Goal: Task Accomplishment & Management: Manage account settings

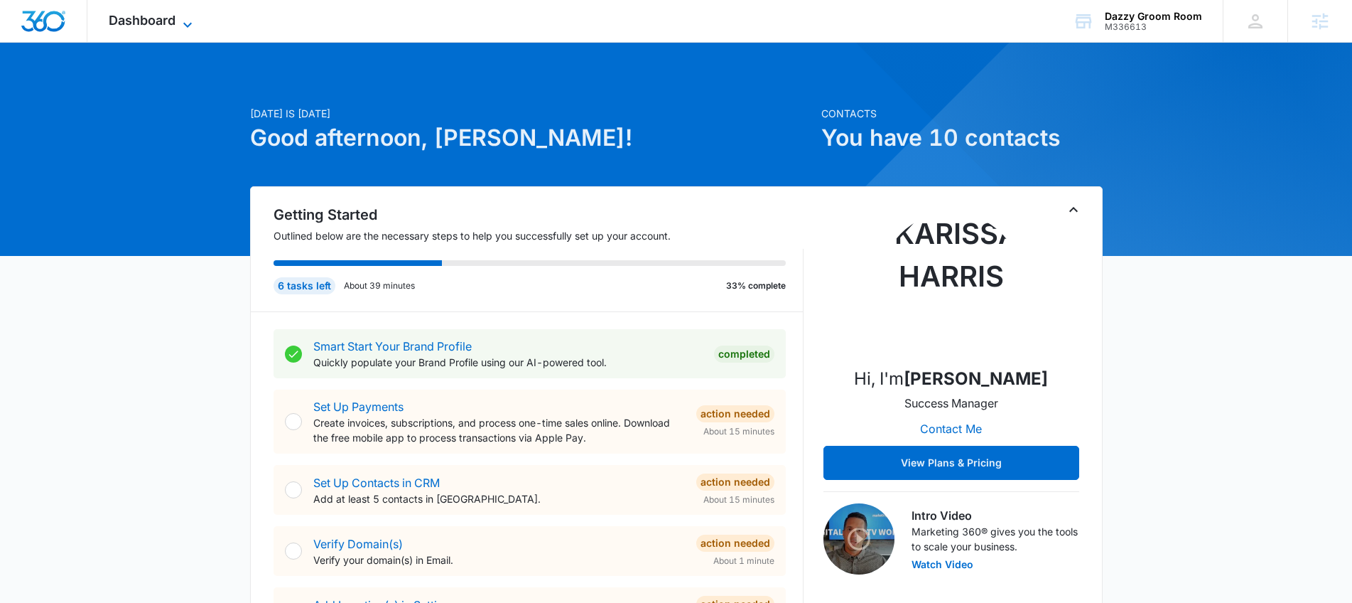
click at [166, 23] on span "Dashboard" at bounding box center [142, 20] width 67 height 15
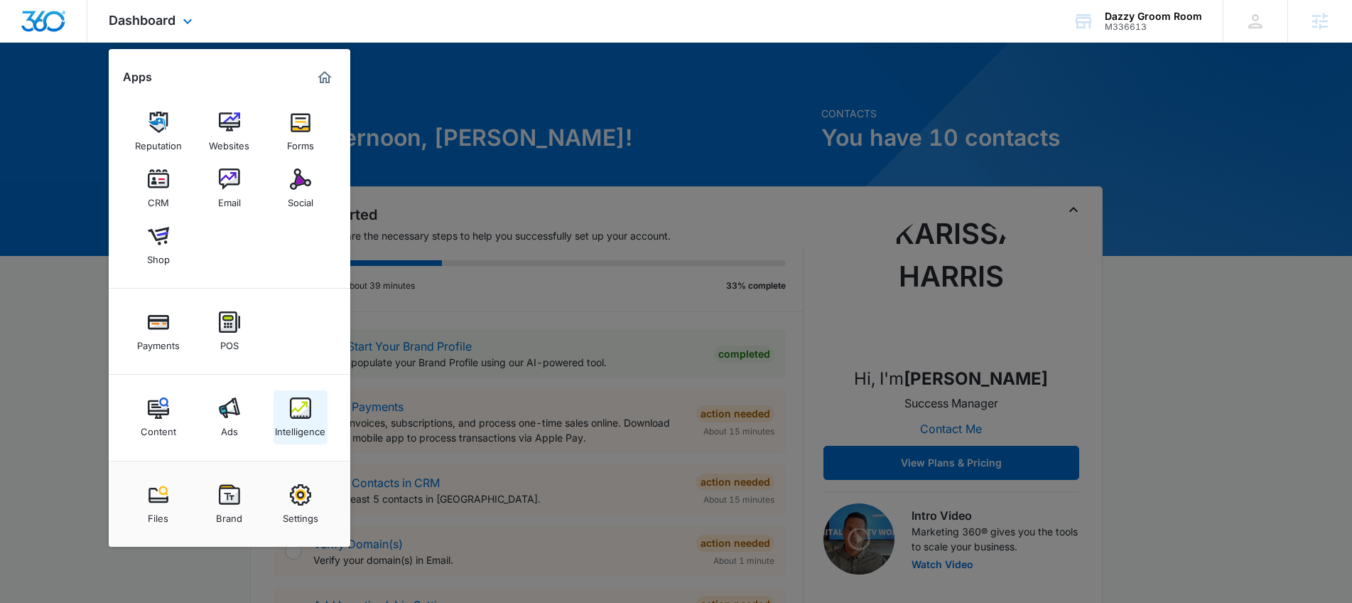
click at [292, 412] on img at bounding box center [300, 407] width 21 height 21
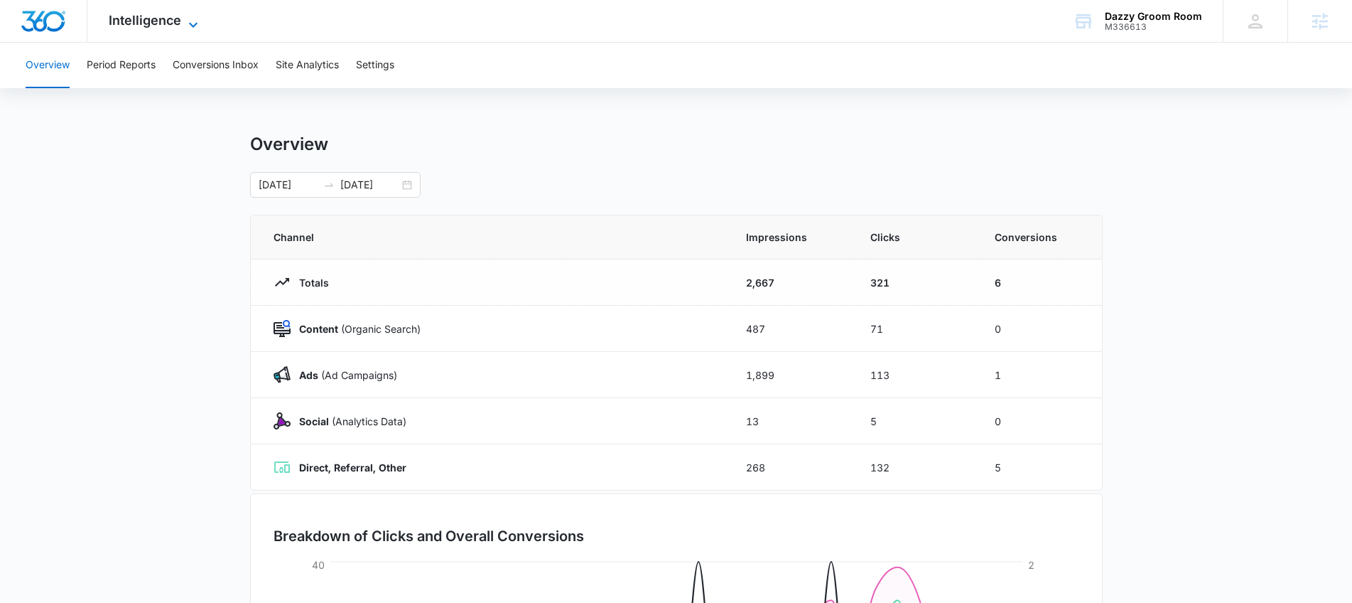
click at [164, 23] on span "Intelligence" at bounding box center [145, 20] width 72 height 15
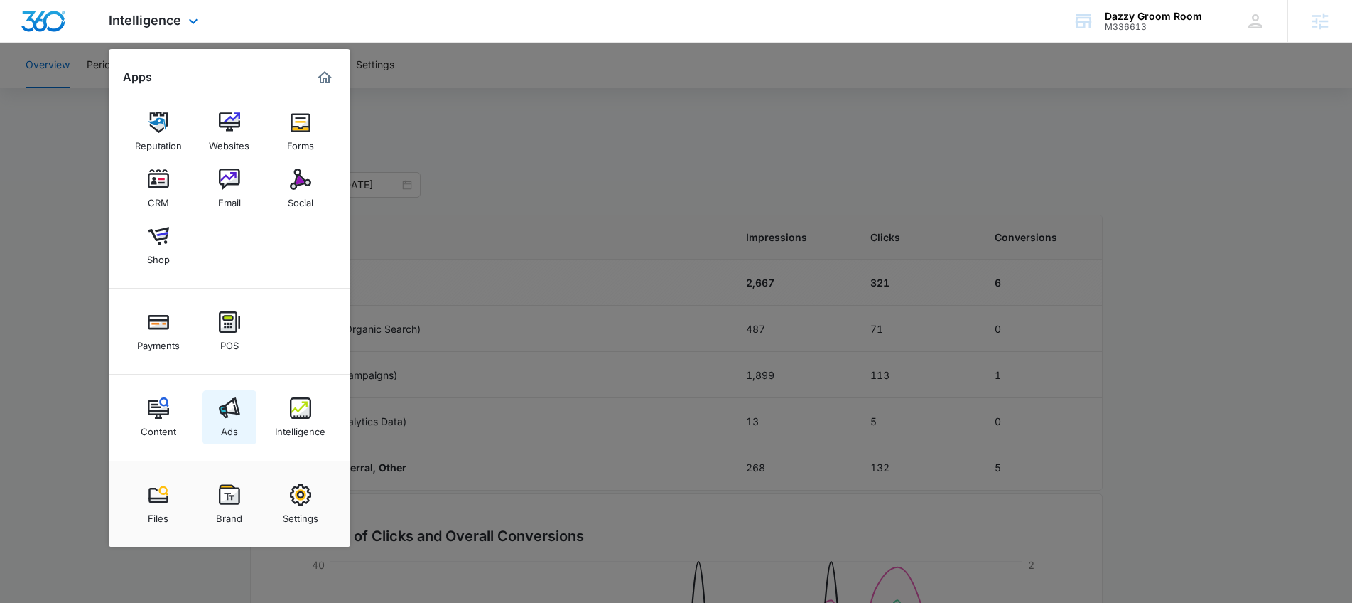
click at [235, 407] on img at bounding box center [229, 407] width 21 height 21
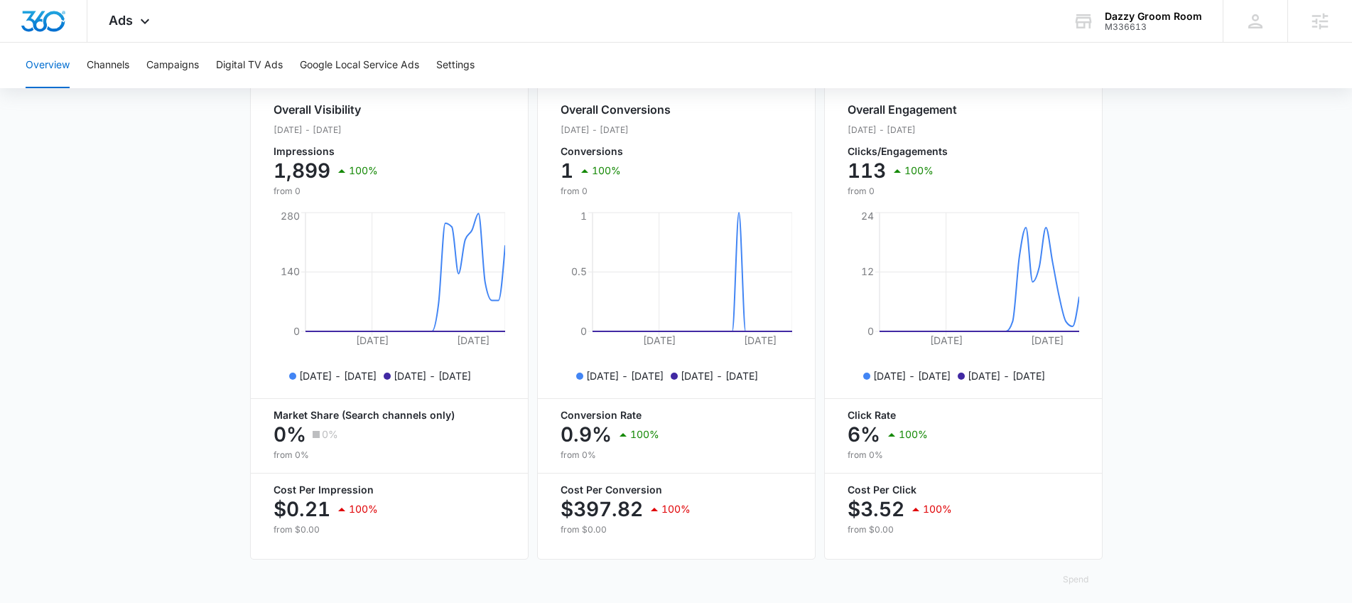
scroll to position [562, 0]
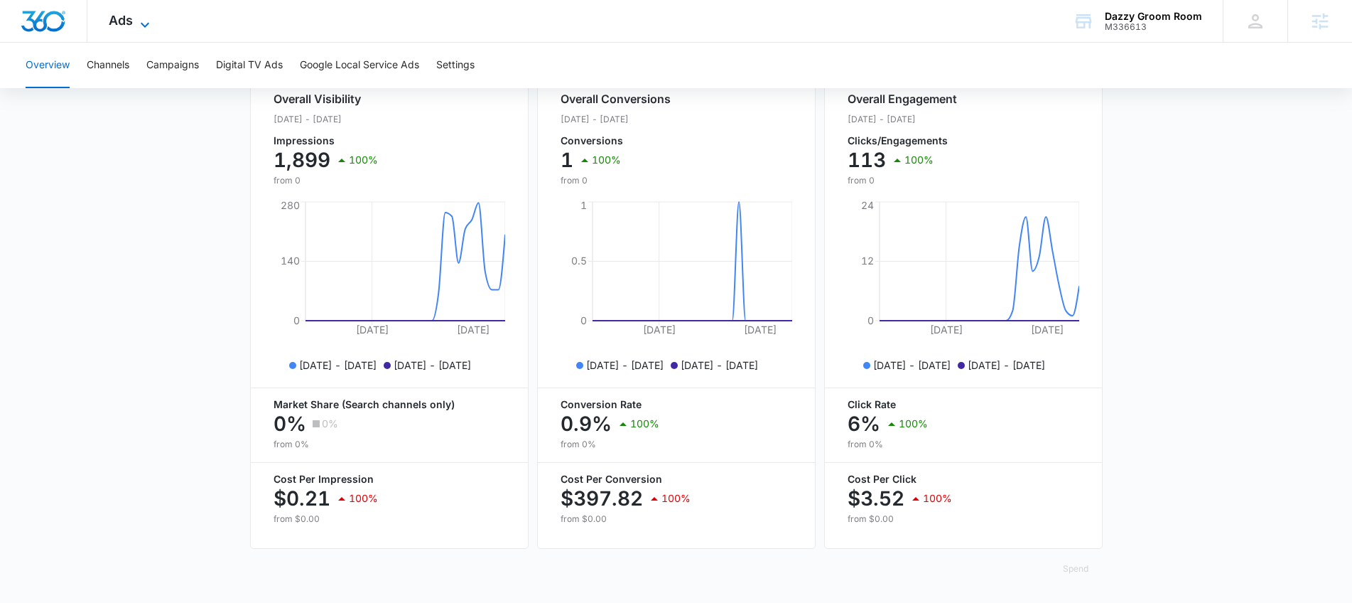
click at [137, 16] on icon at bounding box center [144, 24] width 17 height 17
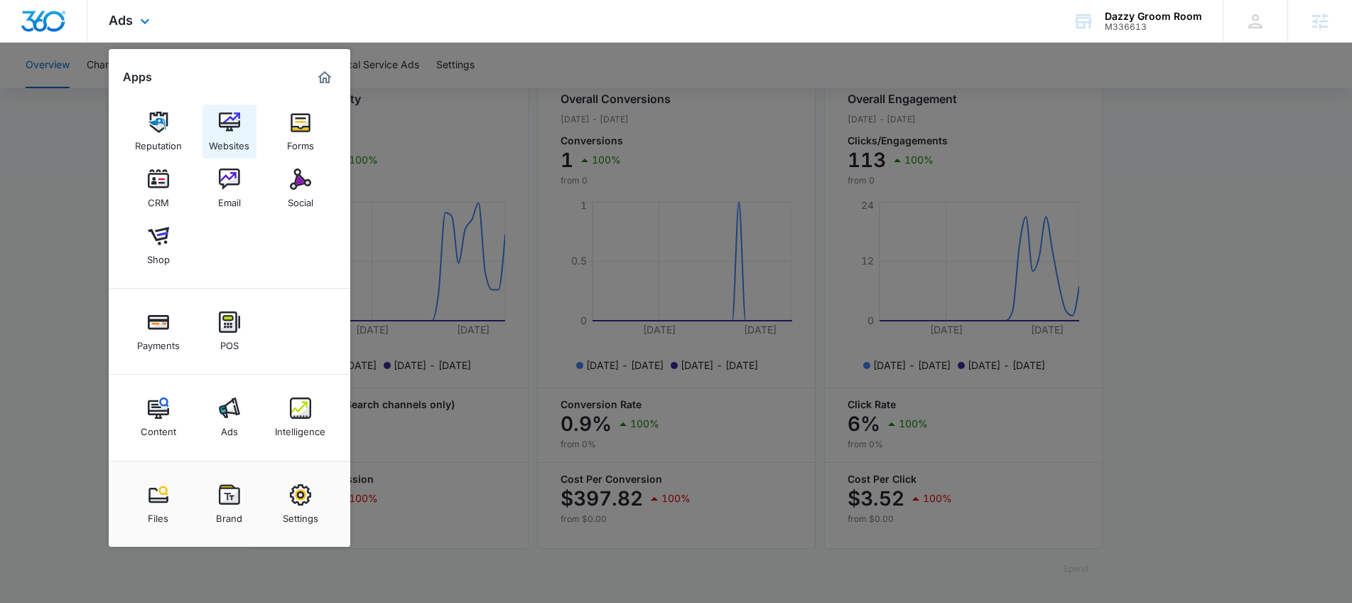
click at [230, 119] on img at bounding box center [229, 122] width 21 height 21
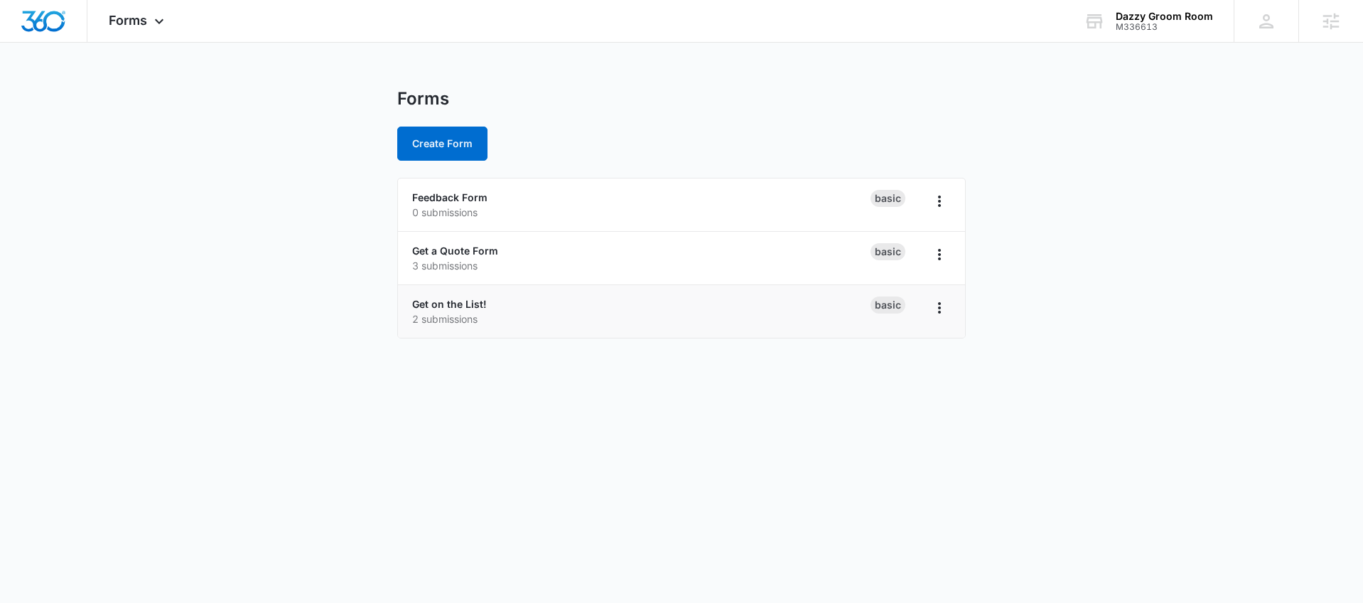
click at [485, 311] on p "2 submissions" at bounding box center [641, 318] width 458 height 15
click at [471, 306] on link "Get on the List!" at bounding box center [449, 304] width 75 height 12
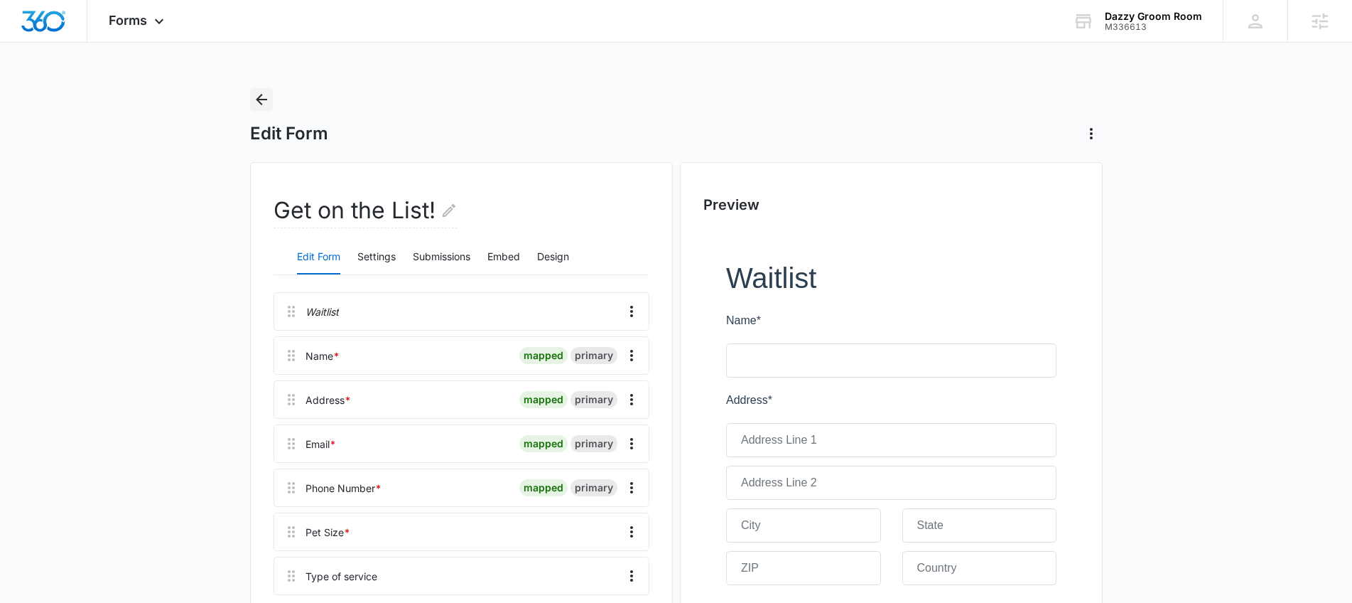
click at [259, 96] on icon "Back" at bounding box center [261, 99] width 11 height 11
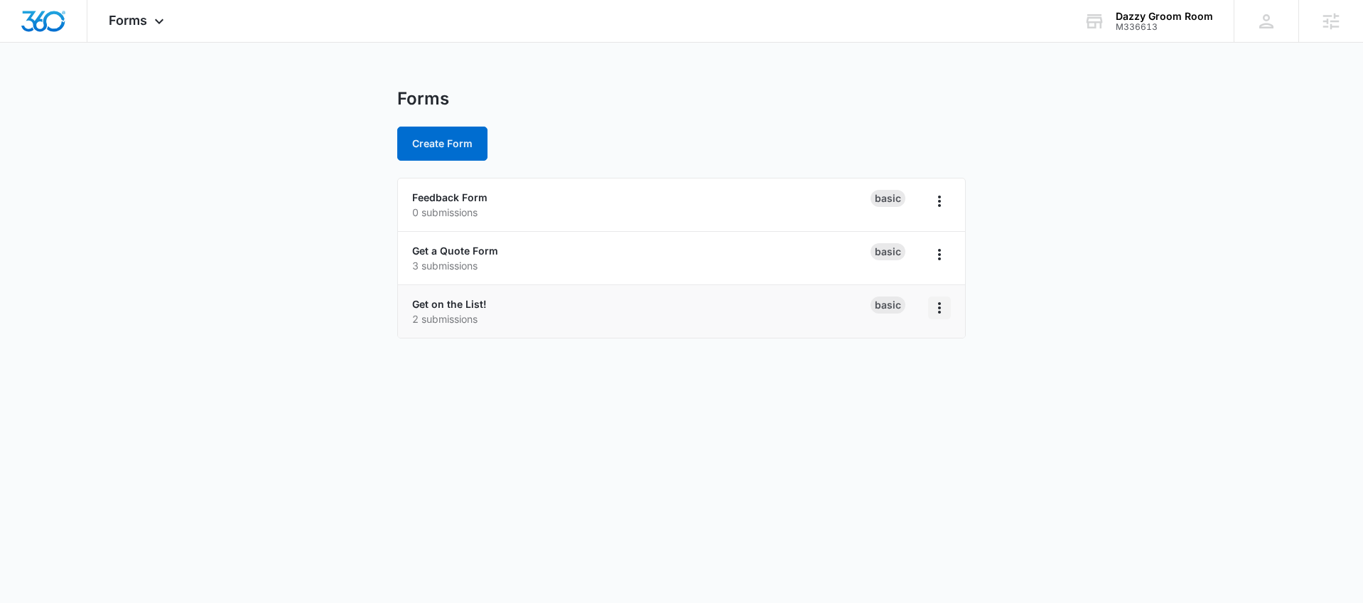
click at [943, 316] on icon "Overflow Menu" at bounding box center [939, 307] width 17 height 17
click at [917, 369] on button "Duplicate" at bounding box center [902, 368] width 95 height 21
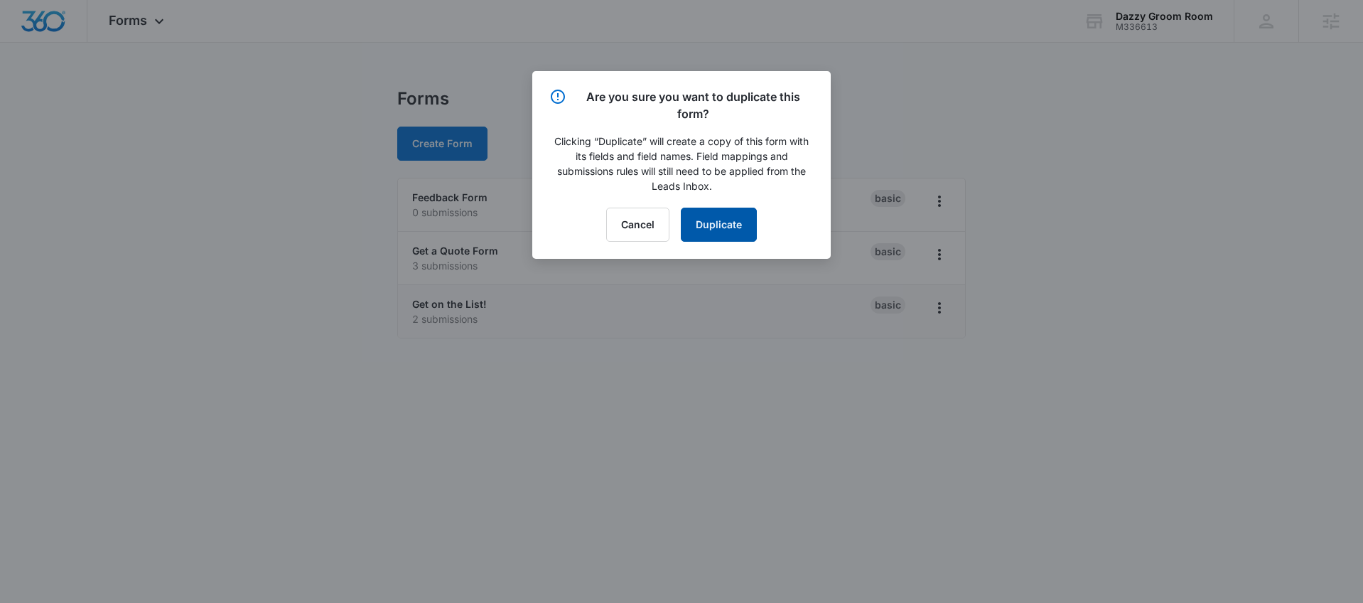
click at [723, 230] on button "Duplicate" at bounding box center [719, 225] width 76 height 34
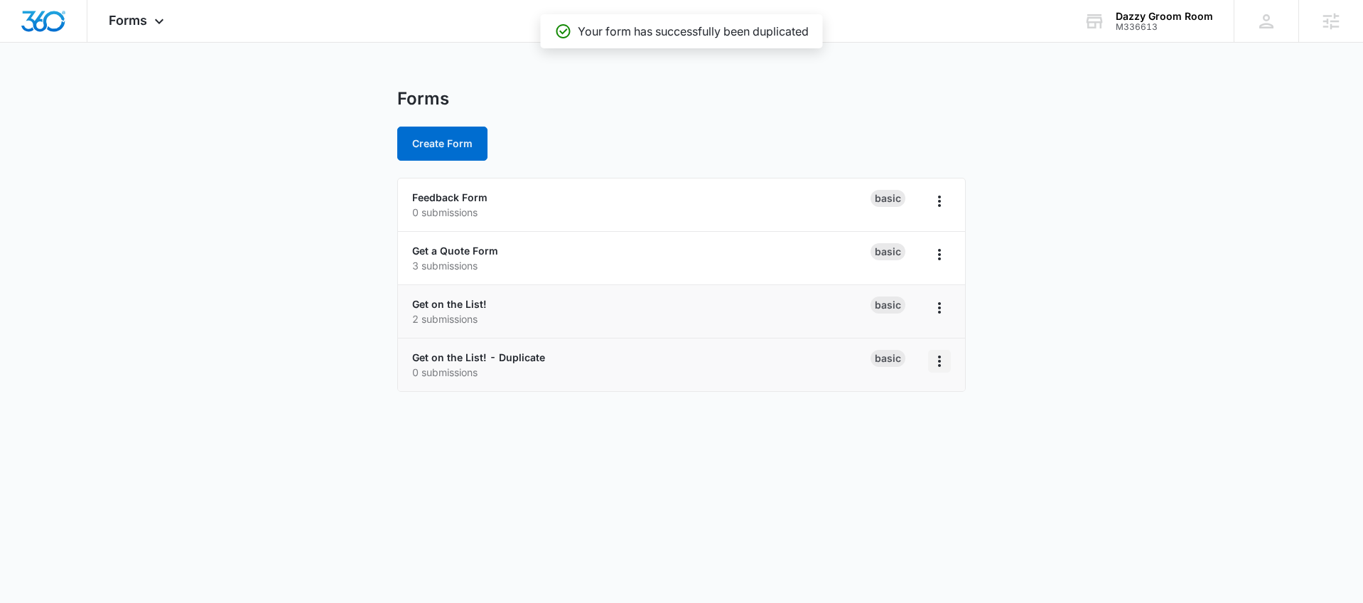
click at [943, 366] on icon "Overflow Menu" at bounding box center [939, 360] width 17 height 17
click at [723, 403] on div "Forms Create Form Feedback Form 0 submissions Basic Get a Quote Form 3 submissi…" at bounding box center [681, 248] width 569 height 321
click at [529, 357] on link "Get on the List! - Duplicate" at bounding box center [478, 357] width 133 height 12
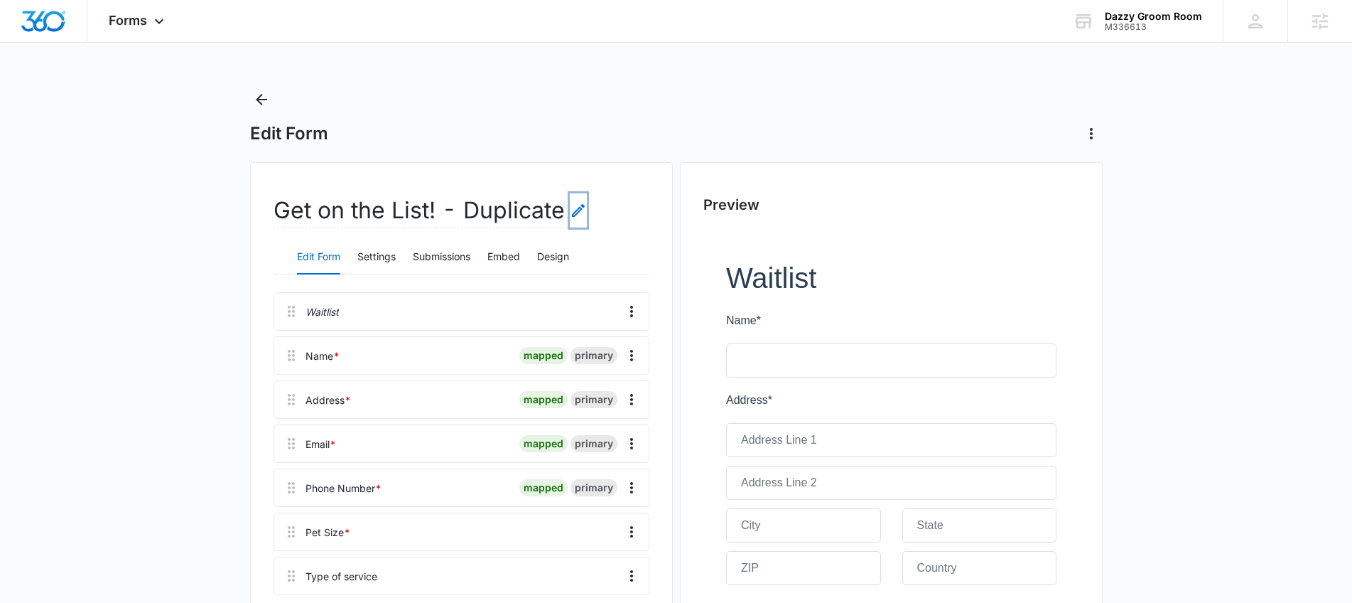
click at [579, 211] on icon "Edit Form Name" at bounding box center [578, 210] width 17 height 17
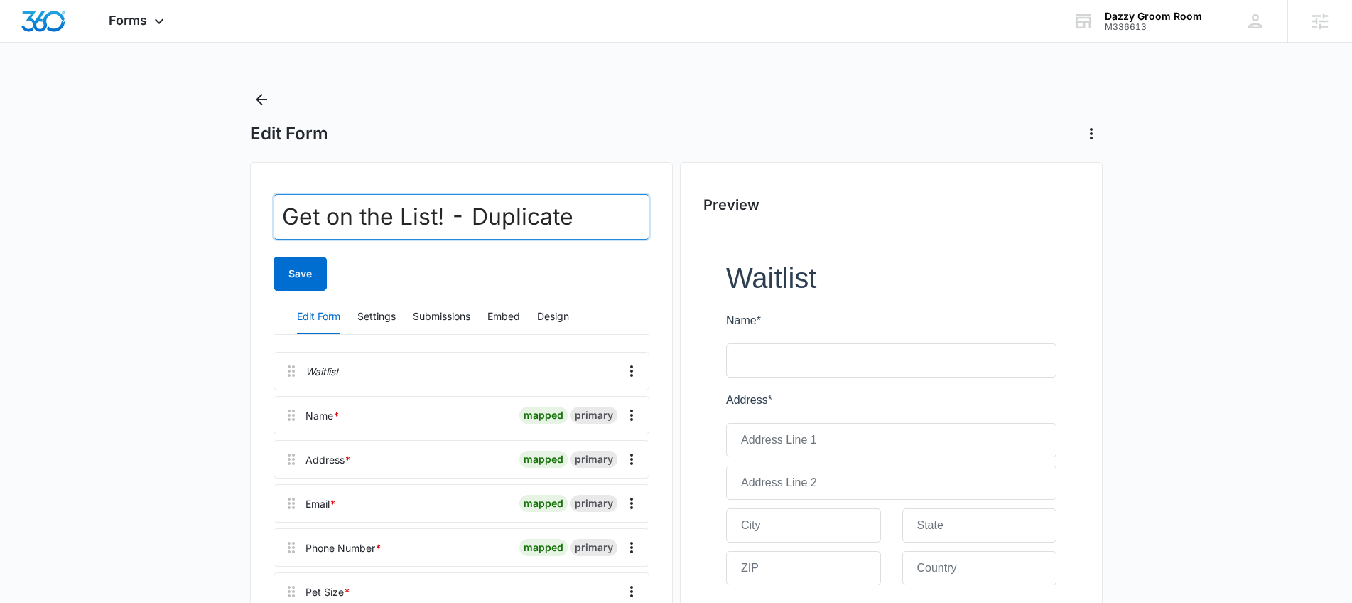
click at [605, 230] on input "Get on the List! - Duplicate" at bounding box center [462, 216] width 376 height 45
click at [578, 230] on input "Membership Intereste" at bounding box center [462, 216] width 376 height 45
type input "Membership Interest"
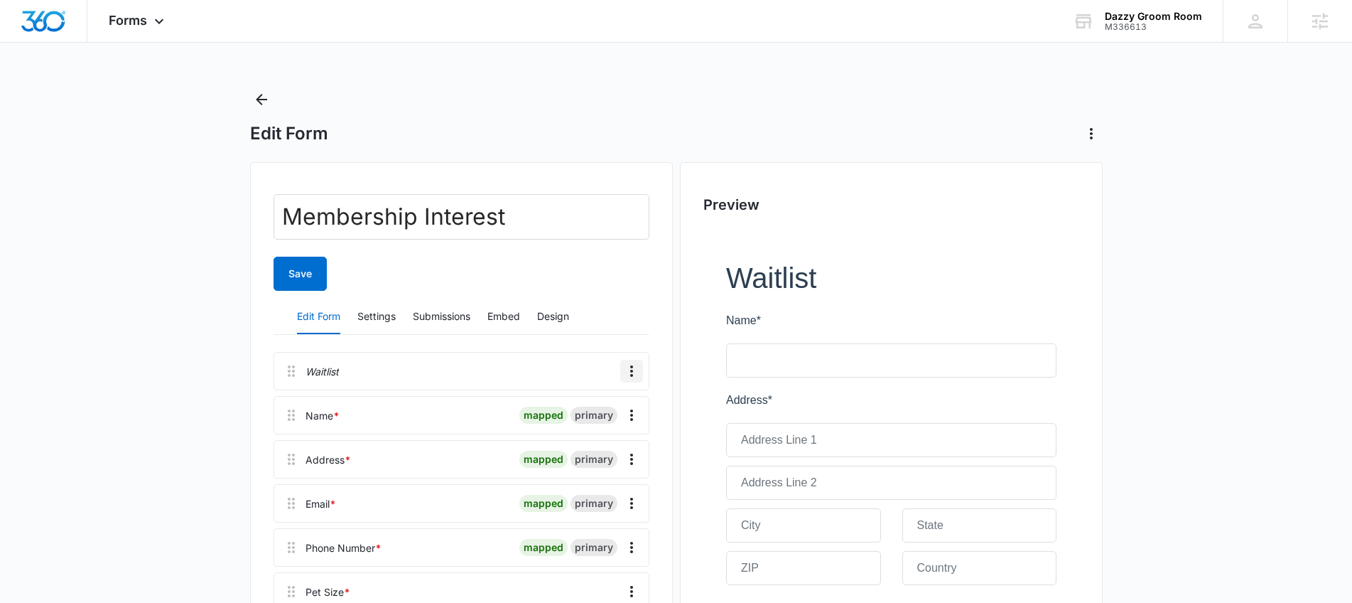
click at [630, 376] on icon "Overflow Menu" at bounding box center [631, 370] width 3 height 11
click at [595, 416] on button "Edit" at bounding box center [601, 410] width 81 height 21
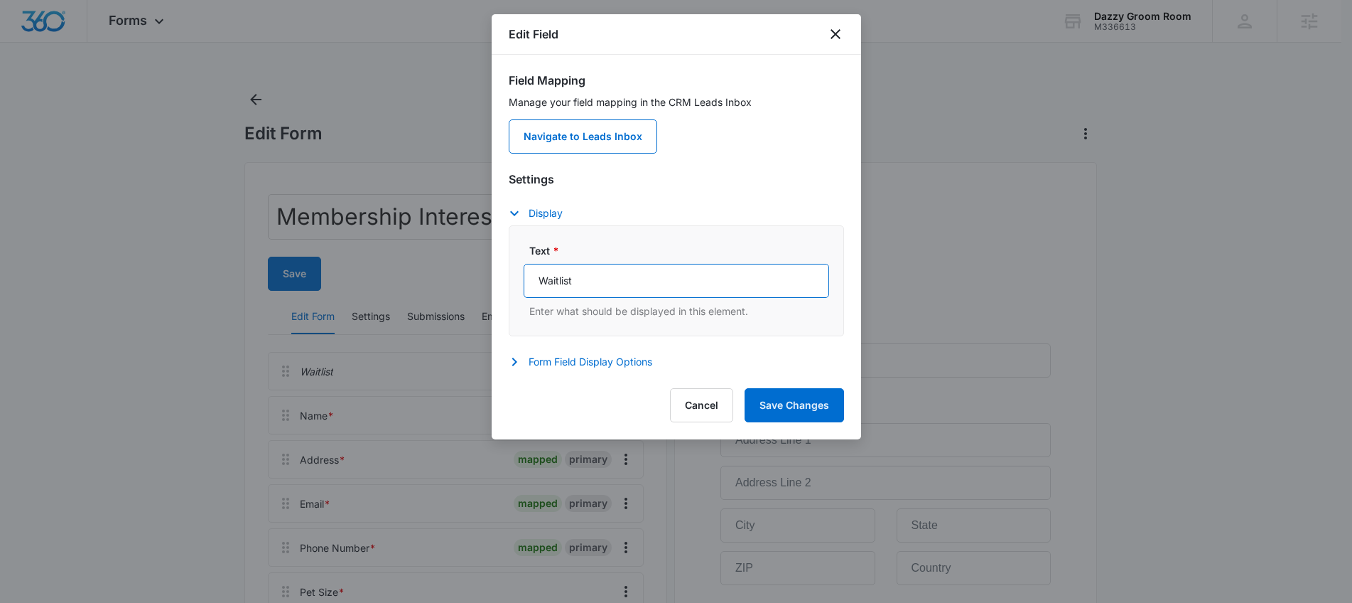
click at [654, 283] on input "Waitlist" at bounding box center [677, 281] width 306 height 34
type input "L"
type input "Become a Member"
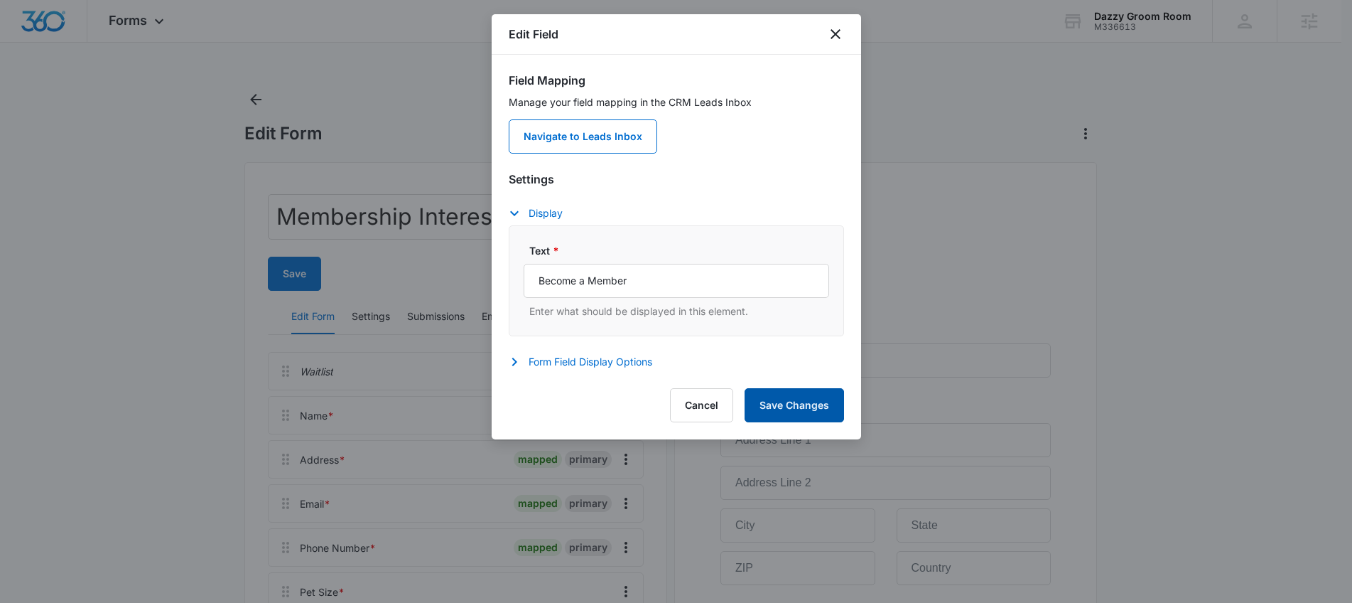
click at [802, 400] on button "Save Changes" at bounding box center [794, 405] width 99 height 34
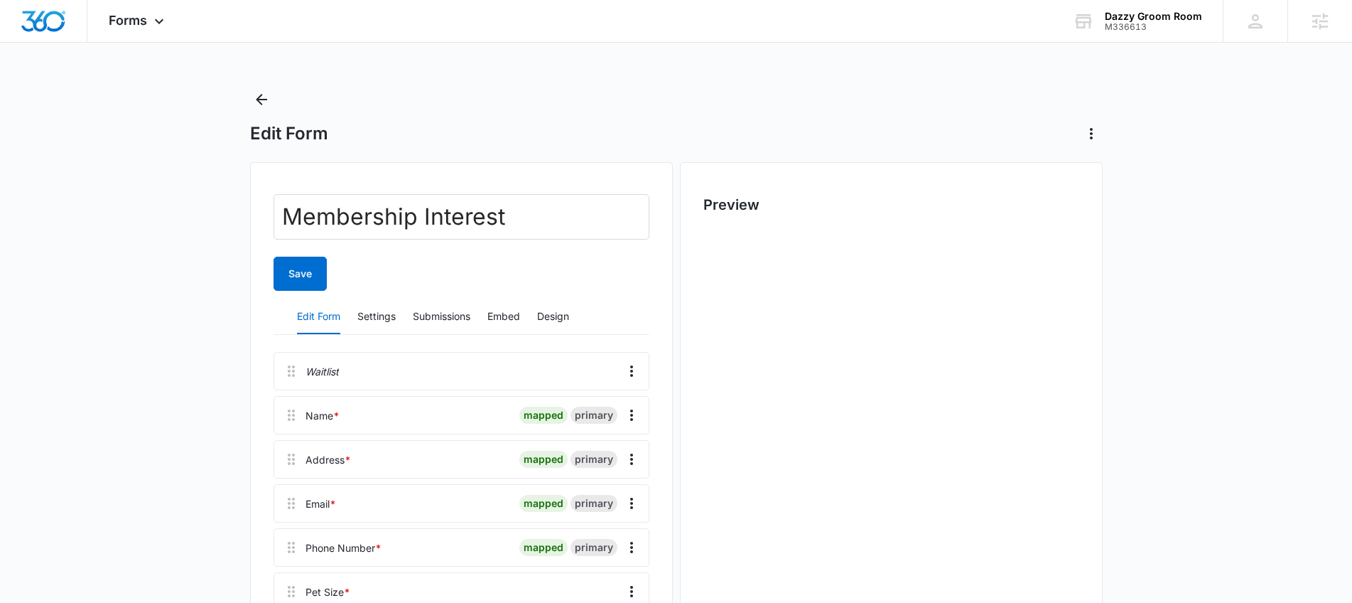
click at [303, 298] on div "Membership Interest Save Edit Form Settings Submissions Embed Design Waitlist N…" at bounding box center [462, 537] width 376 height 687
click at [305, 278] on button "Save" at bounding box center [300, 274] width 53 height 34
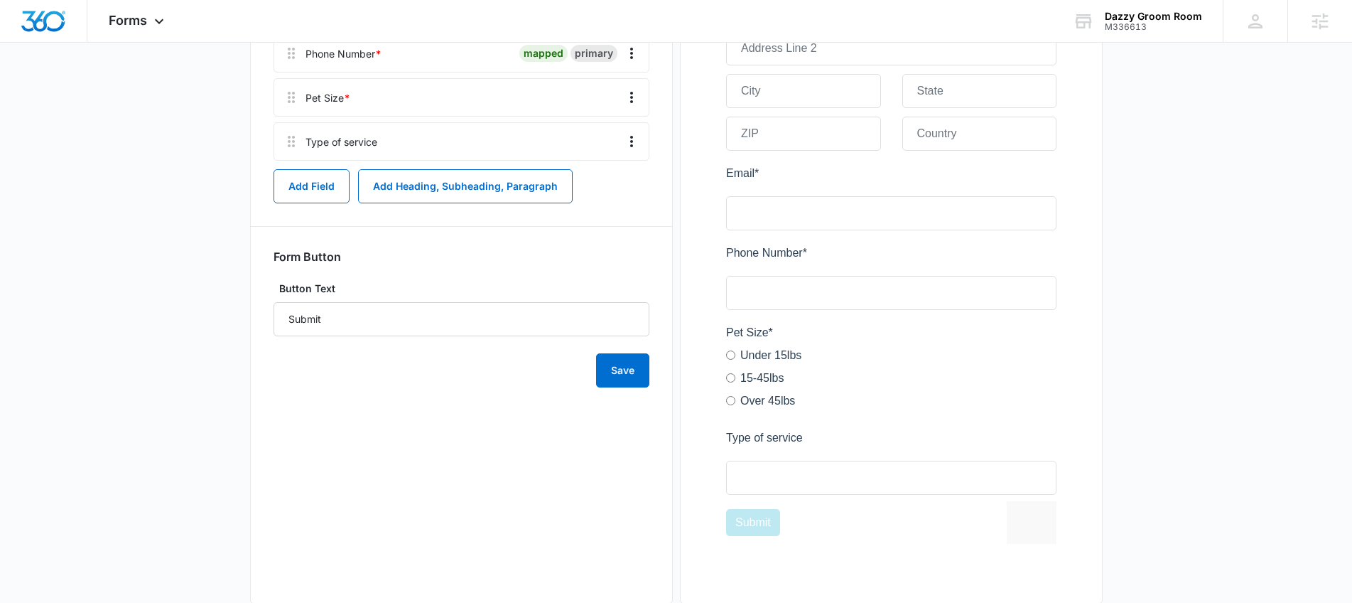
scroll to position [114, 0]
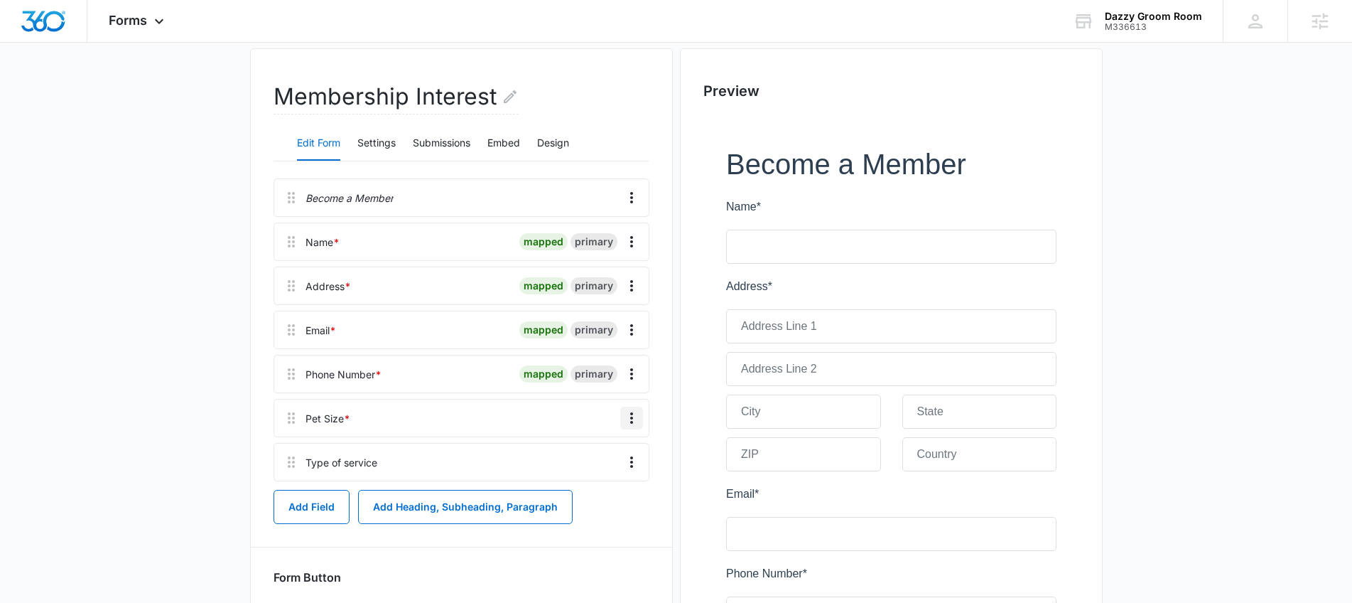
click at [634, 419] on icon "Overflow Menu" at bounding box center [631, 417] width 17 height 17
click at [625, 461] on button "Edit" at bounding box center [601, 457] width 81 height 21
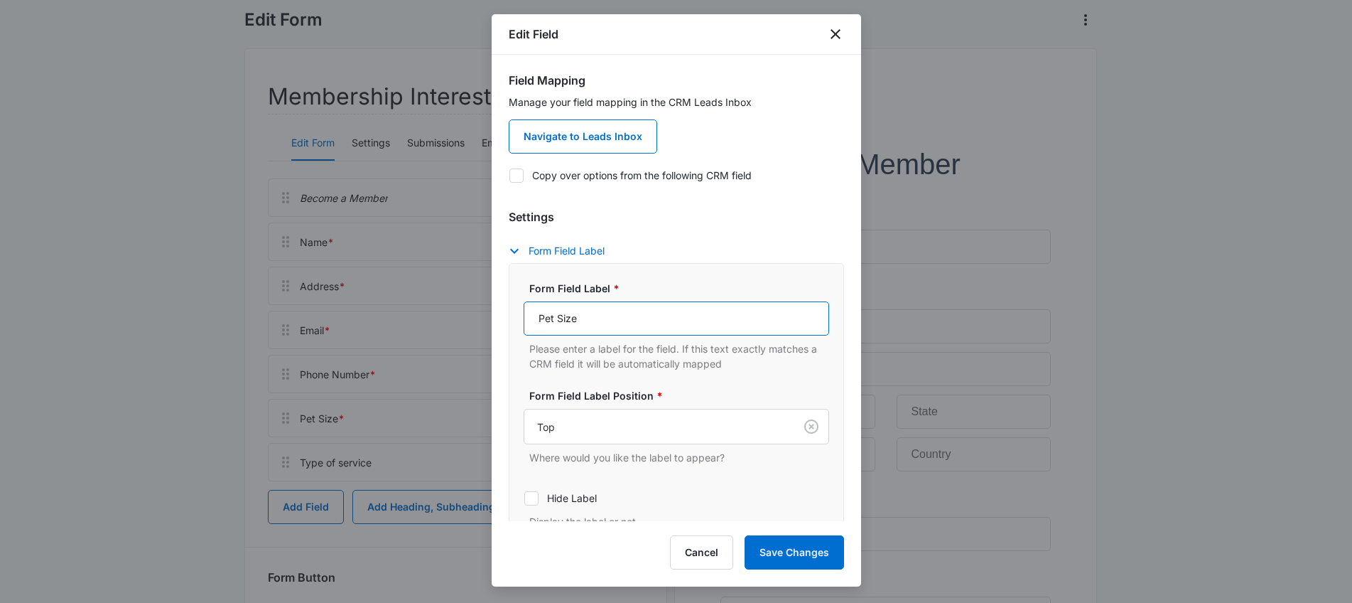
click at [615, 316] on input "Pet Size" at bounding box center [677, 318] width 306 height 34
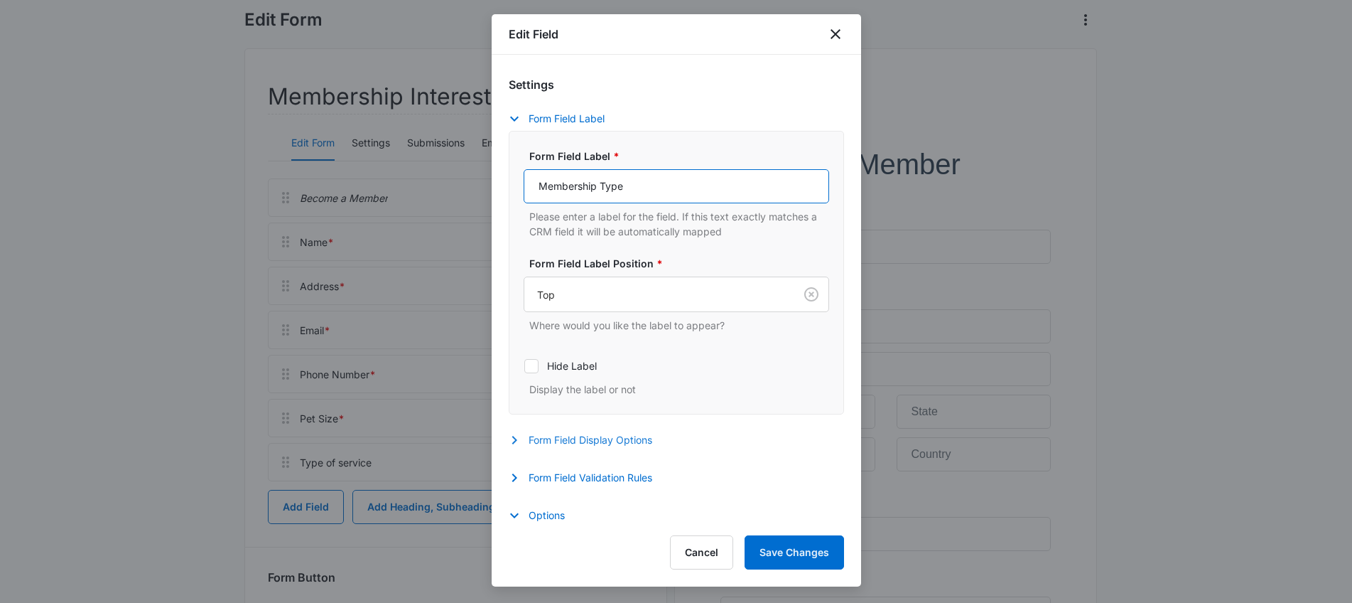
scroll to position [149, 0]
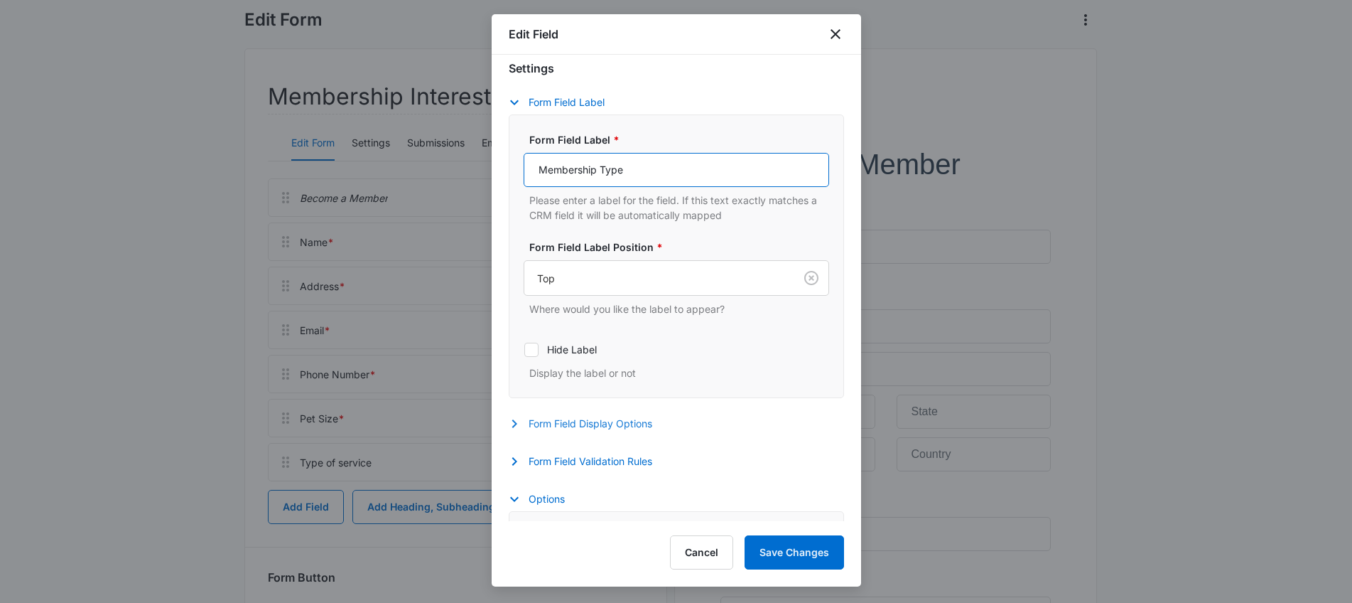
type input "Membership Type"
click at [629, 429] on button "Form Field Display Options" at bounding box center [588, 423] width 158 height 17
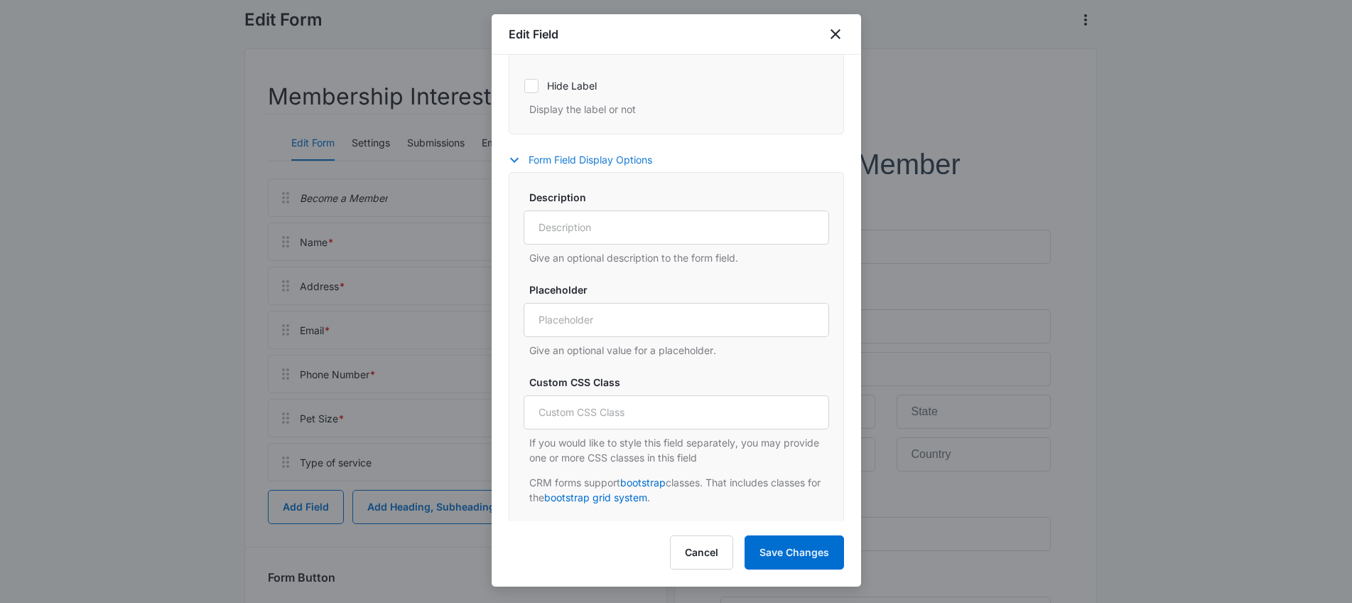
scroll to position [774, 0]
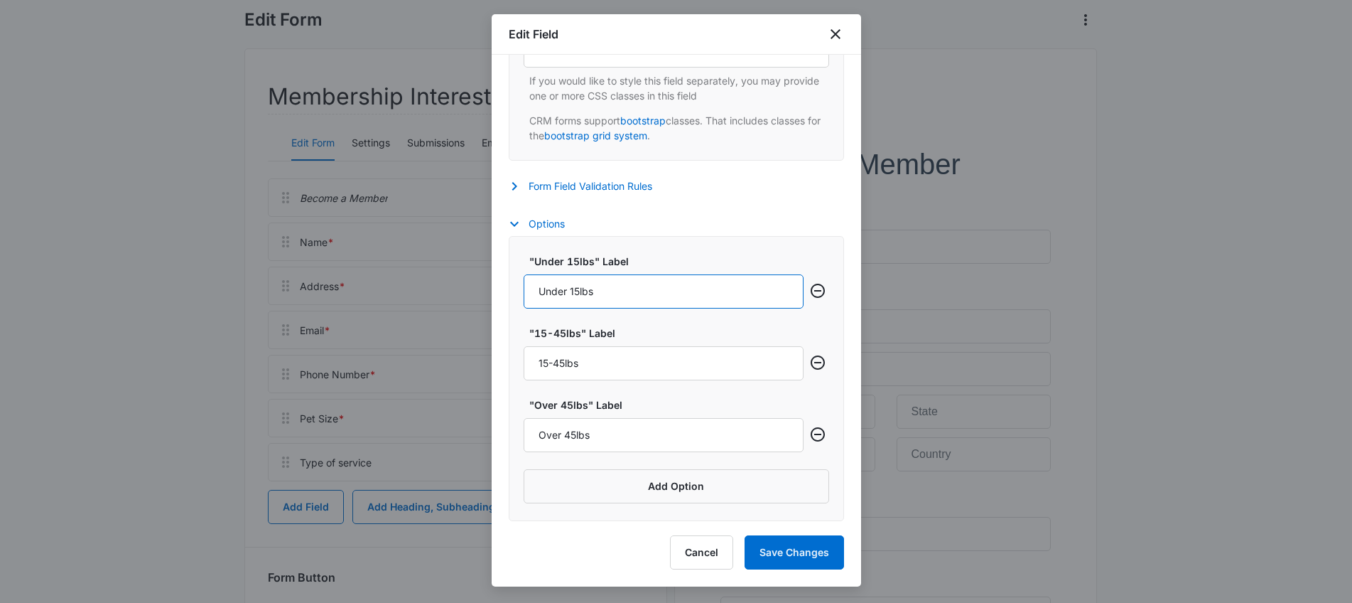
click at [658, 291] on input "Under 15lbs" at bounding box center [664, 291] width 280 height 34
click at [658, 292] on input "Under 15lbs" at bounding box center [664, 291] width 280 height 34
paste input "5 GROOM PACKAGE - 15% OFF EACH APPOINTMENT"
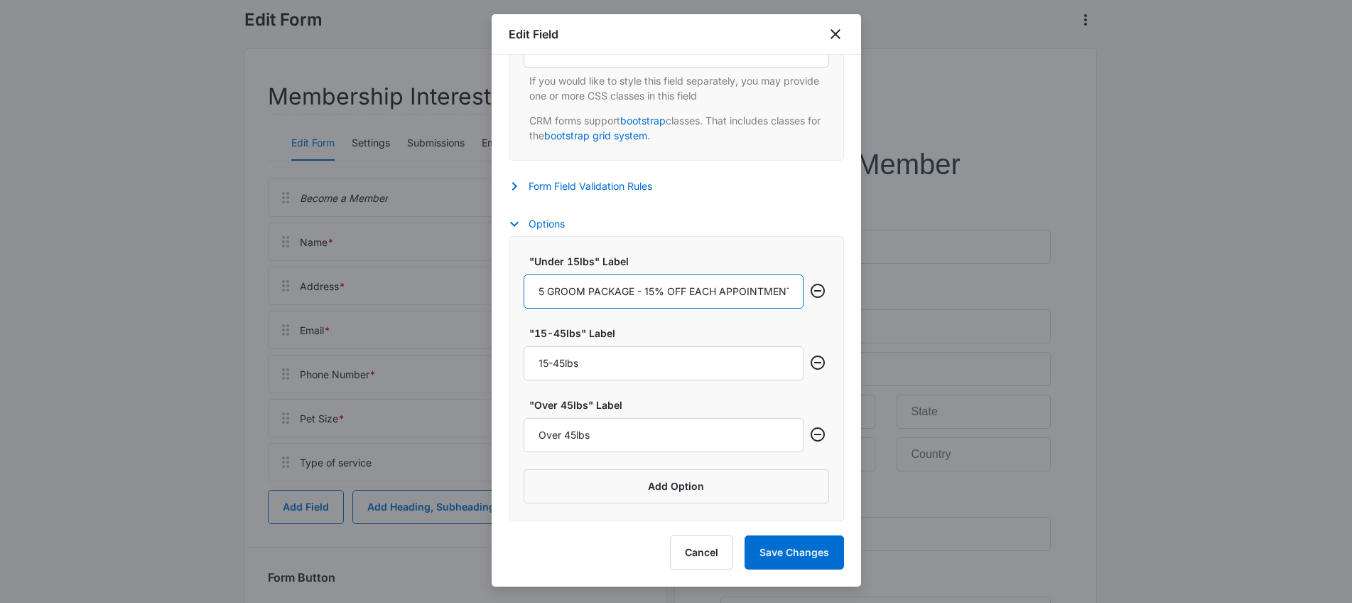
scroll to position [0, 14]
click at [571, 283] on input "5 GROOM PACKAGE - 15% OFF EACH APPOINTMENT" at bounding box center [664, 291] width 280 height 34
type input "5 GROOM PACKAGE - 15% OFF EACH APPOINTMENT"
click at [618, 271] on div ""Under 15lbs" Label 5 GROOM PACKAGE - 15% OFF EACH APPOINTMENT" at bounding box center [664, 281] width 280 height 55
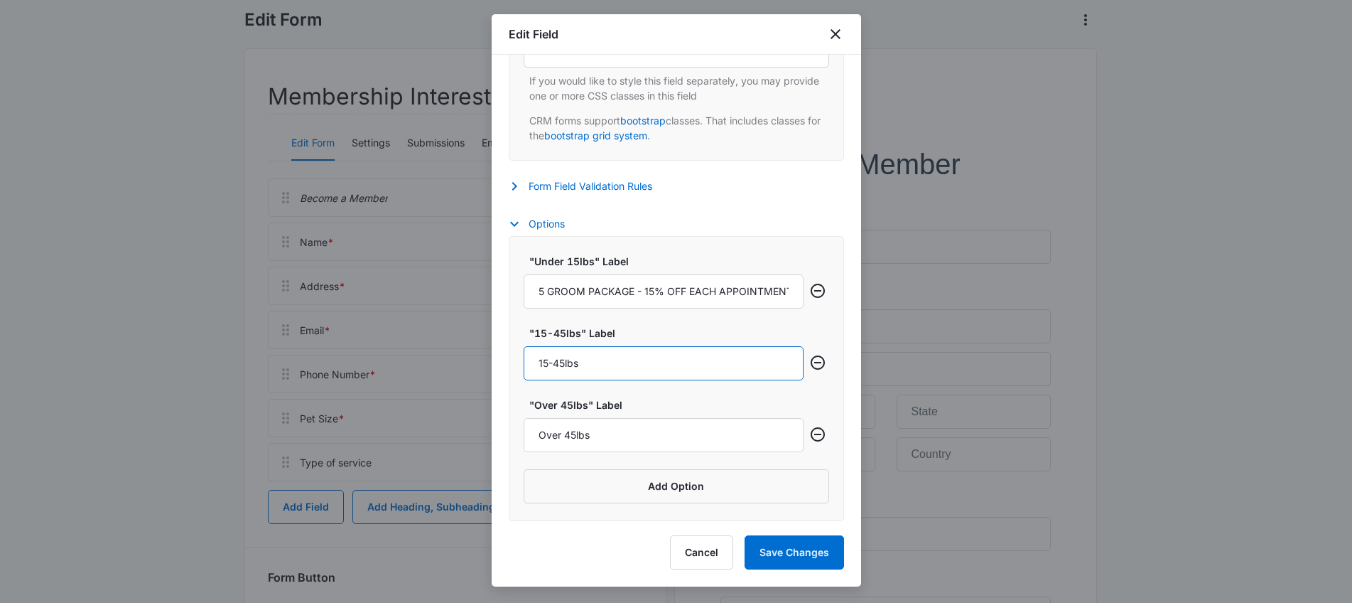
click at [676, 374] on input "15-45lbs" at bounding box center [664, 363] width 280 height 34
click at [676, 373] on input "15-45lbs" at bounding box center [664, 363] width 280 height 34
paste input "0 GROOM PACKAGE - 2 FREE [PERSON_NAME]"
type input "10 GROOM PACKAGE - 2 FREE [PERSON_NAME]"
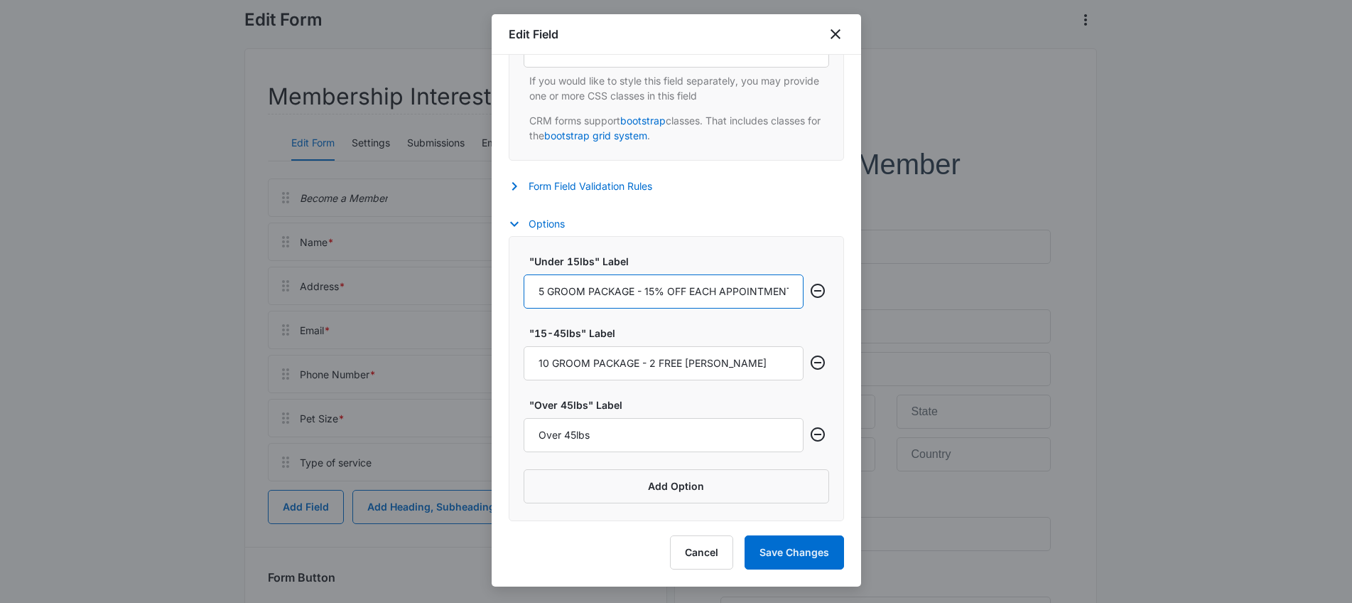
click at [584, 289] on input "5 GROOM PACKAGE - 15% OFF EACH APPOINTMENT" at bounding box center [664, 291] width 280 height 34
click at [788, 294] on input "5 Groom Package - 15% OFF EACH APPOINTMENT" at bounding box center [664, 291] width 280 height 34
click at [784, 294] on input "5 Groom Package - 15% OFF EACH APPOINTMENT" at bounding box center [664, 291] width 280 height 34
click at [766, 291] on input "5 Groom Package - 15% OFF EACH APPOINTMENT" at bounding box center [664, 291] width 280 height 34
type input "5 Groom Package - 15% OFF each appointment!"
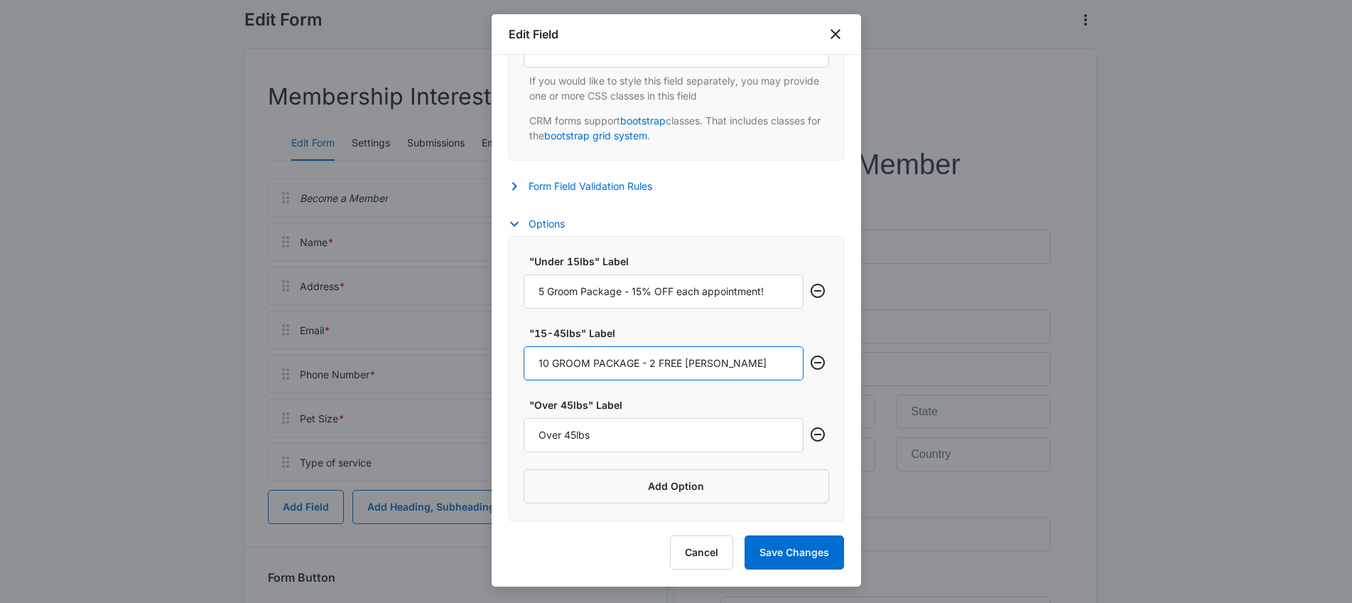
click at [588, 356] on input "10 GROOM PACKAGE - 2 FREE [PERSON_NAME]" at bounding box center [664, 363] width 280 height 34
click at [628, 360] on input "10 Groom PACKAGE - 2 FREE [PERSON_NAME]" at bounding box center [664, 363] width 280 height 34
click at [722, 370] on input "10 Groom Package - 2 FREE [PERSON_NAME]" at bounding box center [664, 363] width 280 height 34
type input "10 Groom Package - 2 FREE [PERSON_NAME]"
click at [812, 438] on icon "Remove row" at bounding box center [818, 434] width 14 height 14
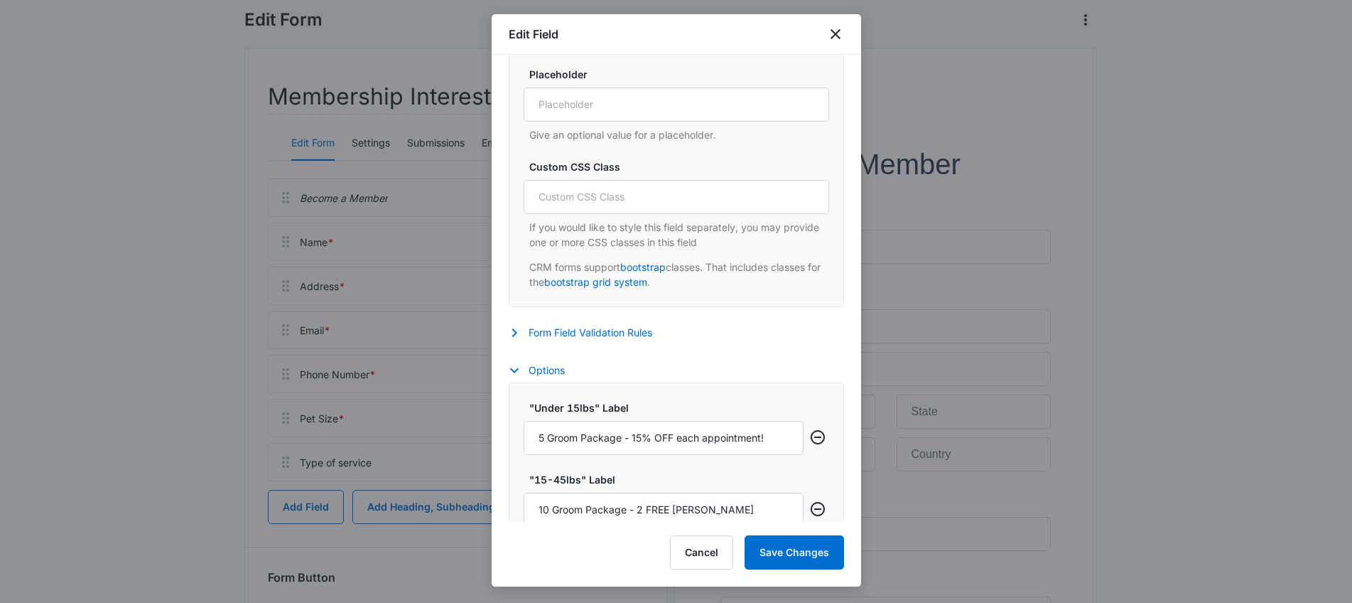
scroll to position [702, 0]
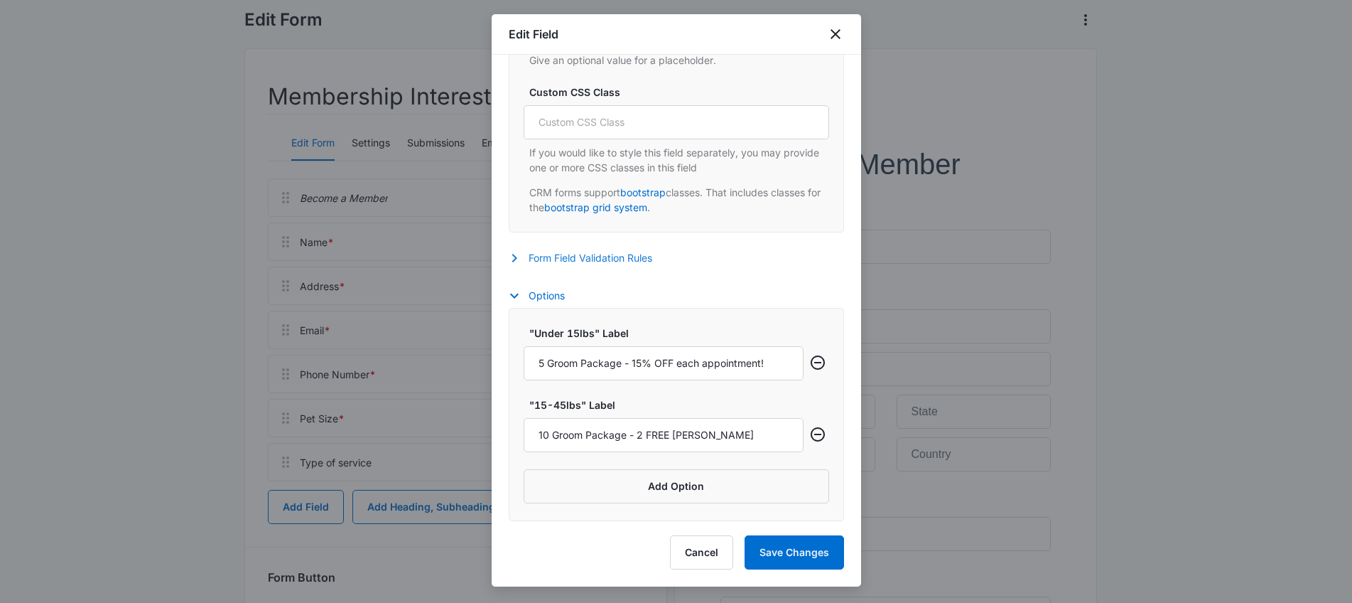
click at [657, 266] on button "Form Field Validation Rules" at bounding box center [588, 257] width 158 height 17
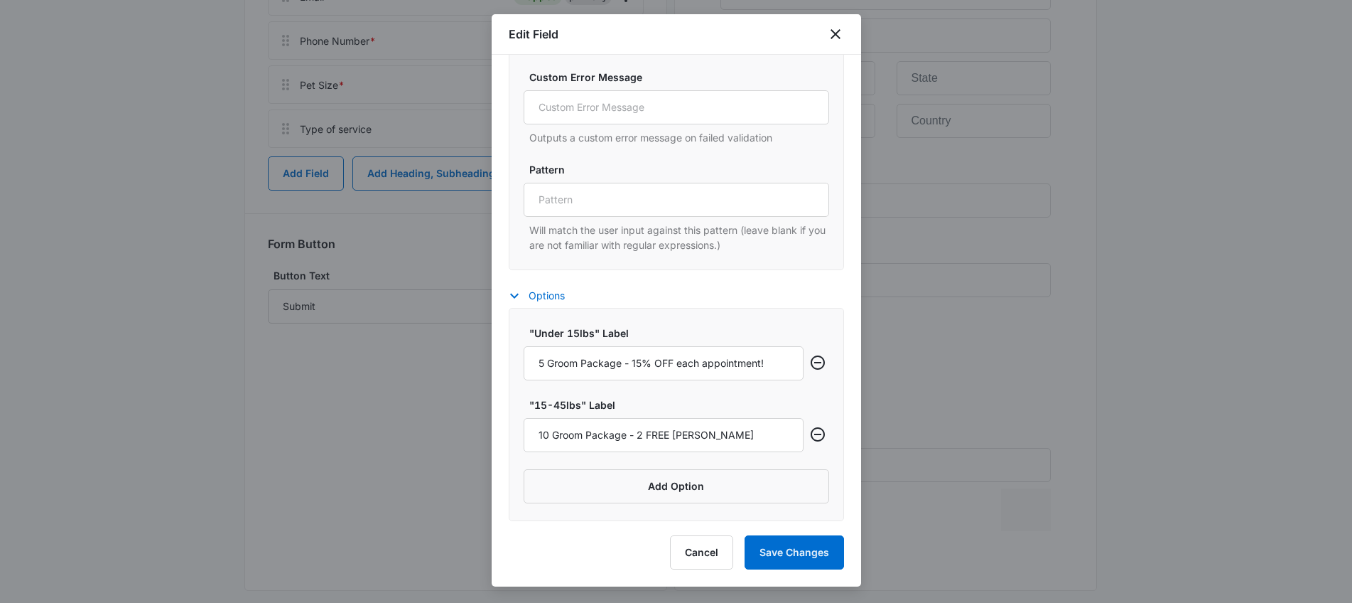
scroll to position [463, 0]
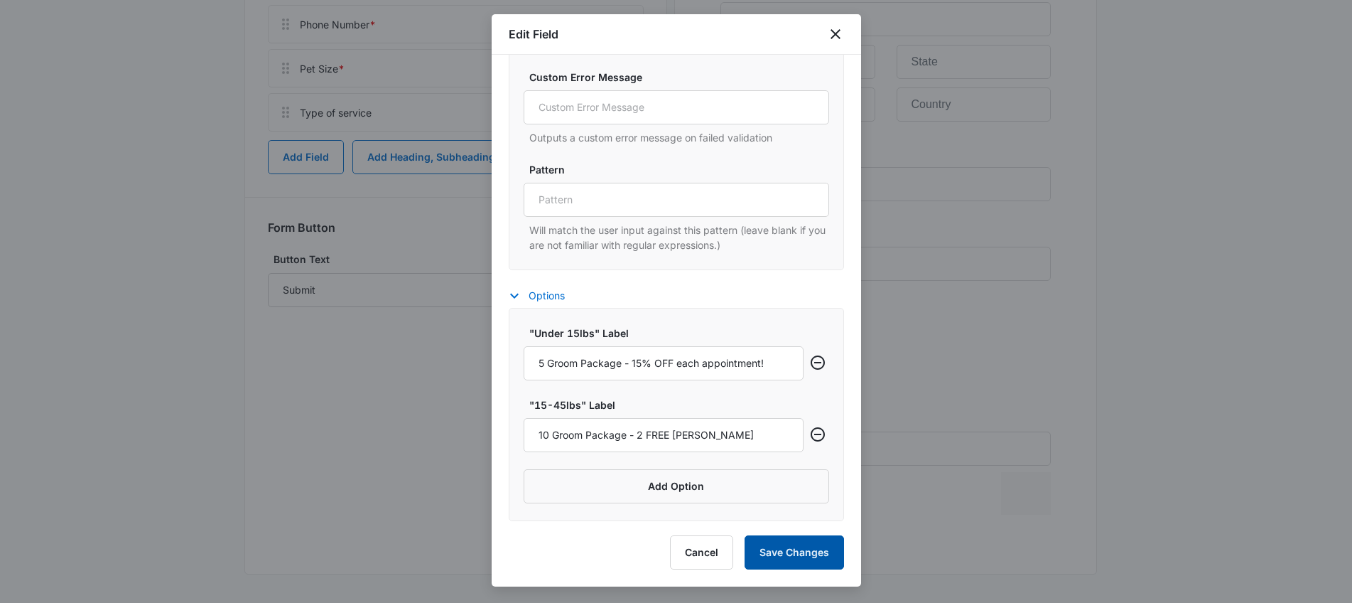
click at [817, 562] on button "Save Changes" at bounding box center [794, 552] width 99 height 34
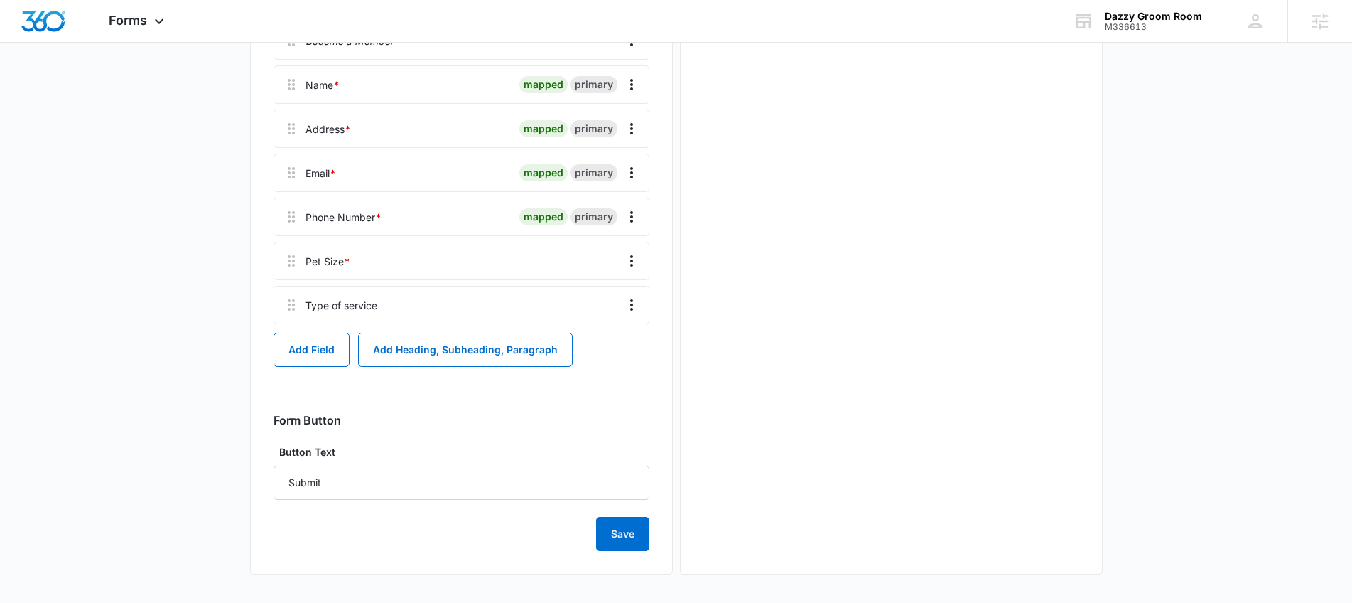
scroll to position [0, 0]
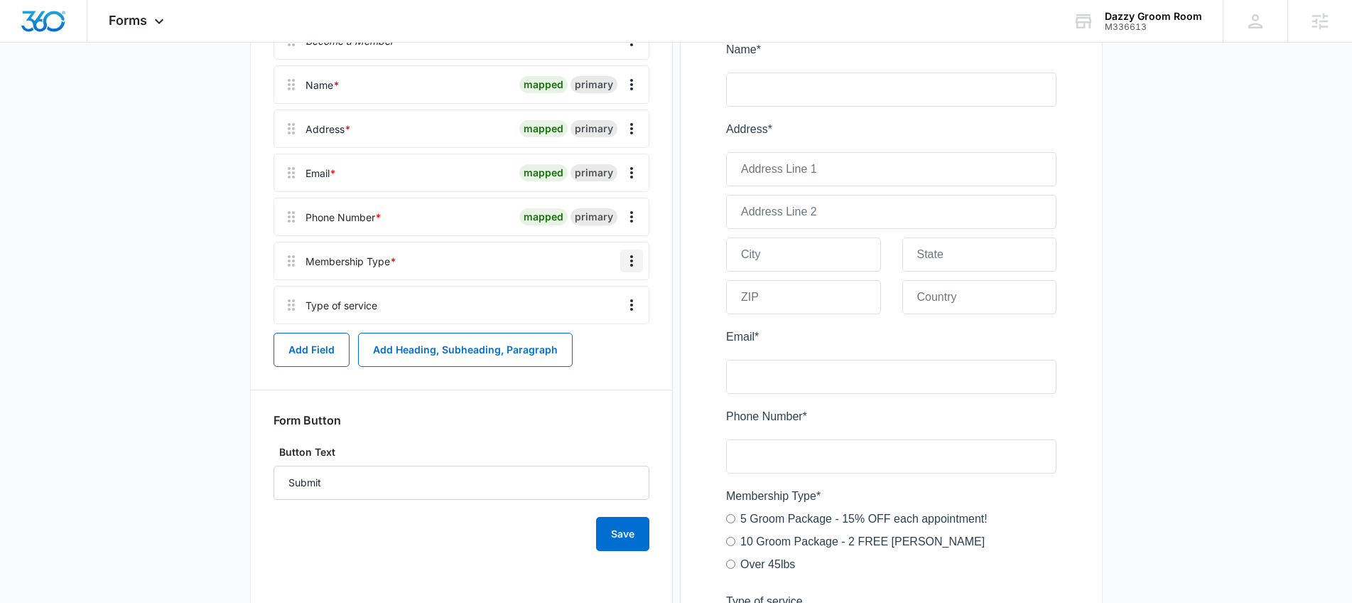
click at [640, 261] on button "Overflow Menu" at bounding box center [631, 260] width 23 height 23
click at [1233, 382] on main "Edit Form Membership Interest Edit Form Settings Submissions Embed Design Becom…" at bounding box center [676, 306] width 1352 height 978
click at [633, 262] on icon "Overflow Menu" at bounding box center [631, 260] width 17 height 17
click at [601, 300] on div "Edit" at bounding box center [593, 301] width 30 height 10
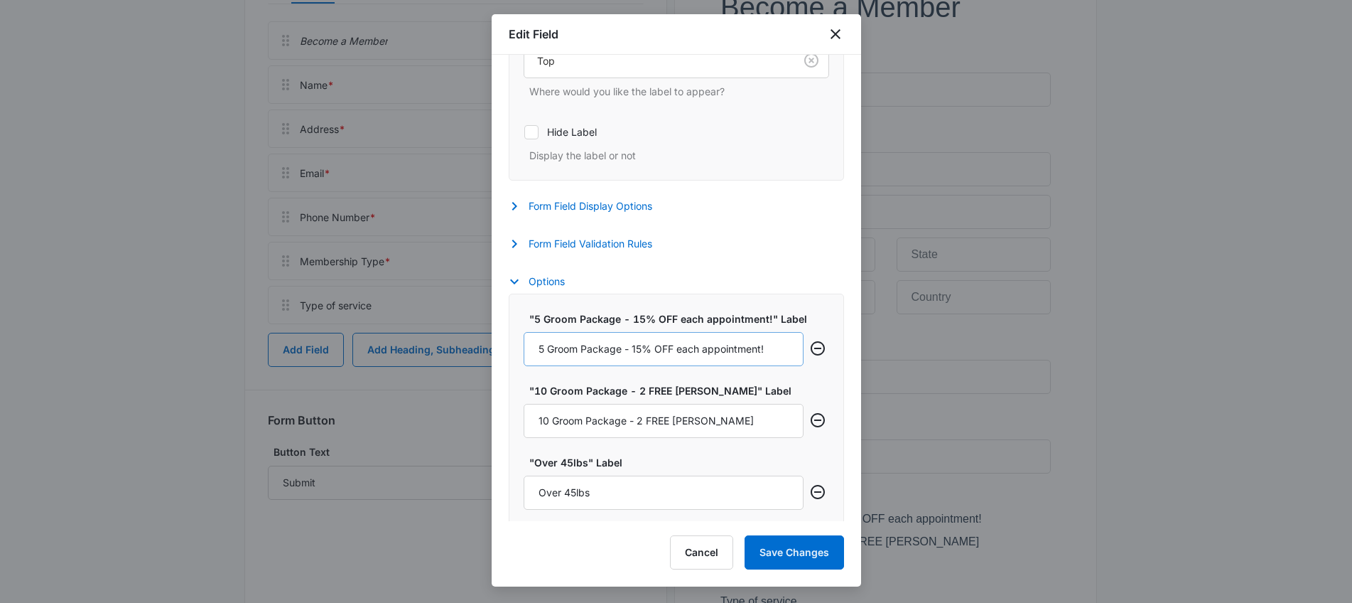
scroll to position [438, 0]
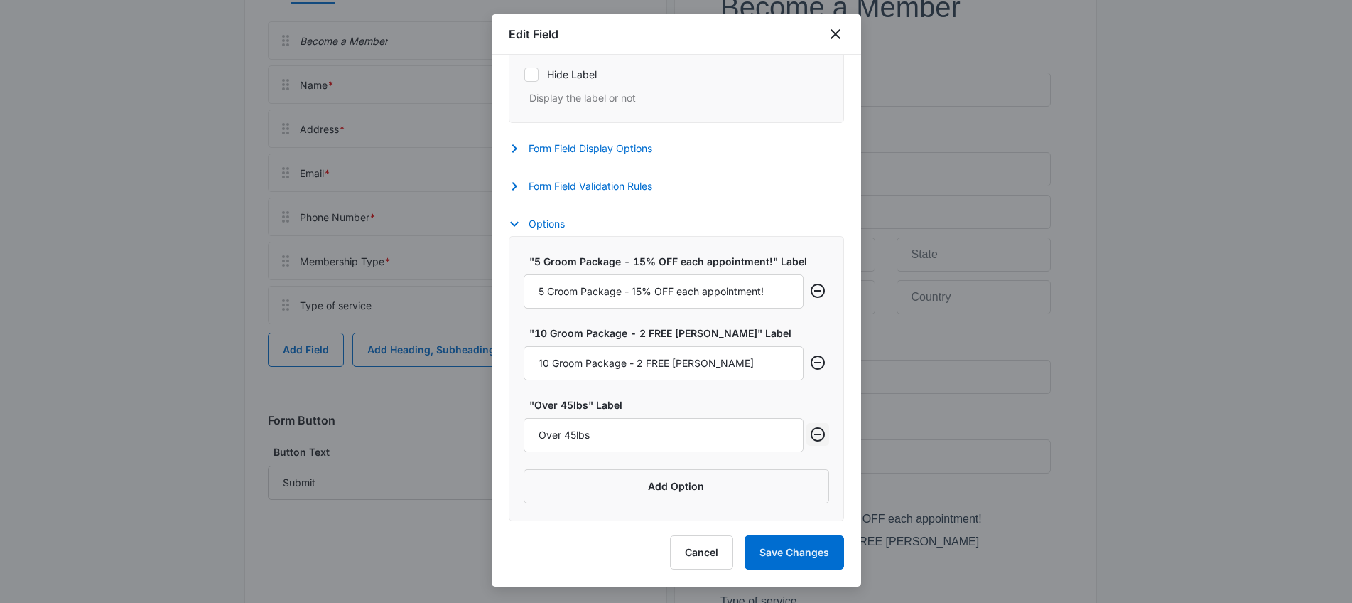
click at [813, 432] on icon "Remove row" at bounding box center [818, 434] width 14 height 14
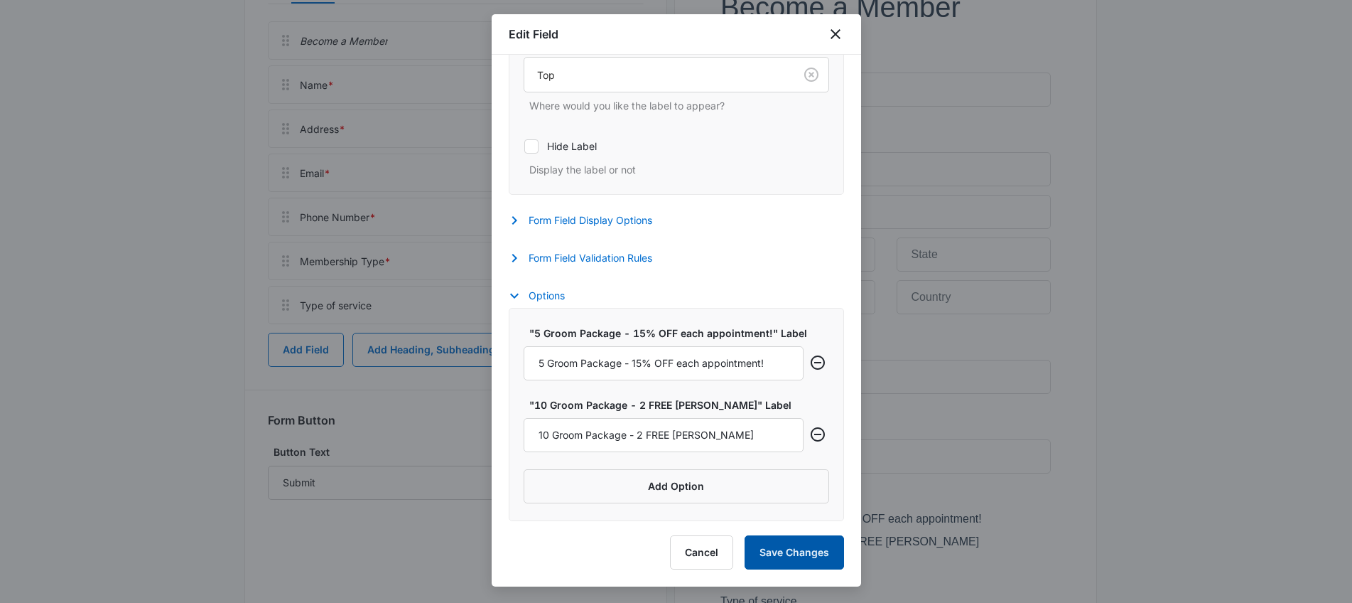
click at [820, 564] on button "Save Changes" at bounding box center [794, 552] width 99 height 34
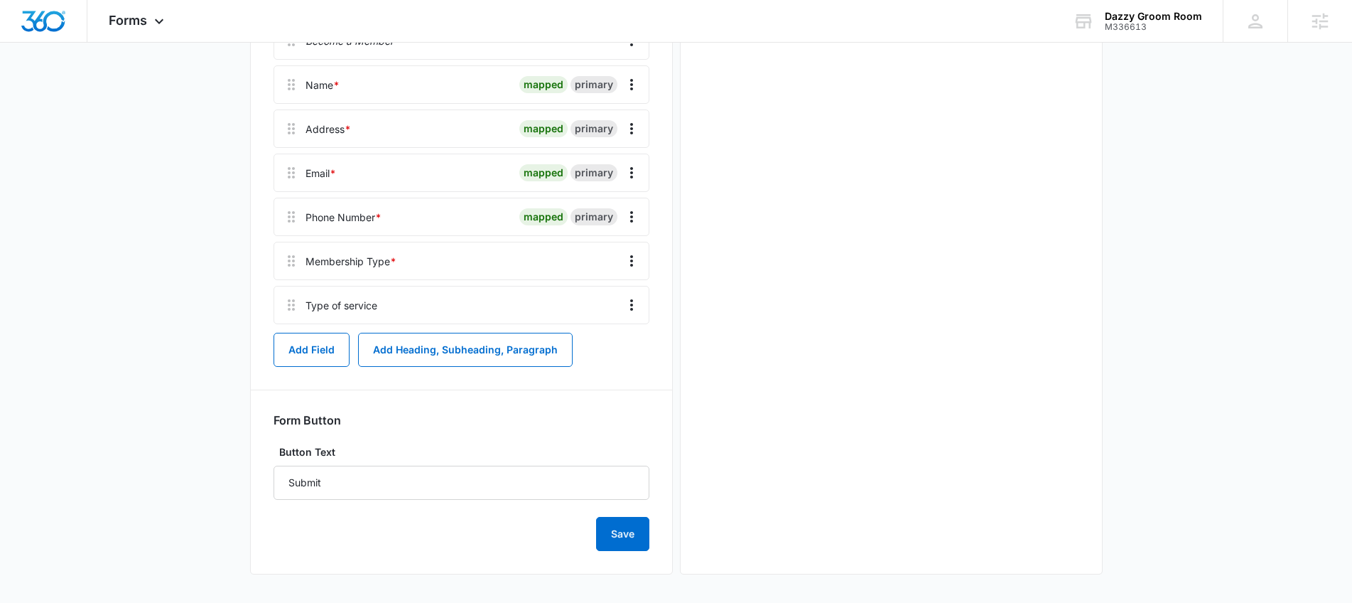
scroll to position [0, 0]
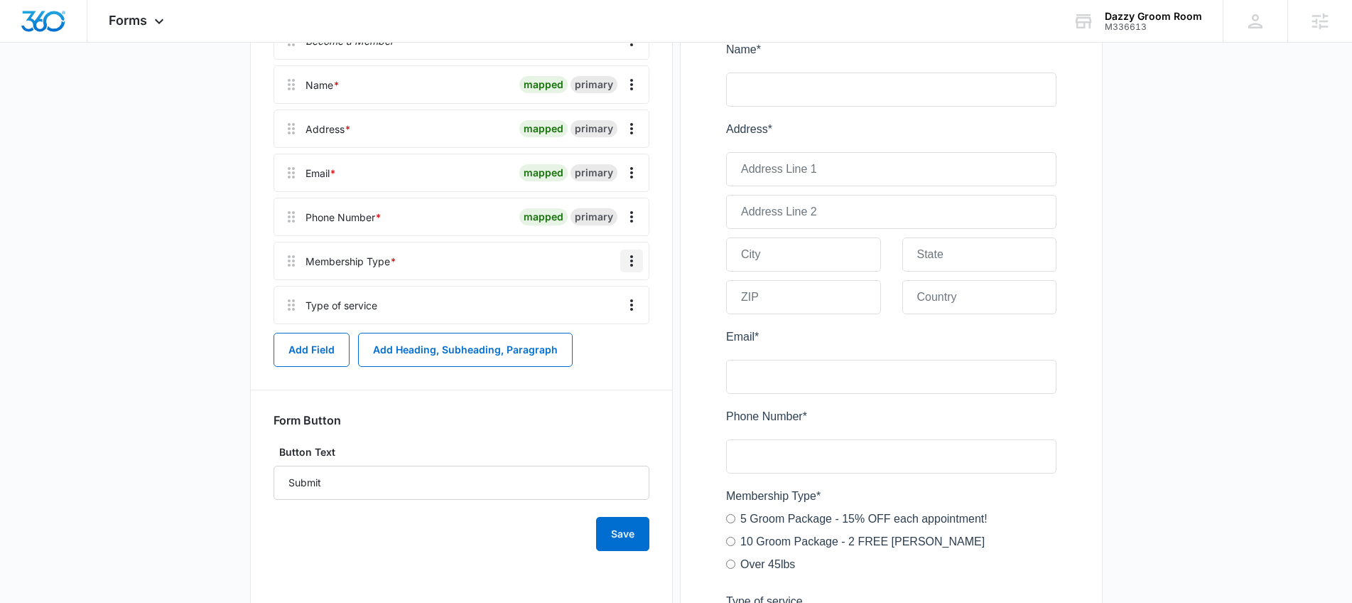
click at [630, 267] on icon "Overflow Menu" at bounding box center [631, 260] width 17 height 17
click at [610, 301] on button "Edit" at bounding box center [601, 300] width 81 height 21
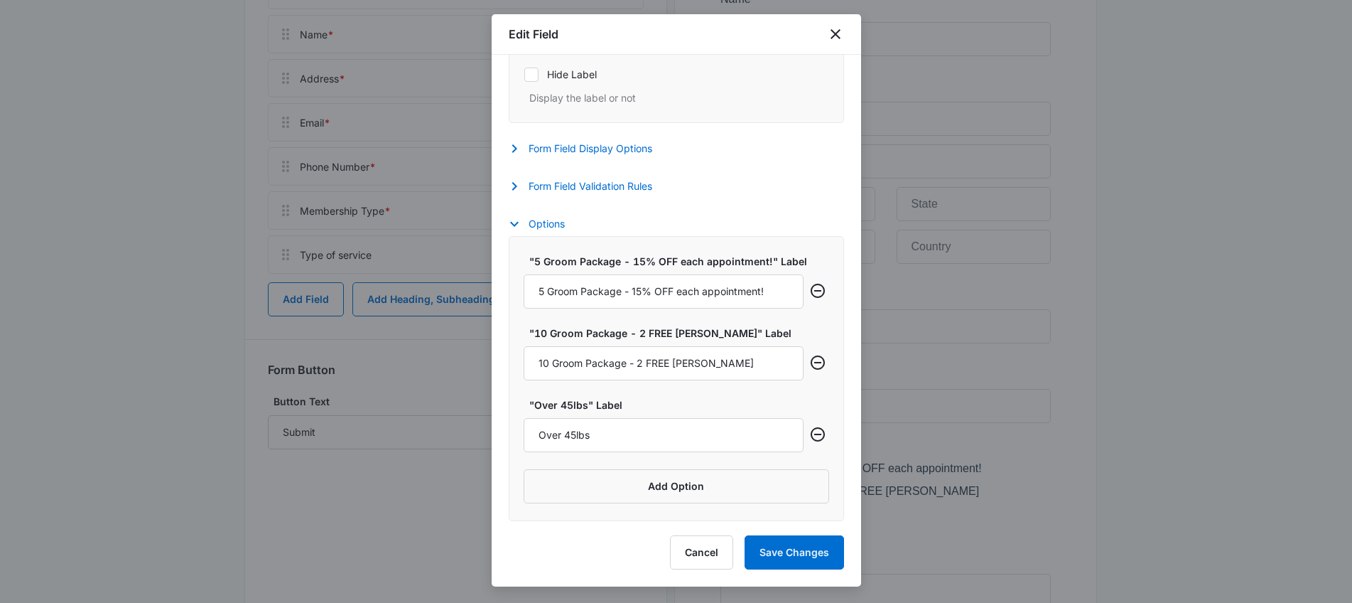
scroll to position [463, 0]
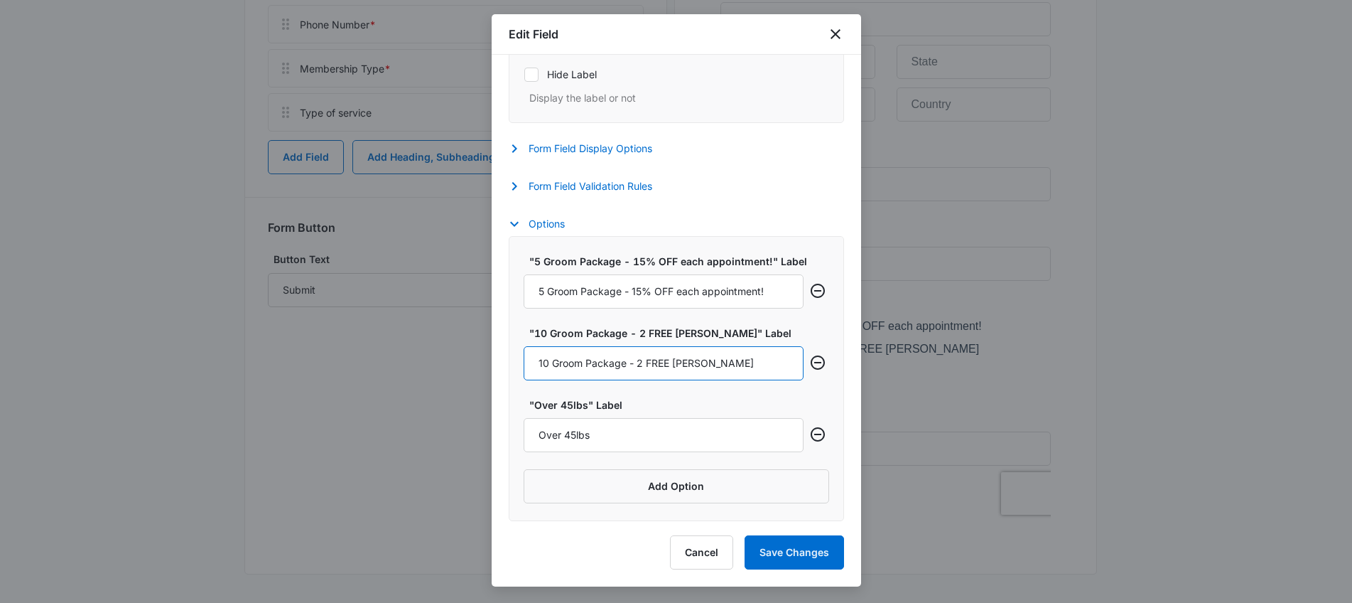
drag, startPoint x: 714, startPoint y: 363, endPoint x: 643, endPoint y: 374, distance: 71.9
click at [643, 374] on input "10 Groom Package - 2 FREE [PERSON_NAME]" at bounding box center [664, 363] width 280 height 34
type input "10 Groom Package - 20% OFF each appointment!"
click at [838, 566] on button "Save Changes" at bounding box center [794, 552] width 99 height 34
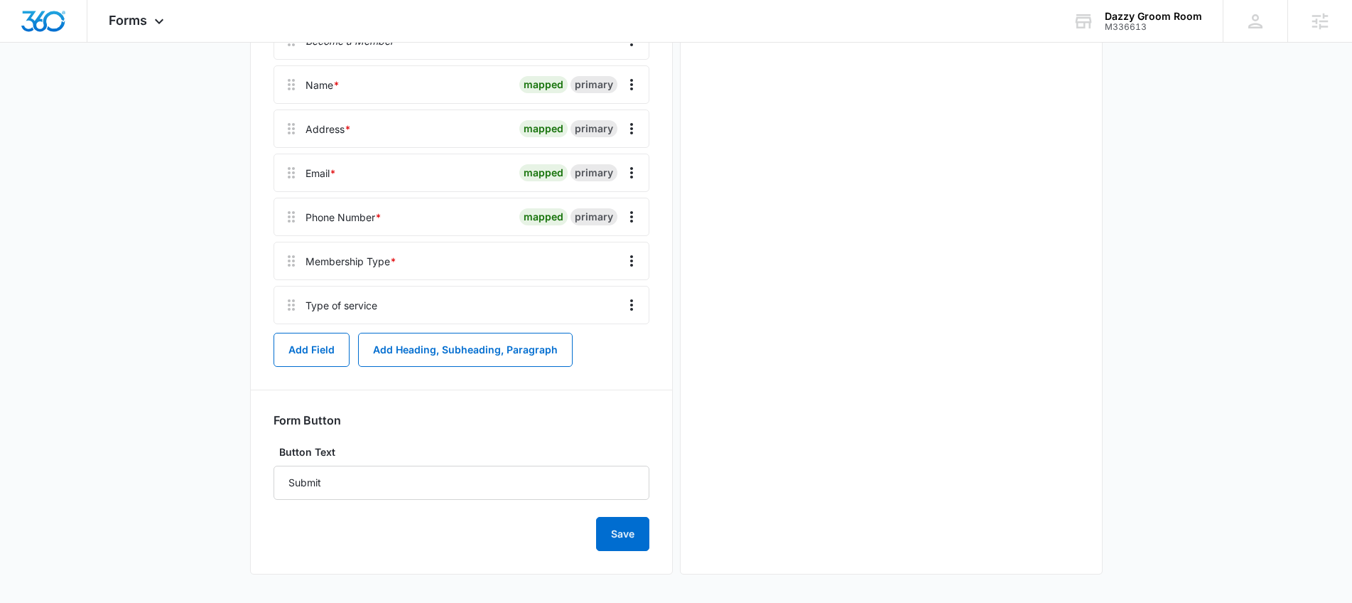
scroll to position [0, 0]
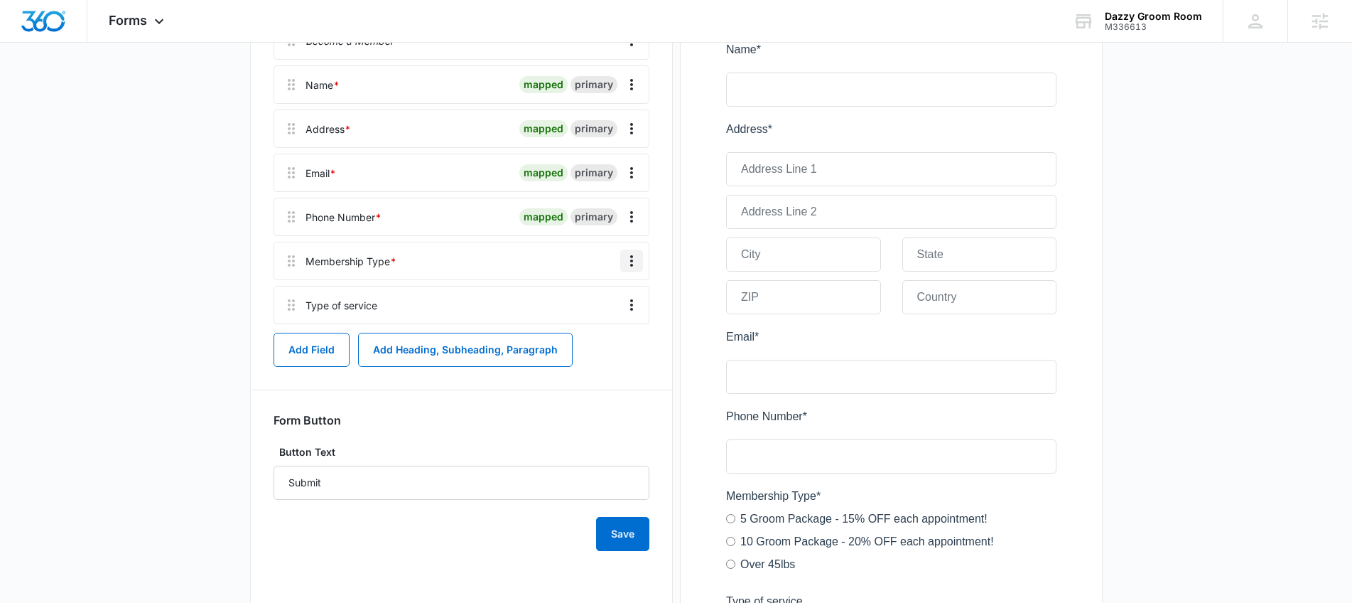
click at [623, 251] on button "Overflow Menu" at bounding box center [631, 260] width 23 height 23
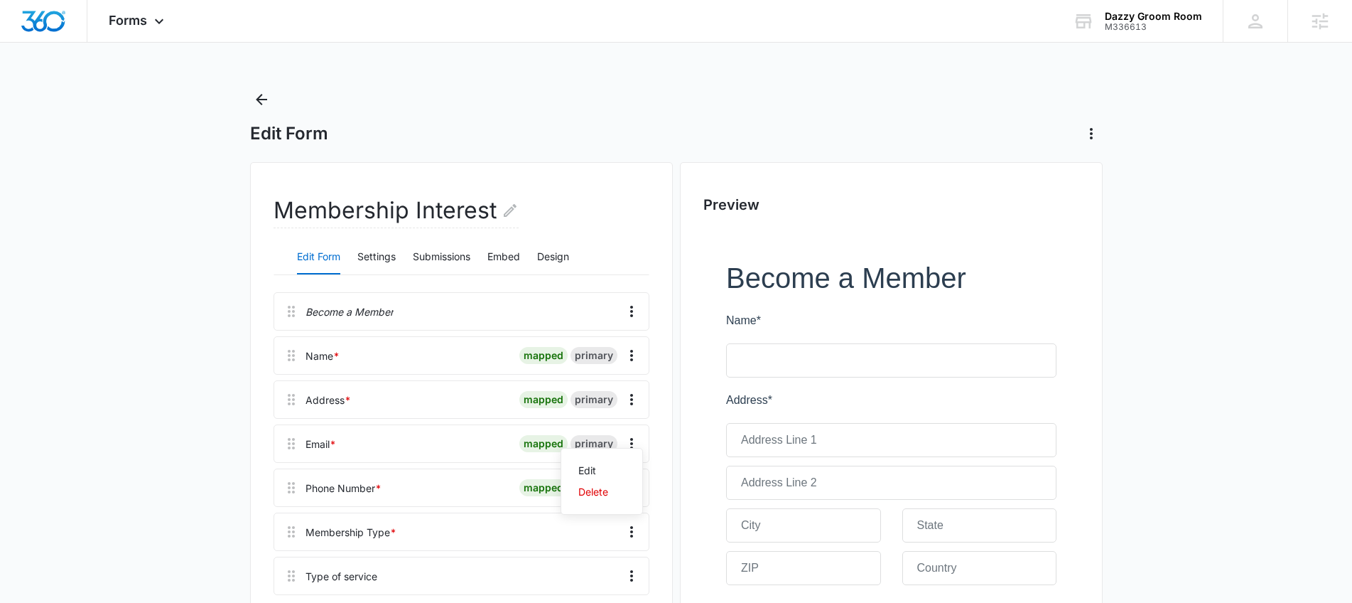
click at [642, 215] on div "Membership Interest" at bounding box center [462, 216] width 376 height 45
click at [426, 251] on button "Submissions" at bounding box center [442, 257] width 58 height 34
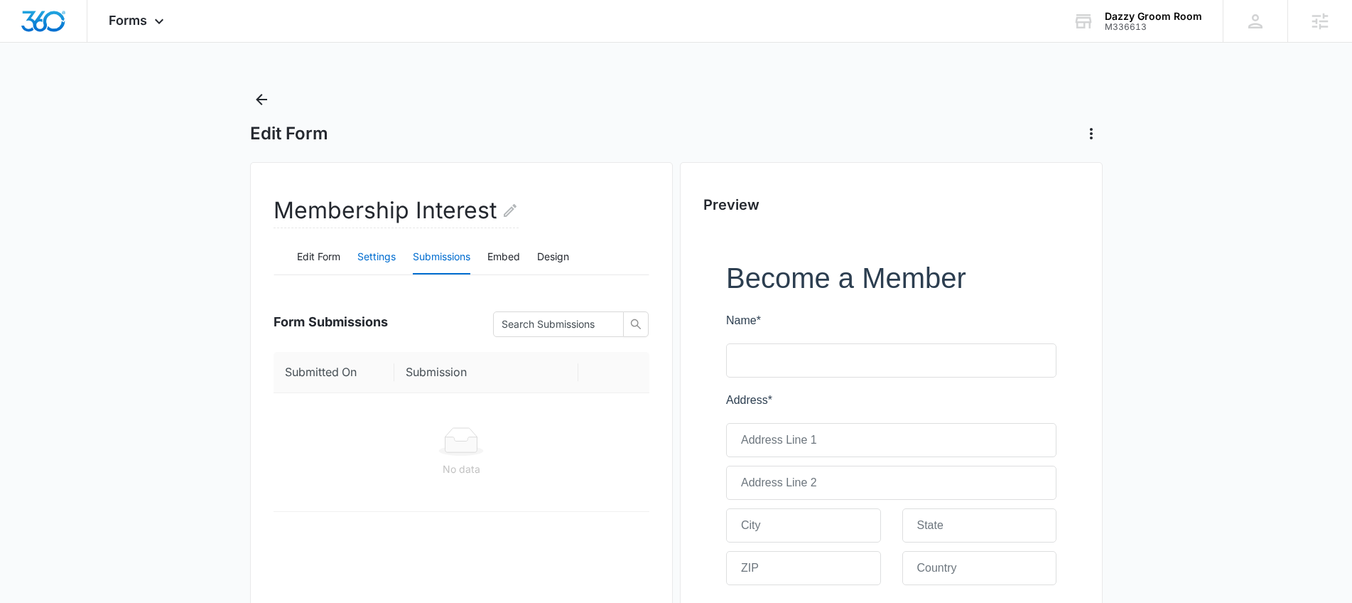
click at [383, 262] on button "Settings" at bounding box center [376, 257] width 38 height 34
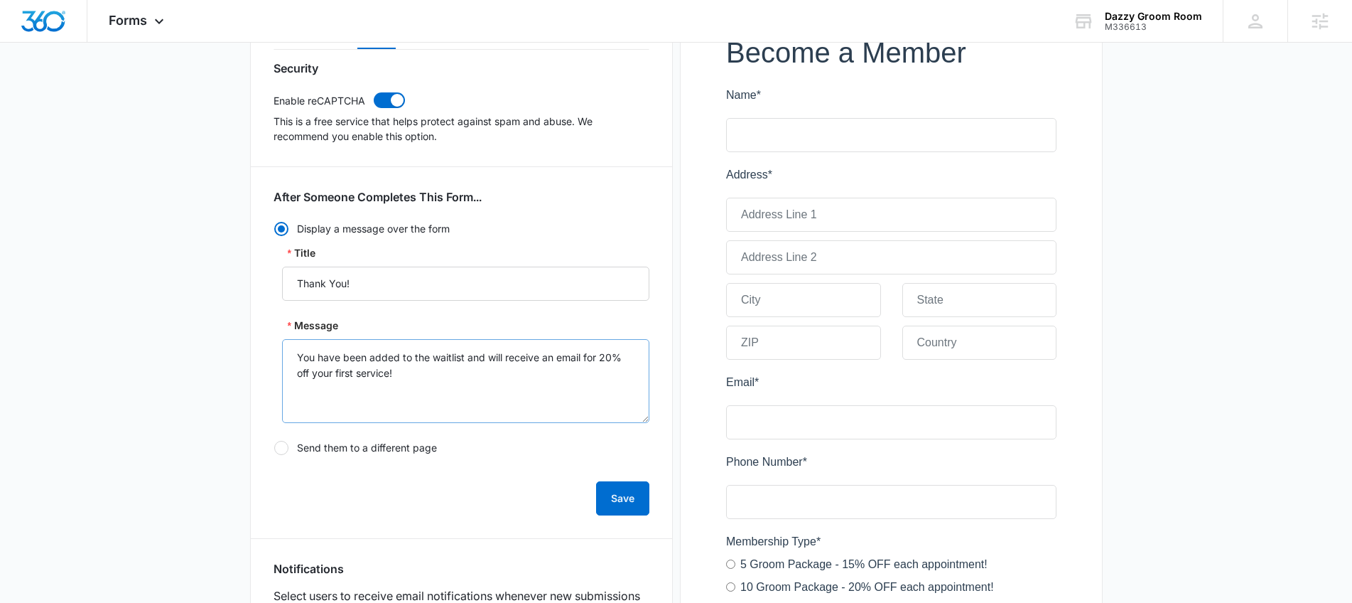
scroll to position [305, 0]
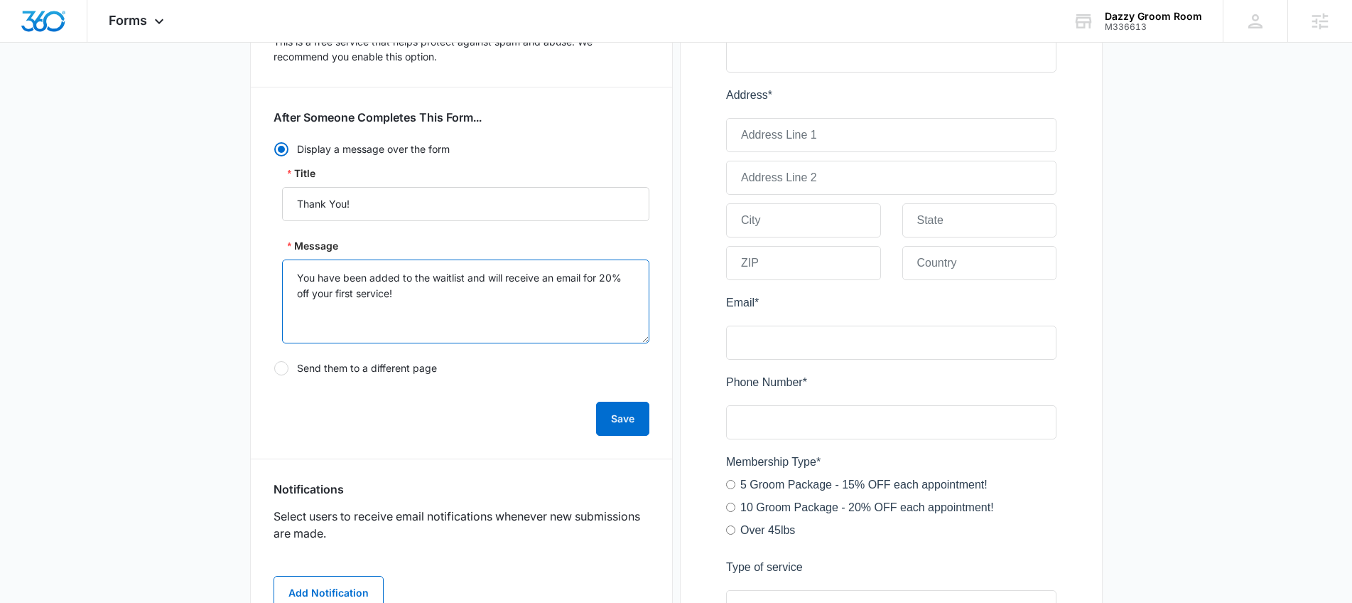
click at [515, 312] on textarea "You have been added to the waitlist and will receive an email for 20% off your …" at bounding box center [465, 301] width 367 height 84
drag, startPoint x: 504, startPoint y: 309, endPoint x: 267, endPoint y: 259, distance: 241.8
click at [267, 259] on div "Membership Interest Edit Form Settings Submissions Embed Design Security Enable…" at bounding box center [461, 393] width 423 height 1072
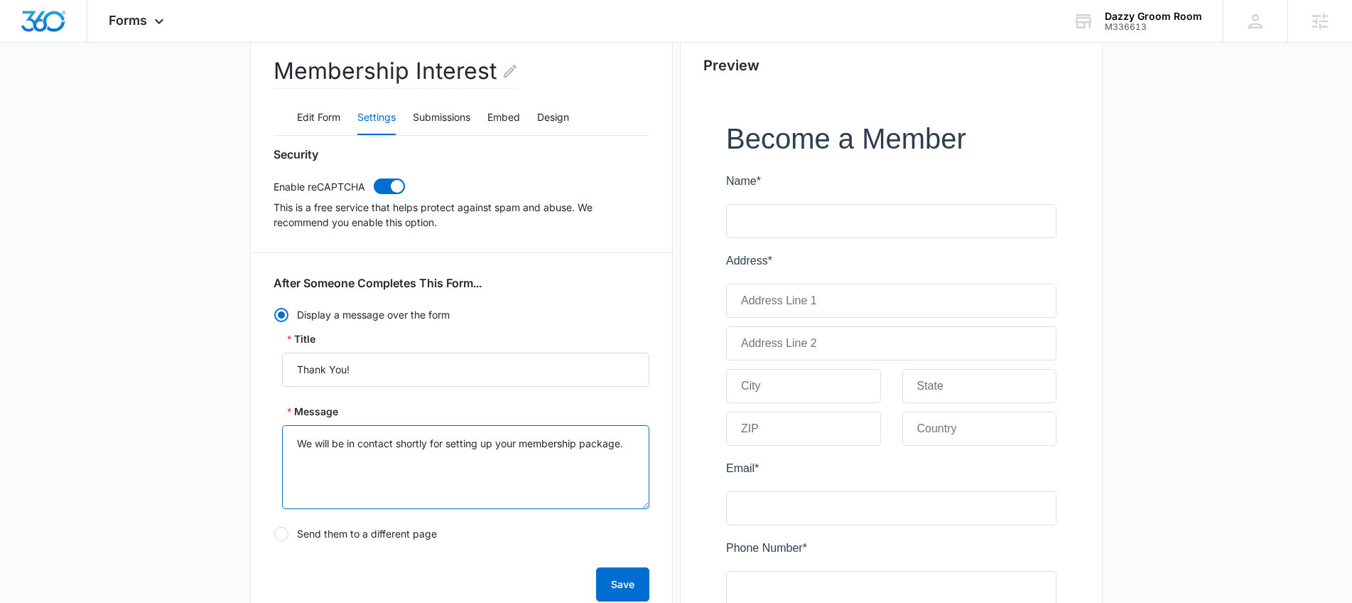
scroll to position [0, 0]
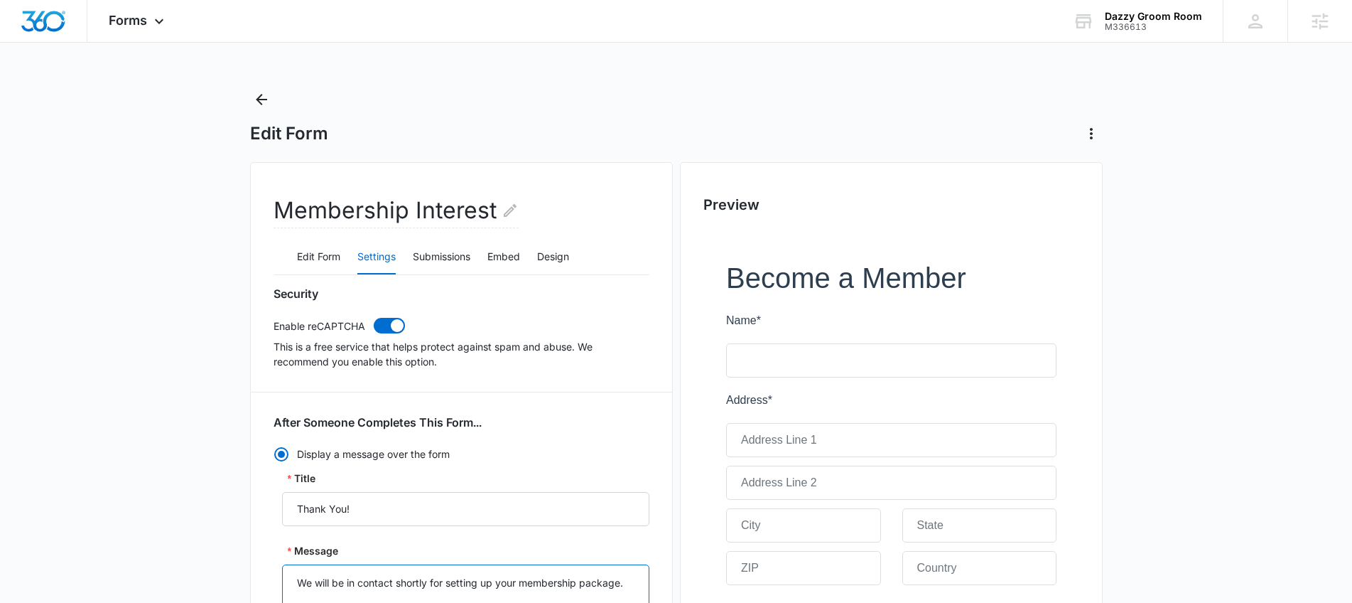
type textarea "We will be in contact shortly for setting up your membership package."
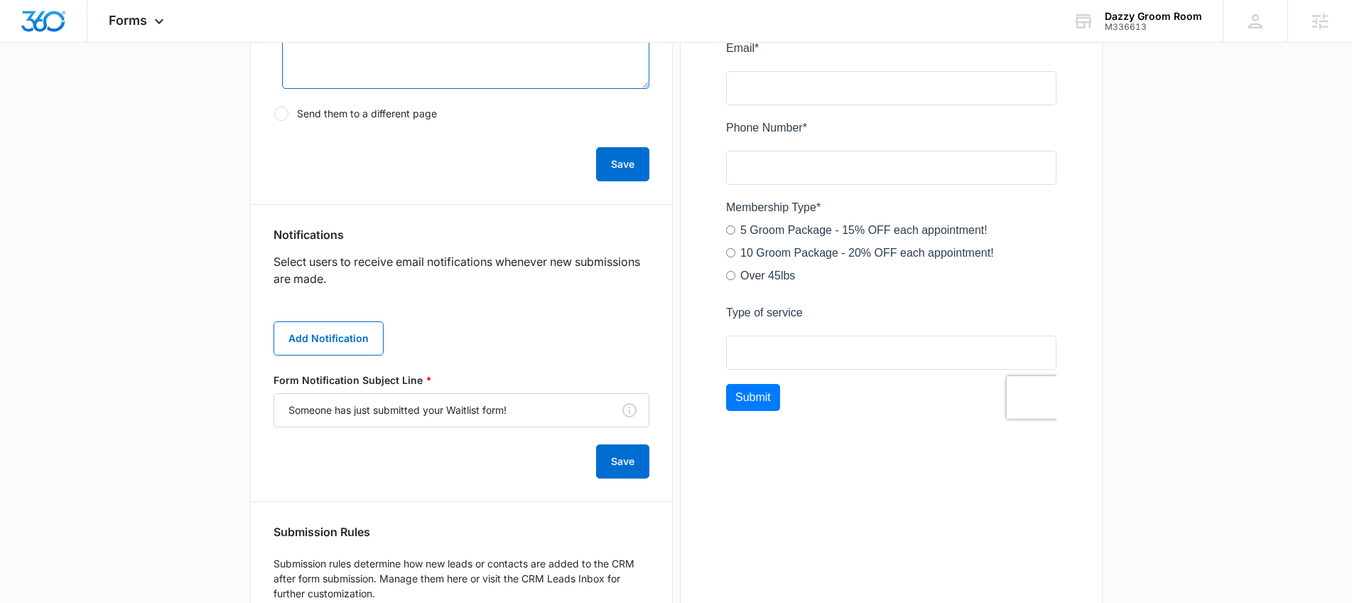
scroll to position [660, 0]
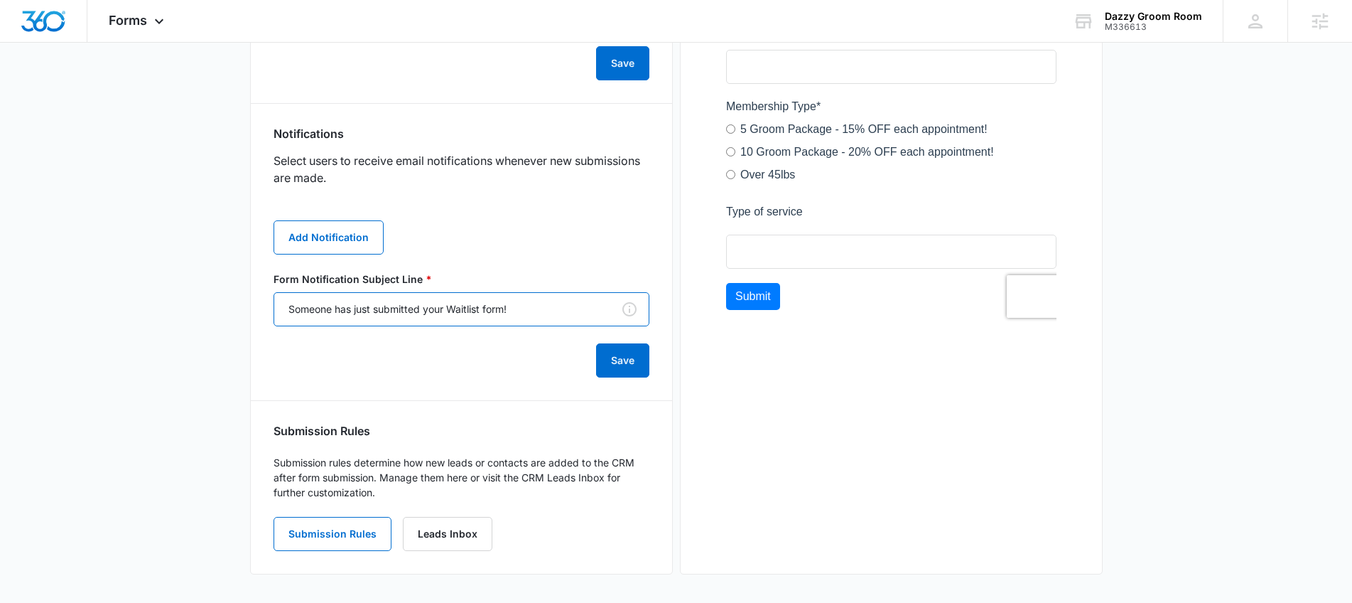
click at [491, 308] on input "Someone has just submitted your Waitlist form!" at bounding box center [462, 309] width 376 height 34
click at [479, 307] on input "Someone has just submitted your Waitlist form!" at bounding box center [462, 309] width 376 height 34
type input "Someone has just submitted your Membership form!"
click at [603, 370] on button "Save" at bounding box center [622, 360] width 53 height 34
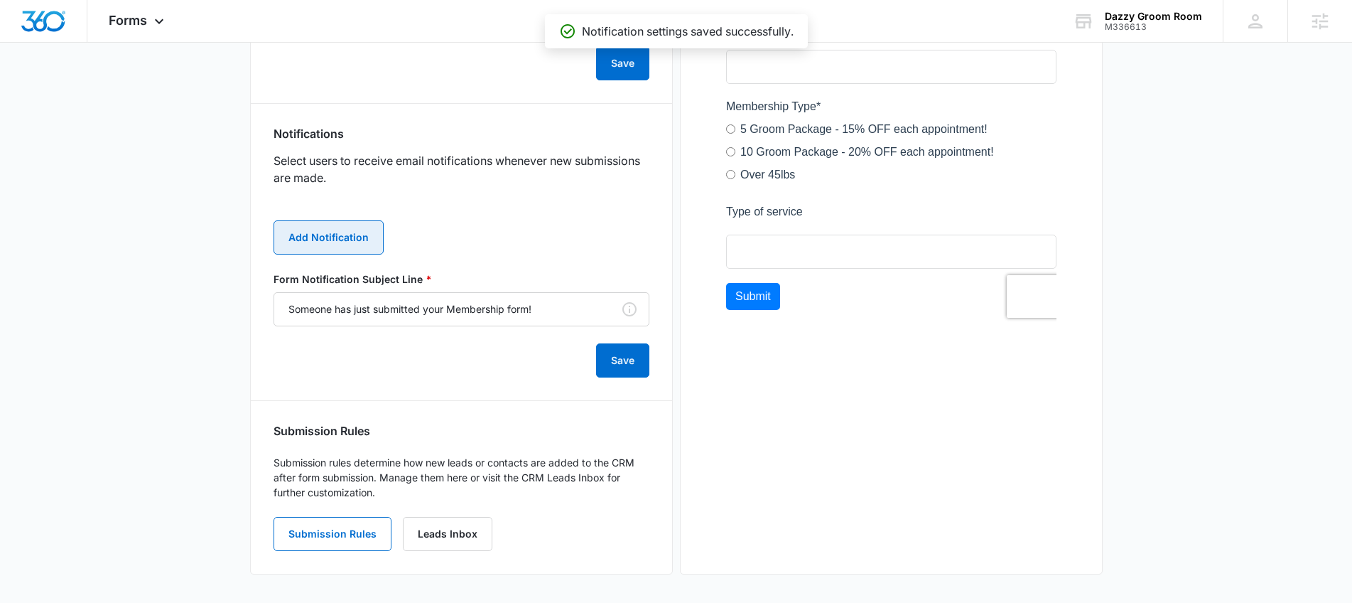
click at [357, 242] on button "Add Notification" at bounding box center [329, 237] width 110 height 34
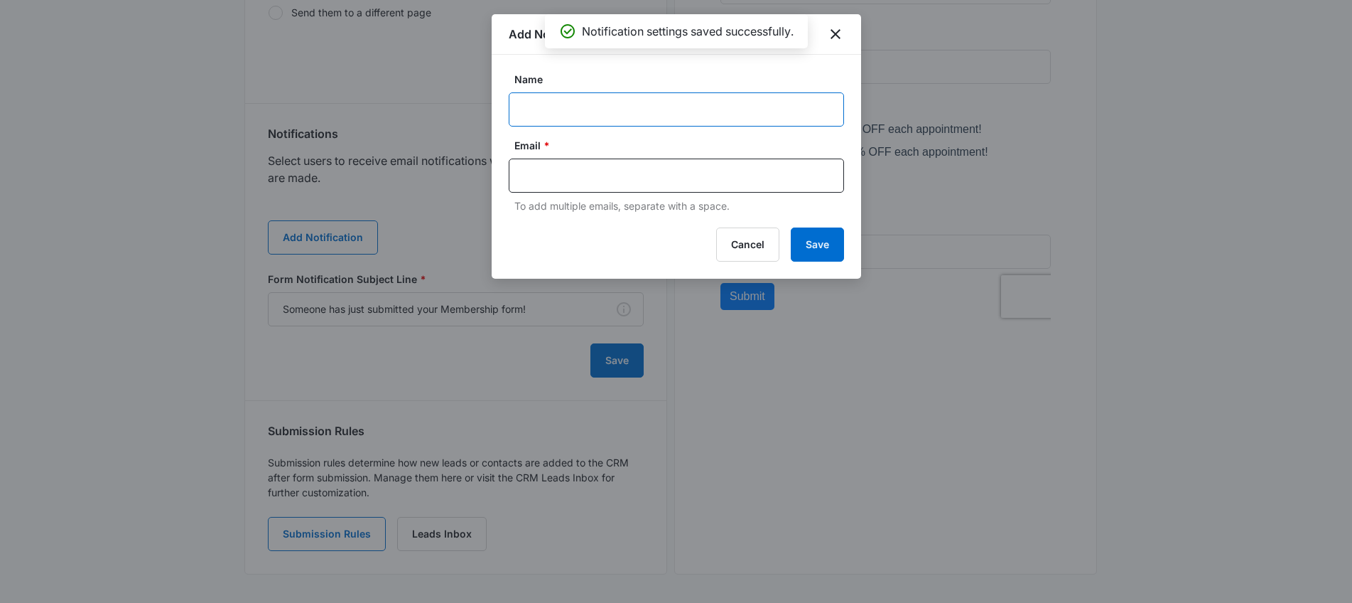
click at [579, 94] on input "Name" at bounding box center [676, 109] width 335 height 34
type input "[PERSON_NAME]"
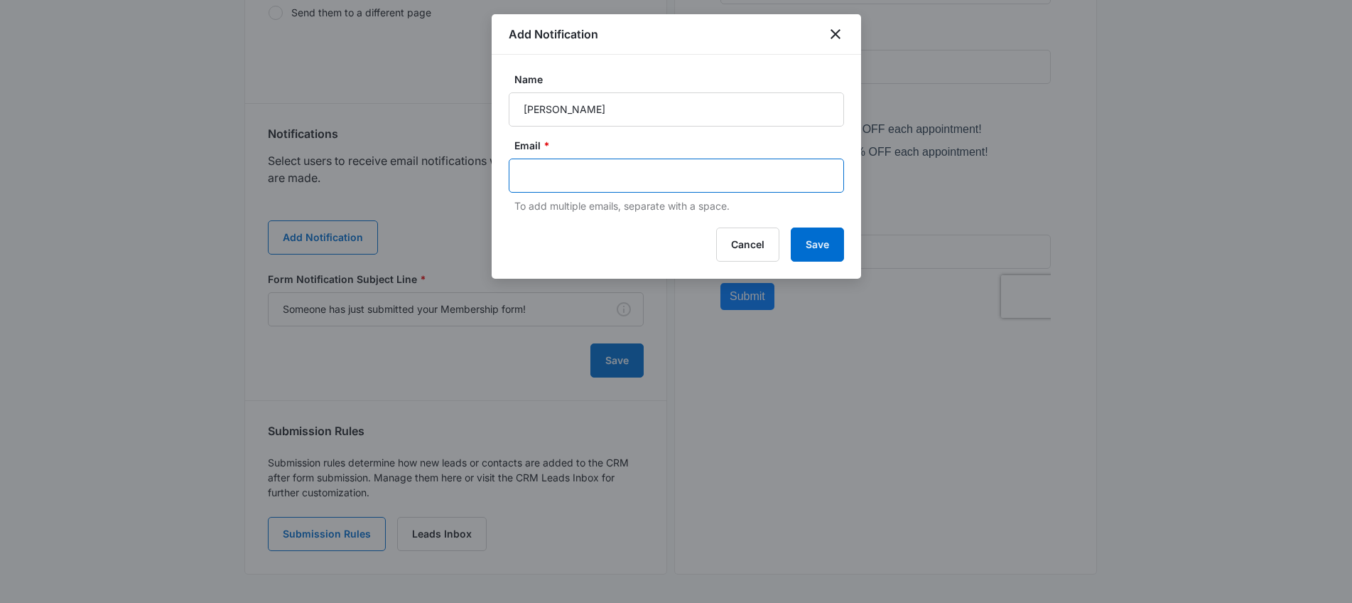
click at [615, 175] on input "text" at bounding box center [678, 175] width 308 height 21
type input "d"
type input "contact"
click at [566, 173] on icon "Remove" at bounding box center [570, 176] width 11 height 11
click at [568, 173] on input "text" at bounding box center [678, 175] width 308 height 21
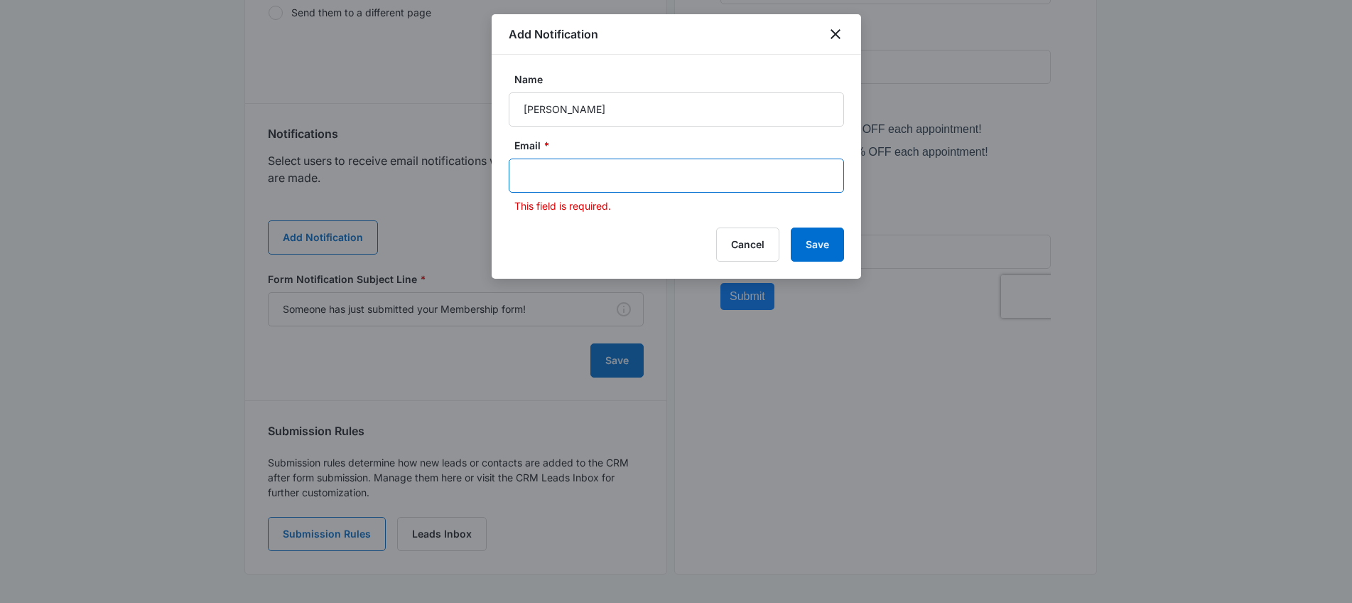
paste input "[EMAIL_ADDRESS][DOMAIN_NAME]"
type input "[EMAIL_ADDRESS][DOMAIN_NAME]"
click at [818, 241] on button "Save" at bounding box center [817, 244] width 53 height 34
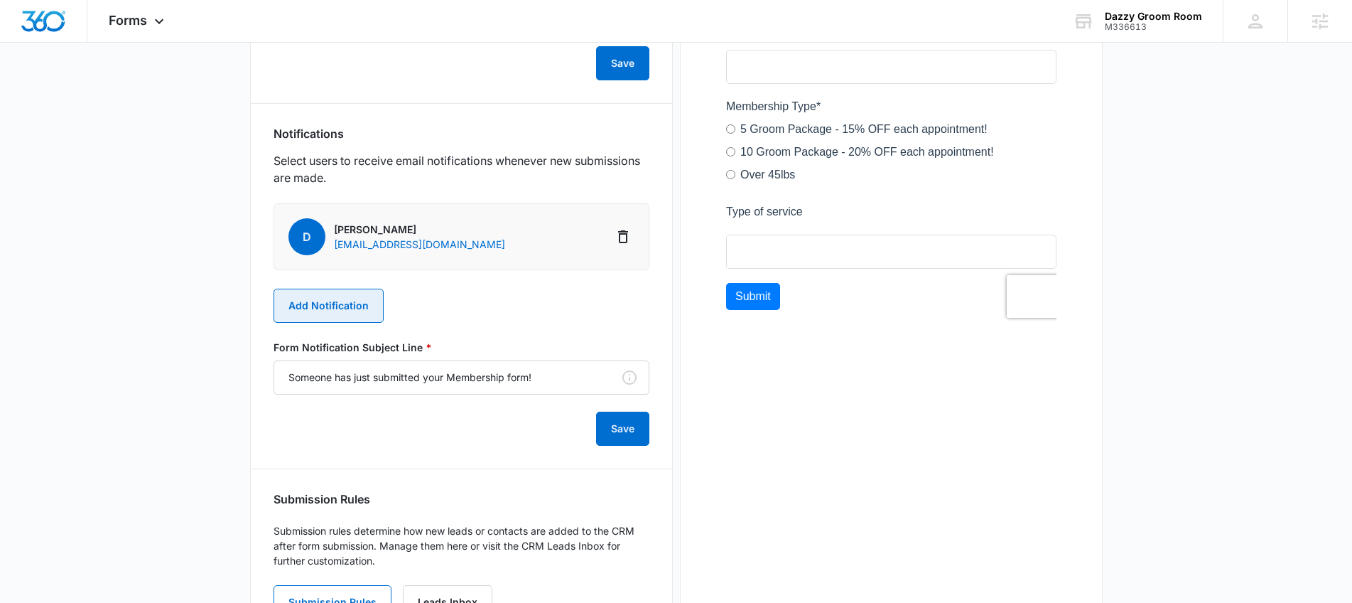
click at [341, 293] on button "Add Notification" at bounding box center [329, 306] width 110 height 34
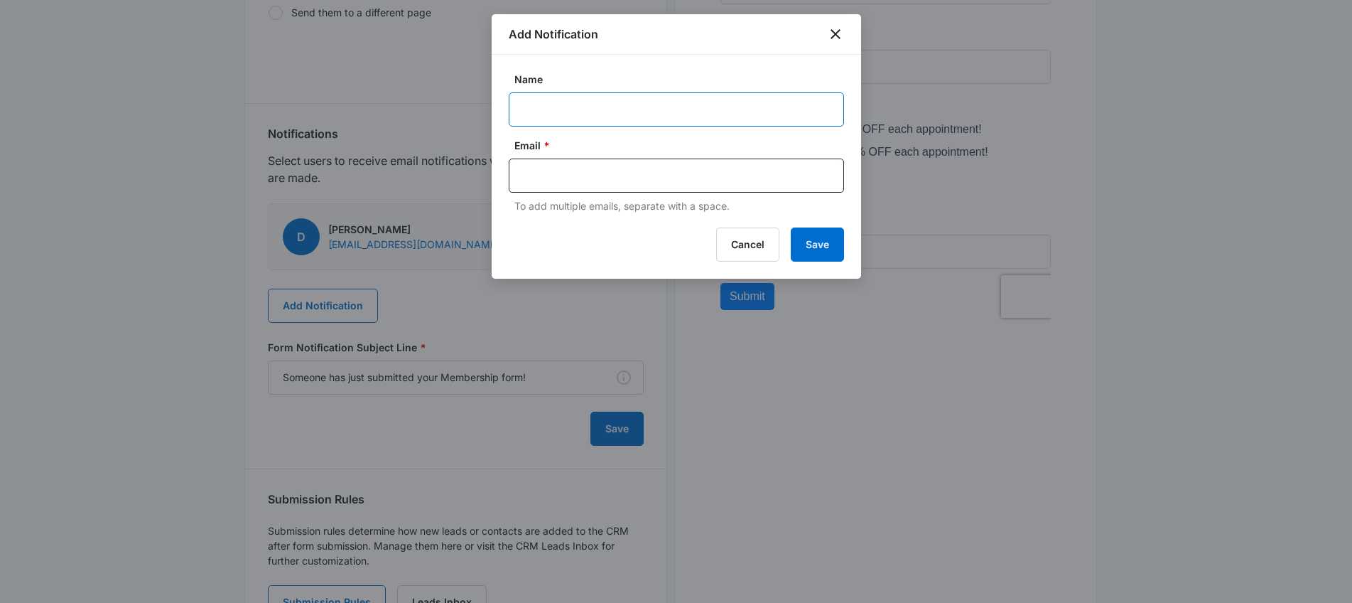
click at [556, 107] on input "Name" at bounding box center [676, 109] width 335 height 34
type input "[PERSON_NAME]"
click at [652, 178] on input "text" at bounding box center [678, 175] width 308 height 21
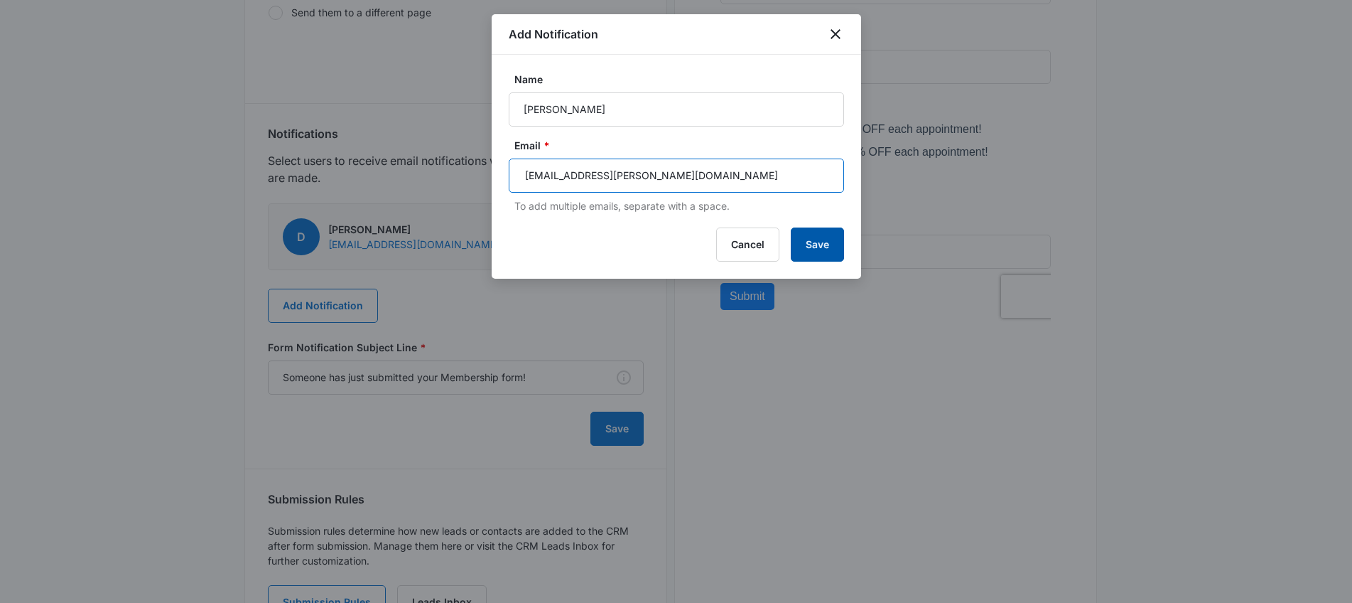
type input "[EMAIL_ADDRESS][PERSON_NAME][DOMAIN_NAME]"
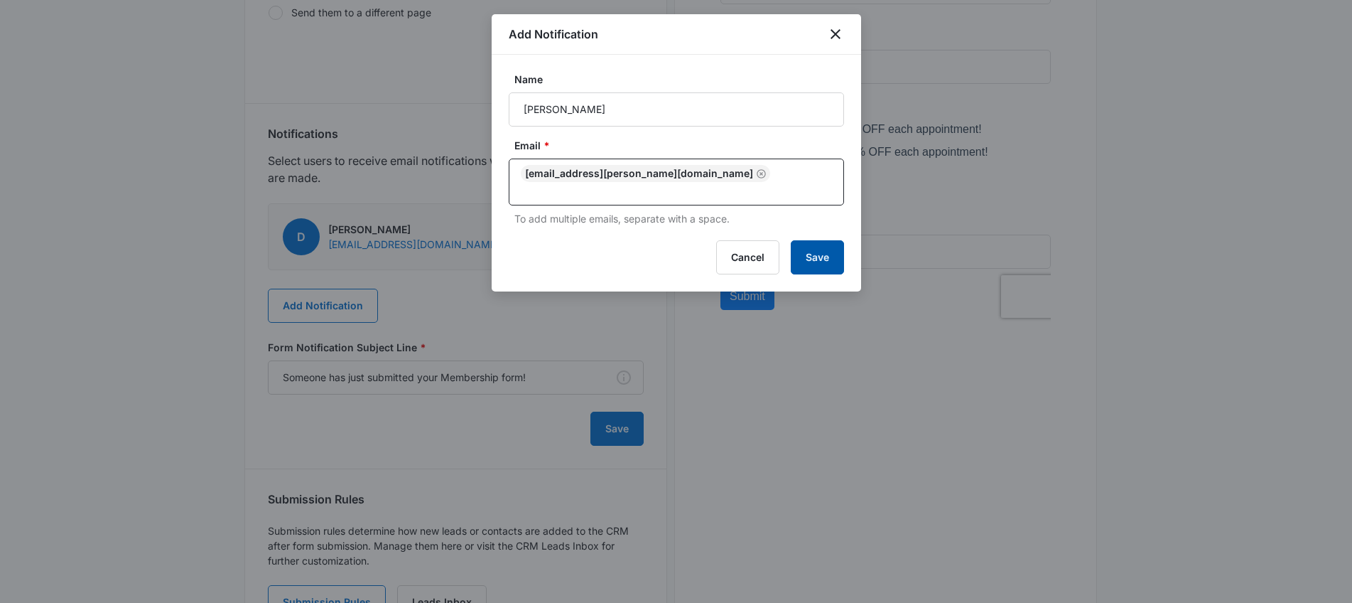
click at [807, 252] on button "Save" at bounding box center [817, 257] width 53 height 34
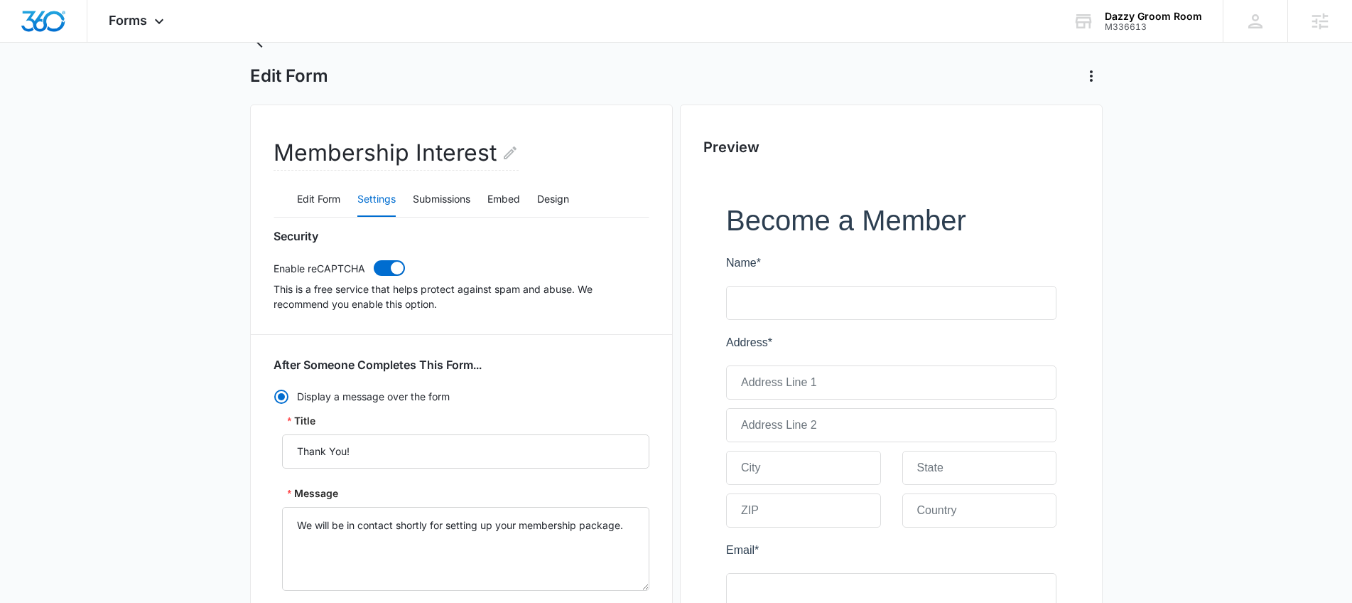
scroll to position [0, 0]
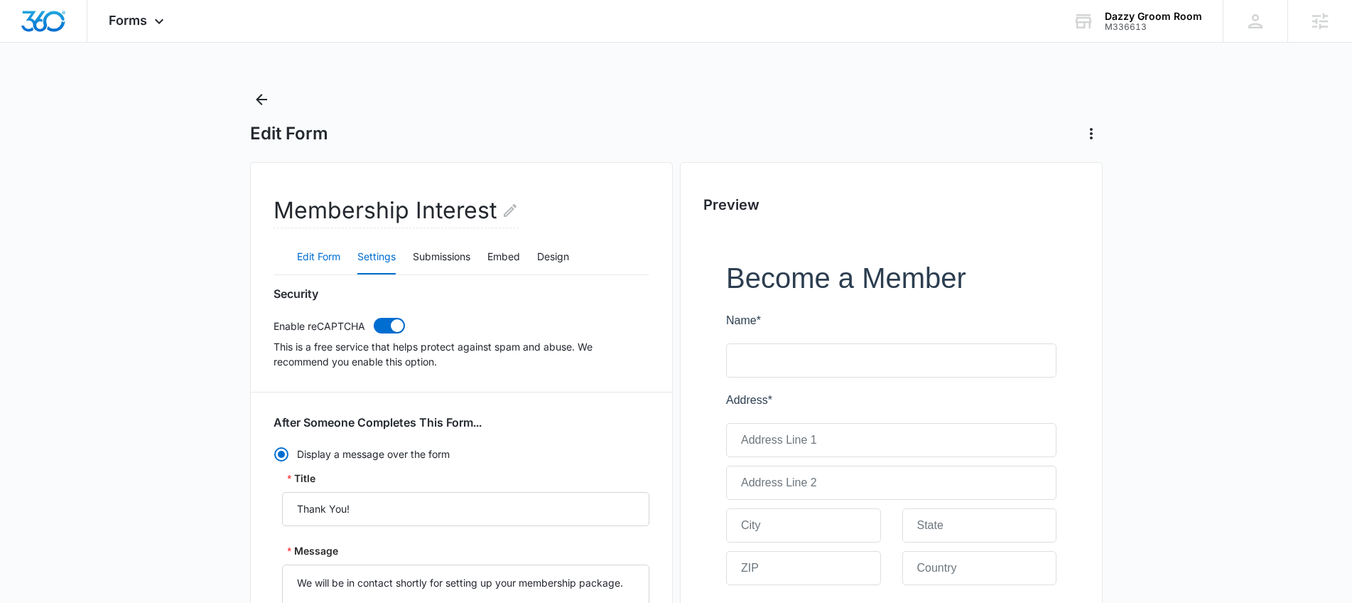
click at [317, 257] on button "Edit Form" at bounding box center [318, 257] width 43 height 34
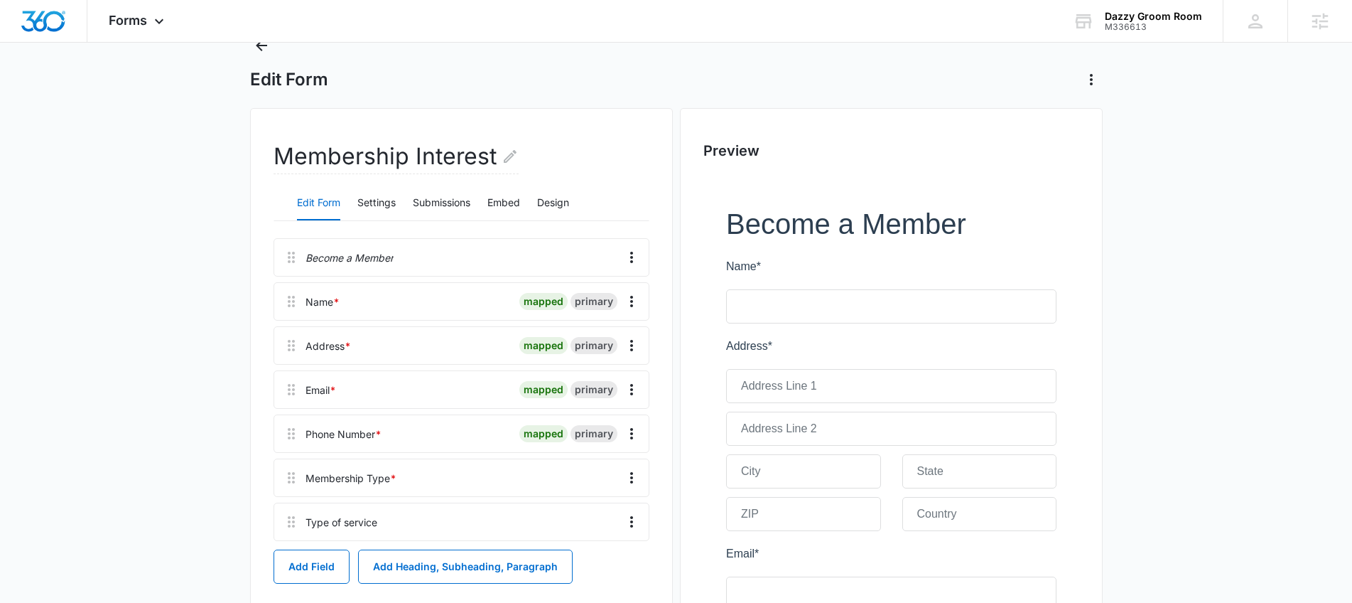
scroll to position [63, 0]
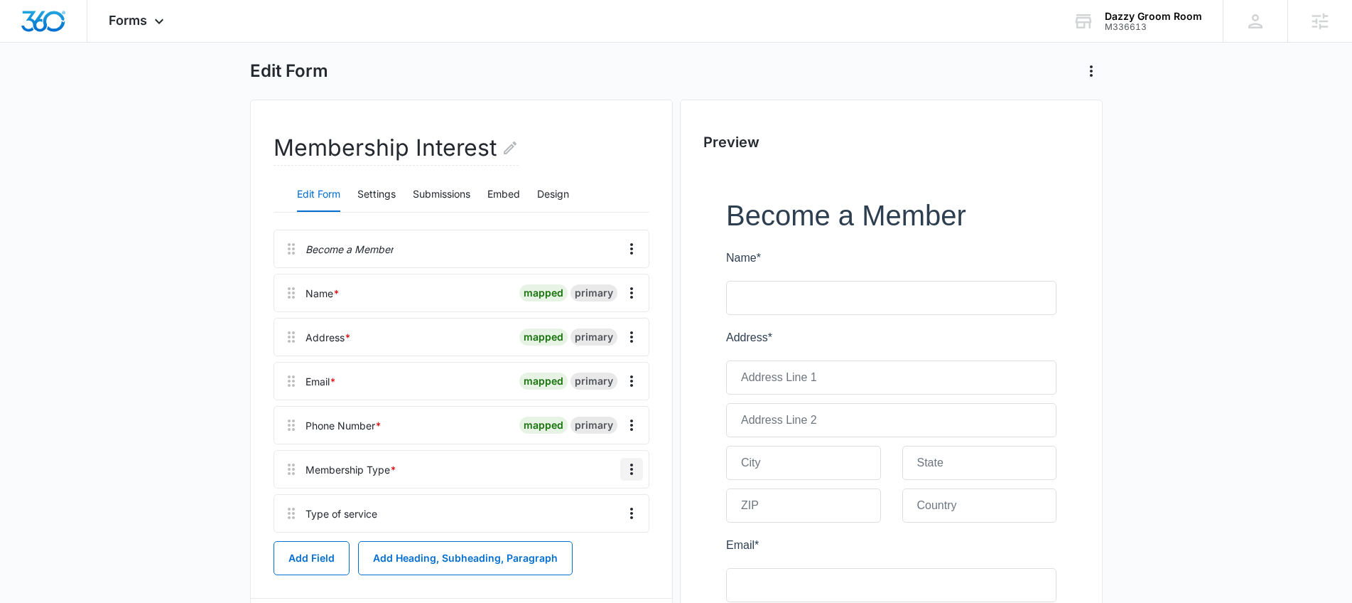
click at [630, 468] on icon "Overflow Menu" at bounding box center [631, 469] width 17 height 17
click at [620, 505] on button "Edit" at bounding box center [601, 508] width 81 height 21
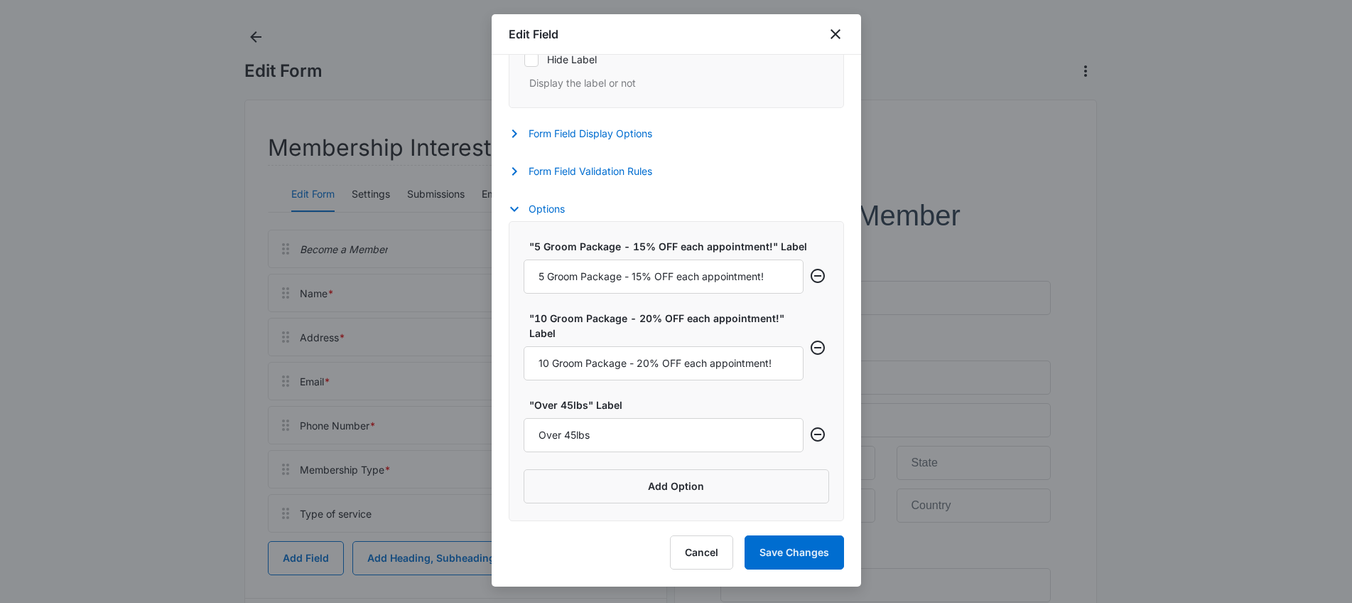
scroll to position [463, 0]
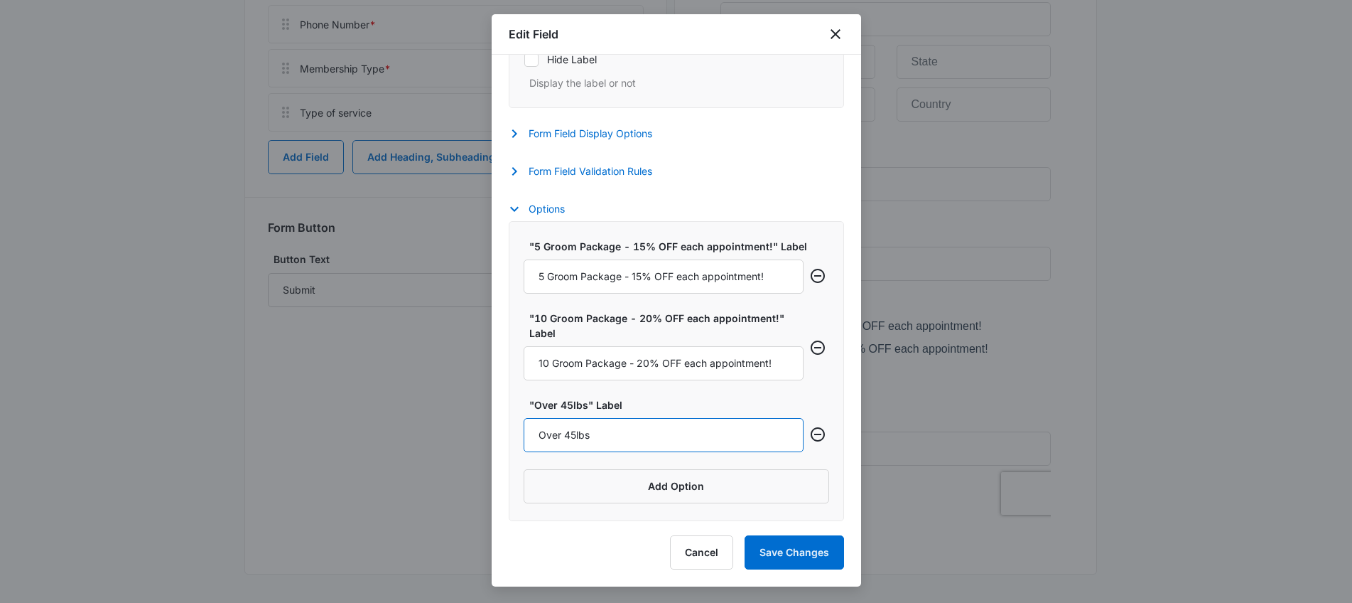
click at [636, 435] on input "Over 45lbs" at bounding box center [664, 435] width 280 height 34
click at [635, 435] on input "Over 45lbs" at bounding box center [664, 435] width 280 height 34
type input "I have a question about memberships"
click at [813, 539] on button "Save Changes" at bounding box center [794, 552] width 99 height 34
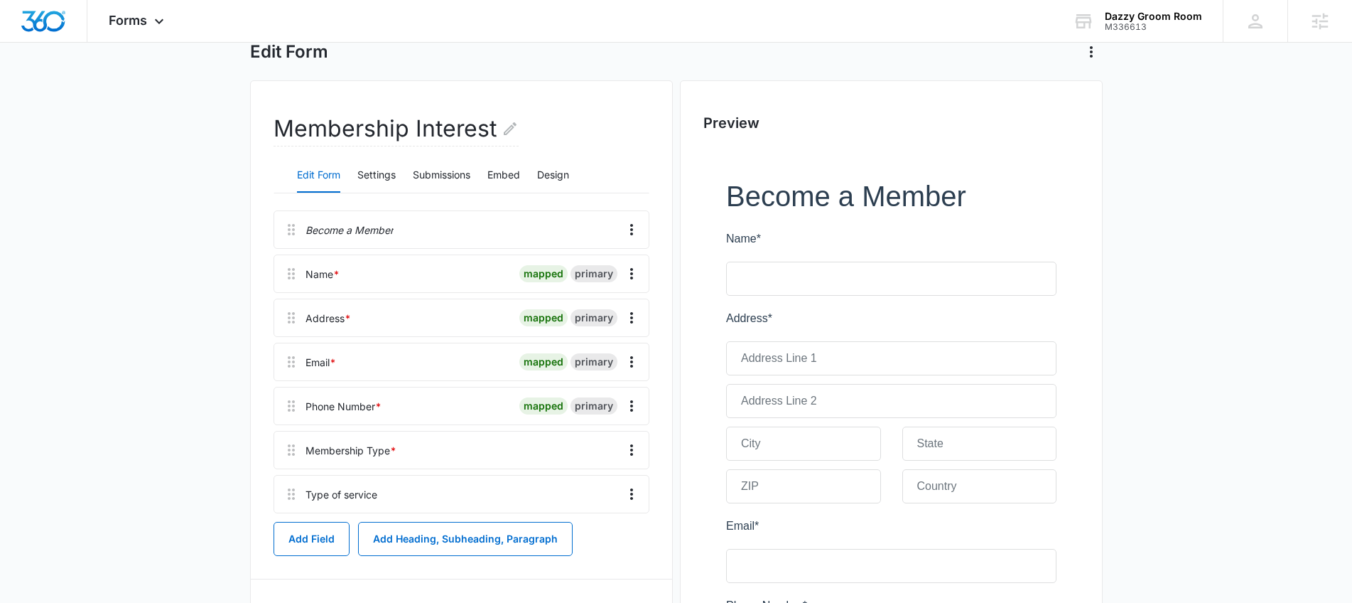
scroll to position [145, 0]
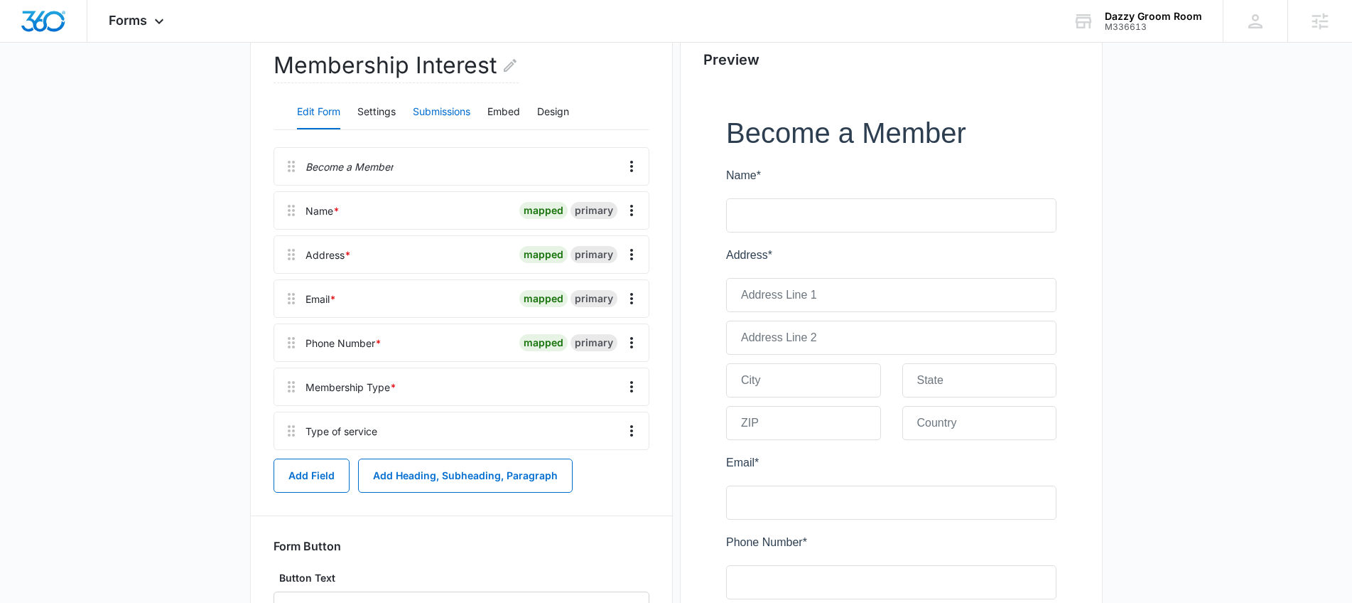
click at [439, 113] on button "Submissions" at bounding box center [442, 112] width 58 height 34
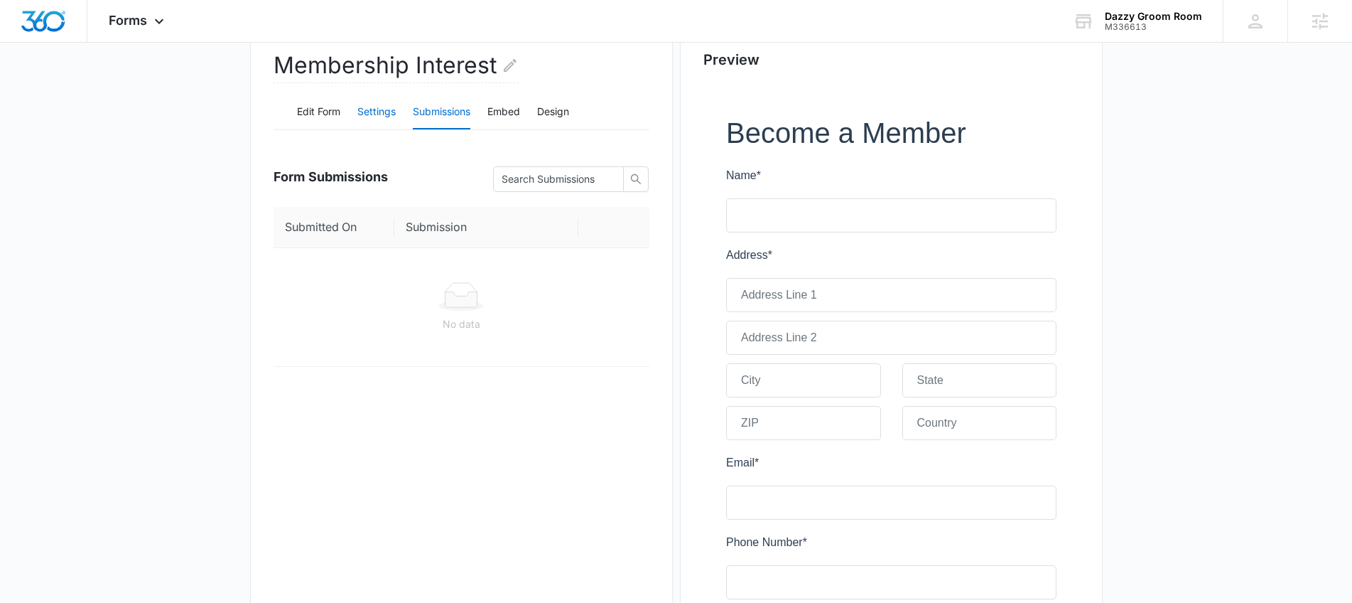
click at [382, 108] on button "Settings" at bounding box center [376, 112] width 38 height 34
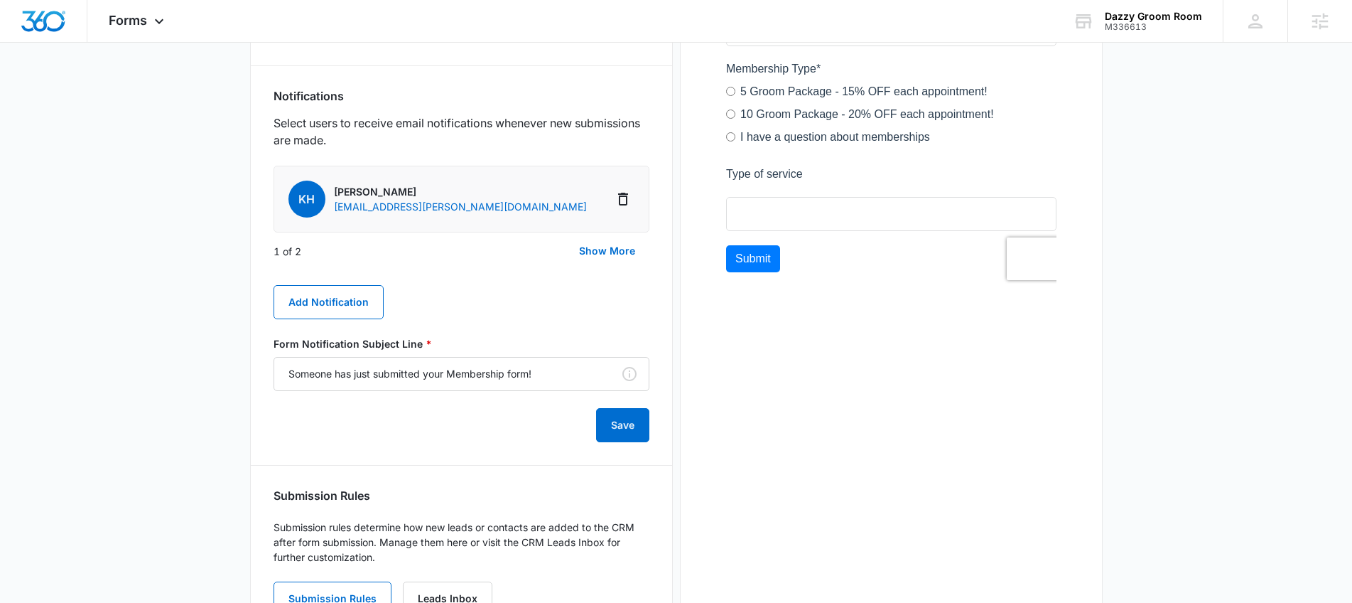
scroll to position [763, 0]
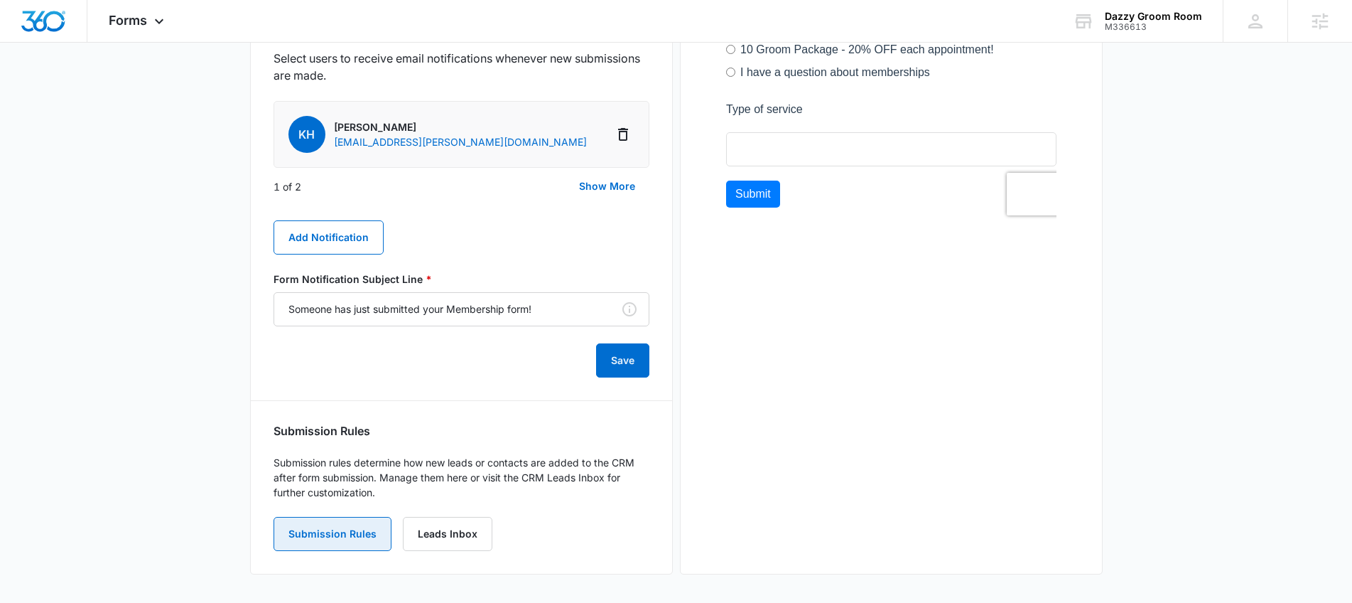
click at [350, 538] on button "Submission Rules" at bounding box center [333, 534] width 118 height 34
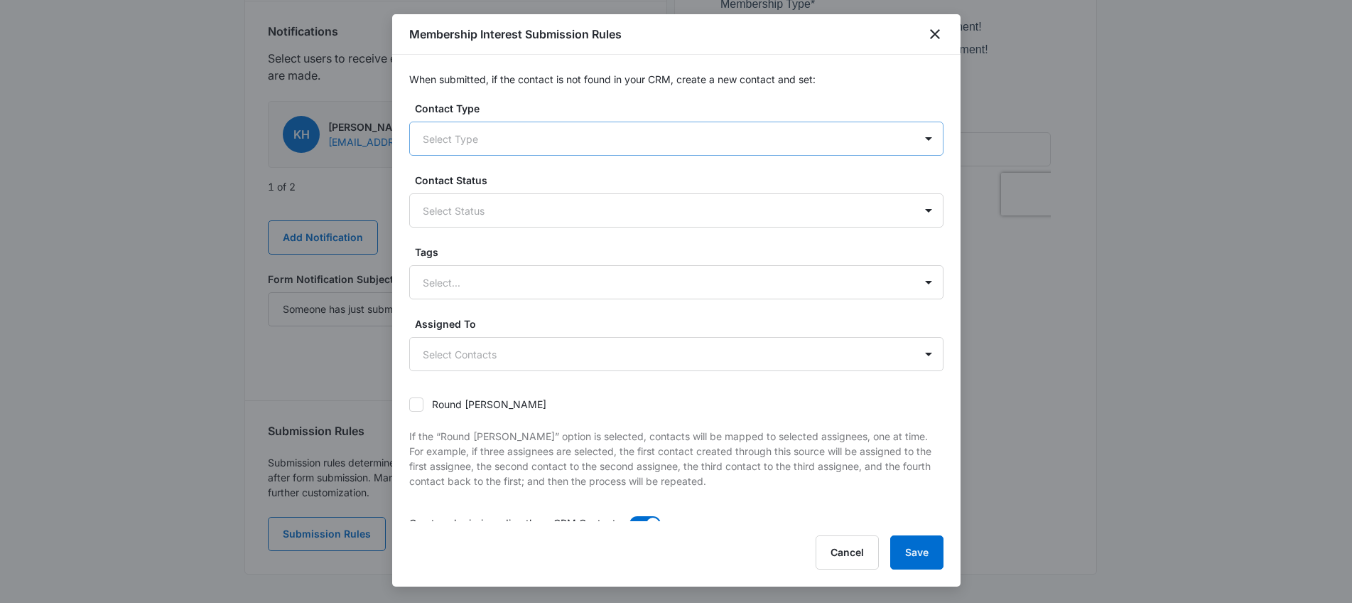
click at [652, 144] on div at bounding box center [659, 139] width 473 height 18
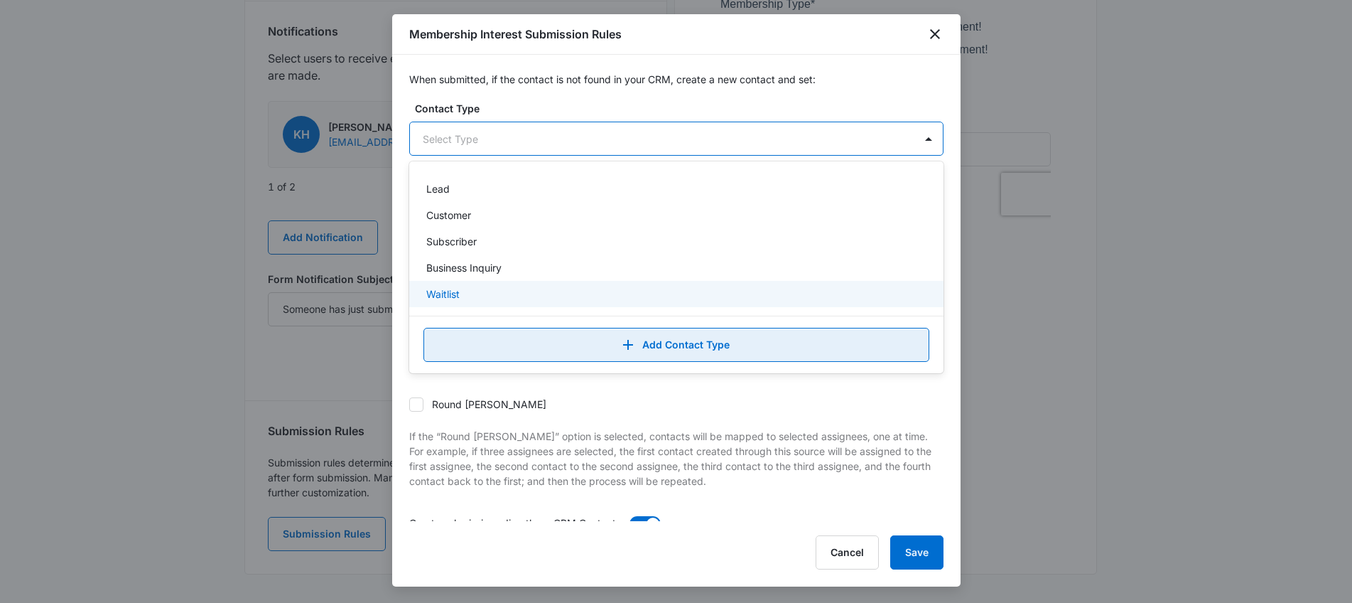
click at [677, 334] on button "Add Contact Type" at bounding box center [677, 345] width 506 height 34
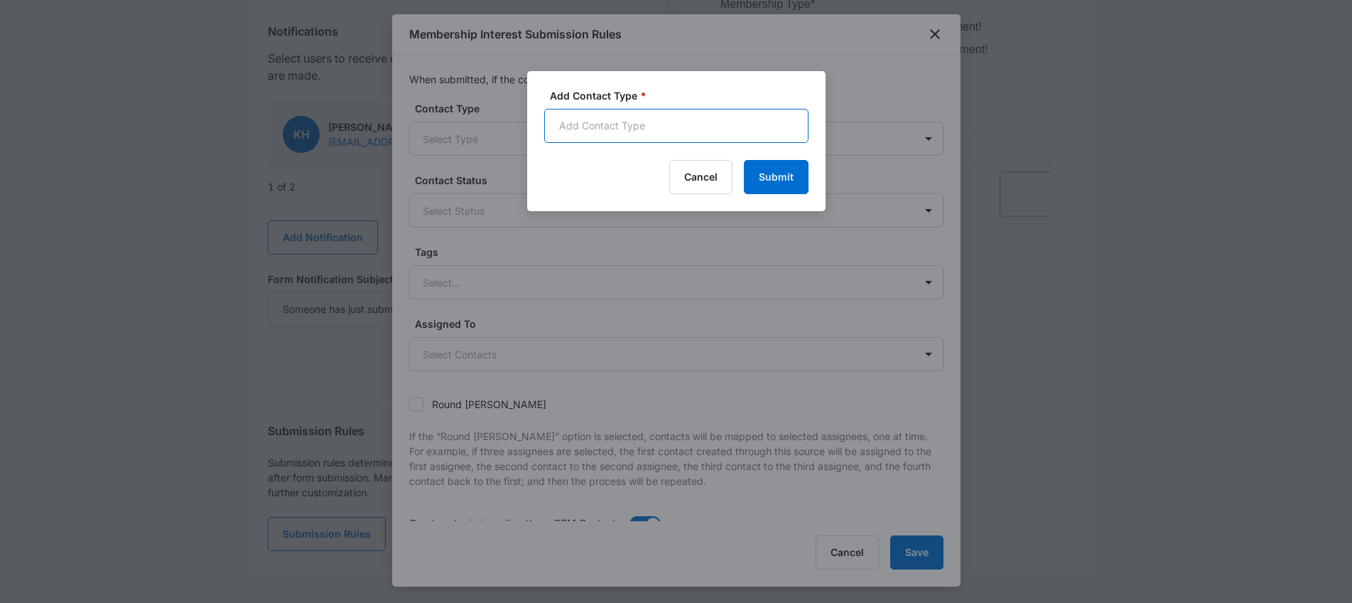
click at [613, 120] on input "Add Contact Type *" at bounding box center [676, 126] width 264 height 34
type input "Membership Interest"
click at [787, 175] on button "Submit" at bounding box center [776, 177] width 65 height 34
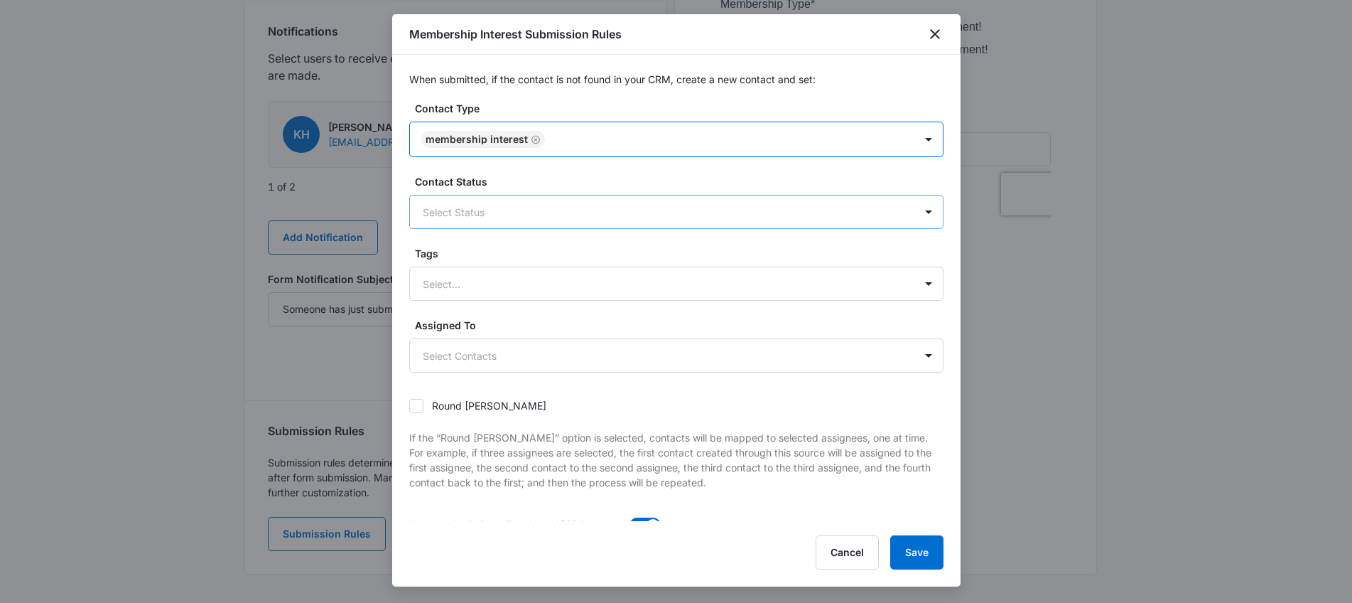
click at [536, 201] on div "Select Status" at bounding box center [662, 212] width 505 height 32
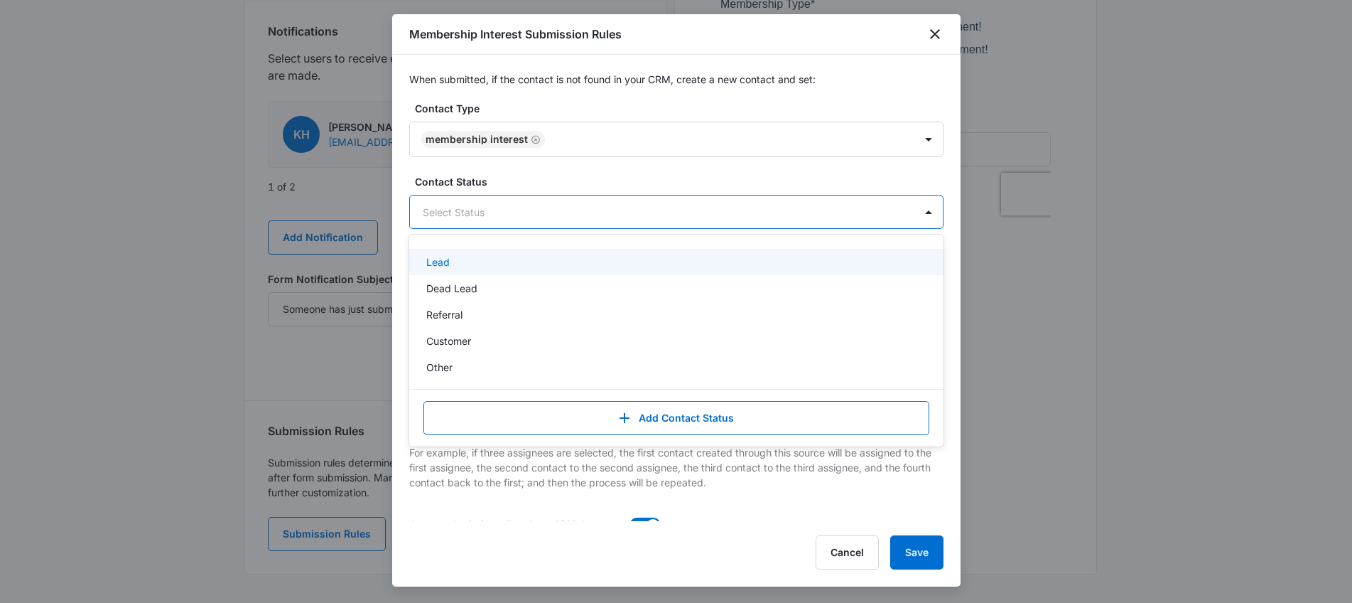
click at [561, 262] on div "Lead" at bounding box center [674, 261] width 497 height 15
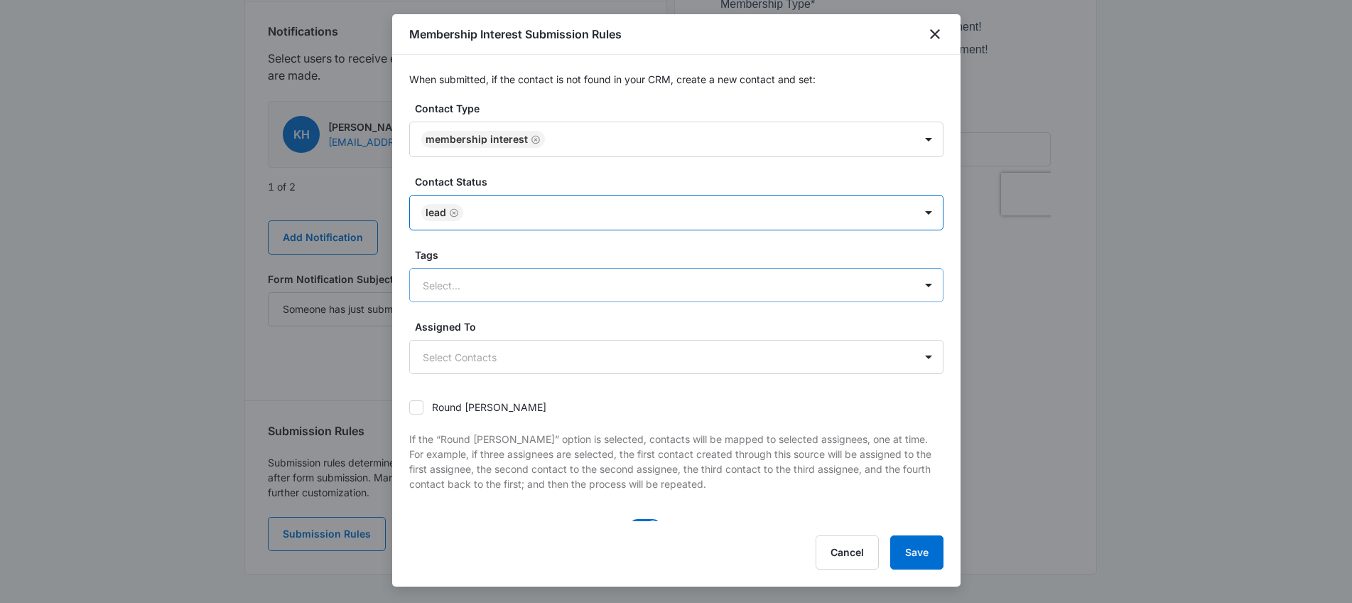
click at [801, 300] on div "Select..." at bounding box center [662, 285] width 505 height 32
click at [822, 252] on label "Tags" at bounding box center [682, 254] width 534 height 15
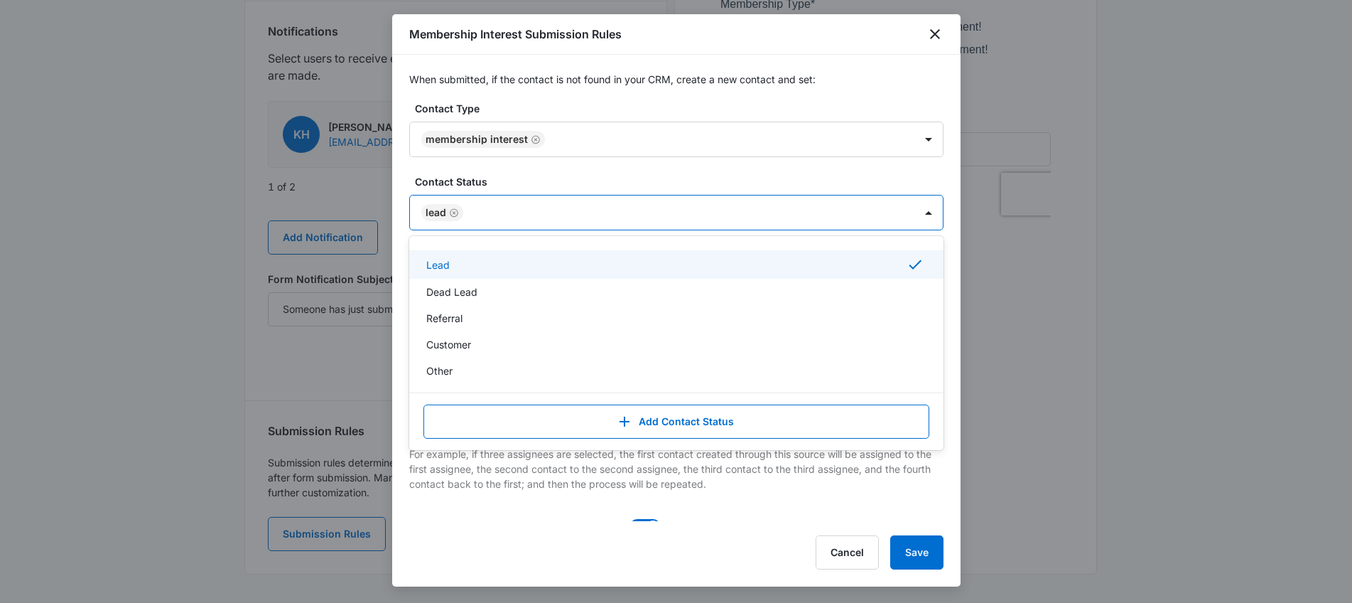
click at [859, 195] on div "Lead" at bounding box center [662, 212] width 505 height 34
click at [850, 205] on div at bounding box center [682, 213] width 429 height 18
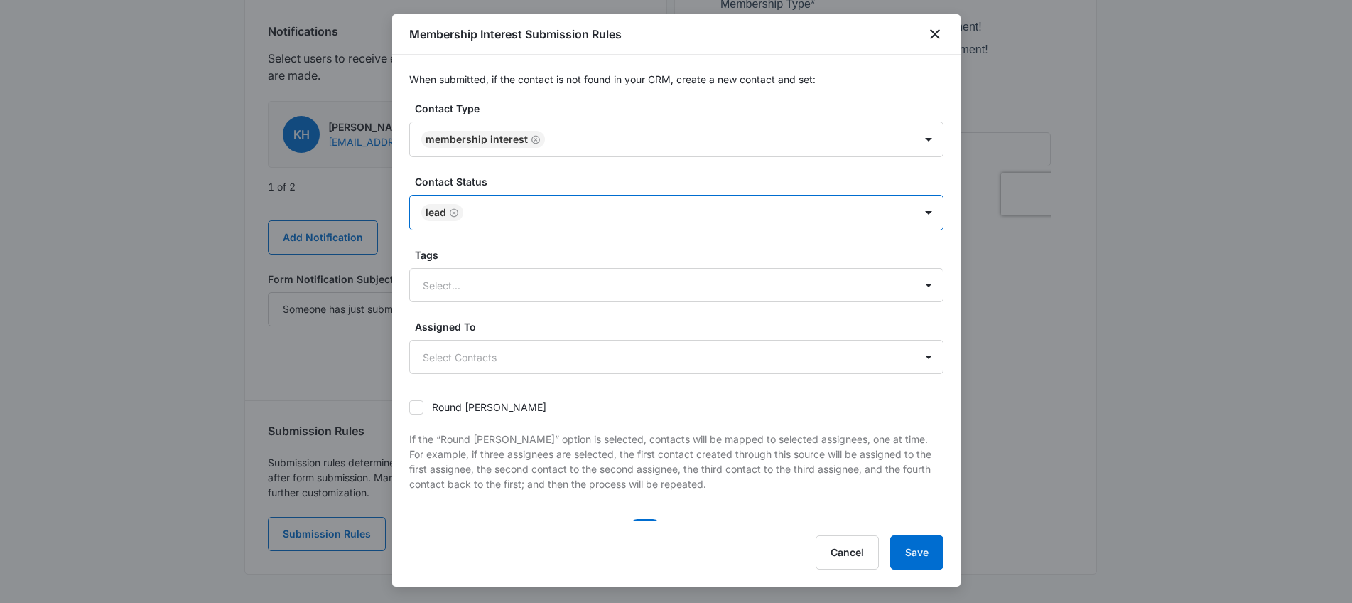
click at [850, 205] on div at bounding box center [682, 213] width 429 height 18
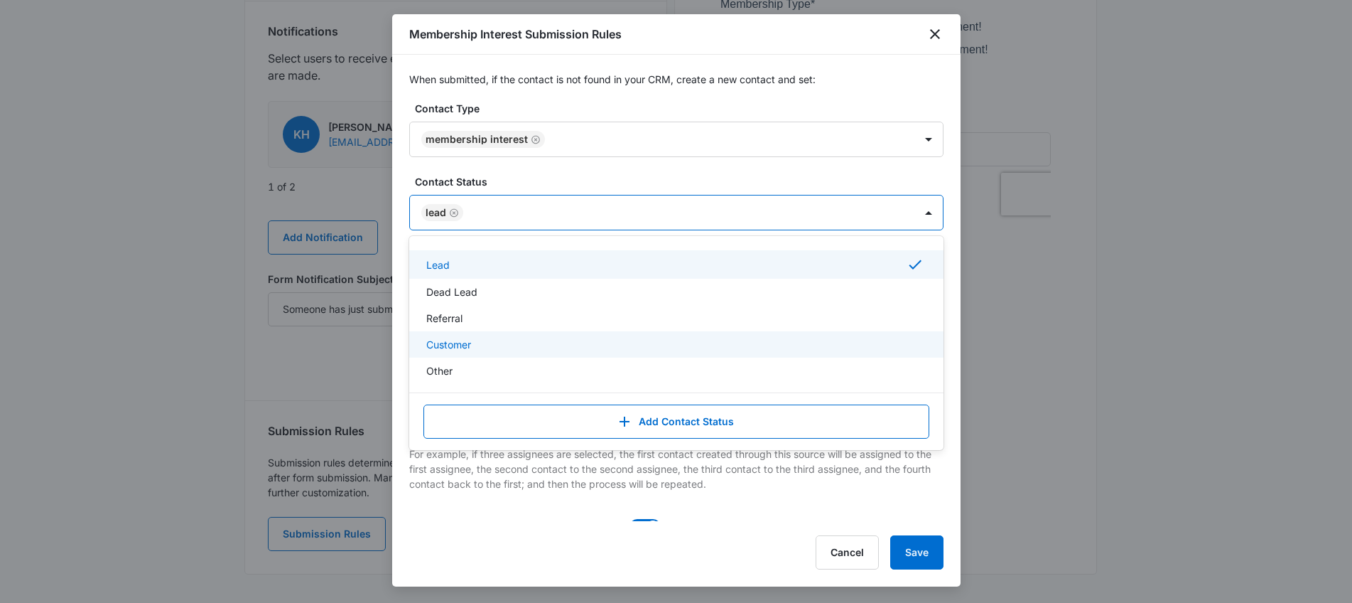
click at [778, 487] on p "If the “Round [PERSON_NAME]” option is selected, contacts will be mapped to sel…" at bounding box center [676, 461] width 534 height 60
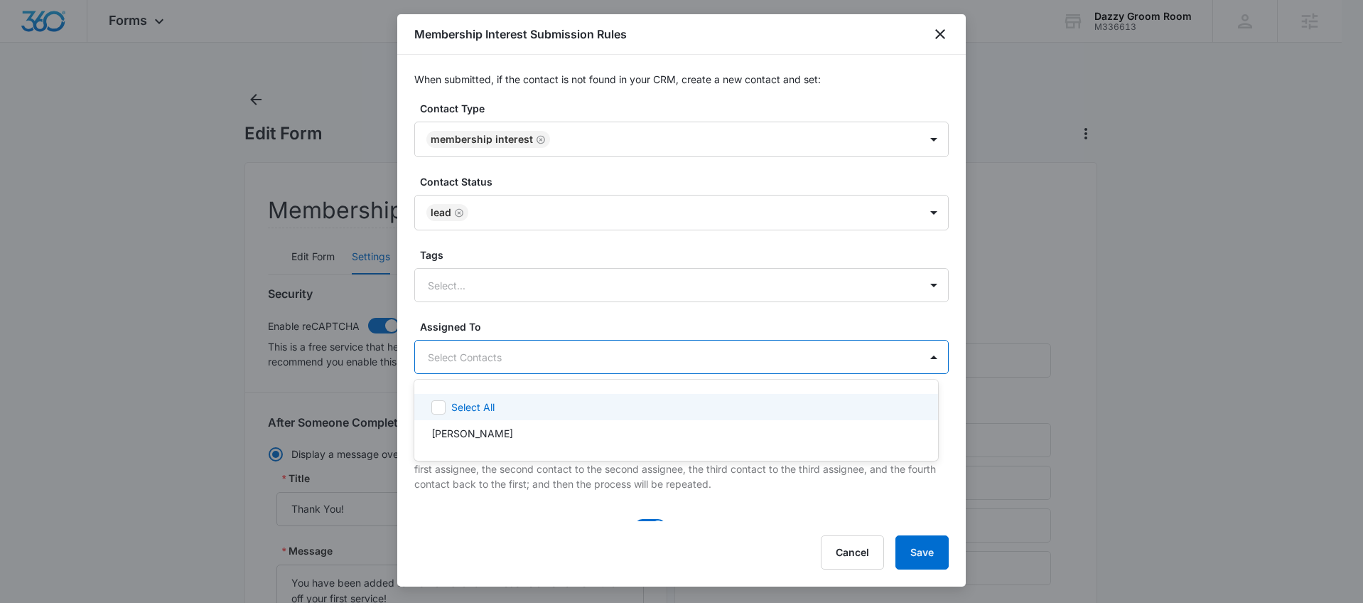
click at [733, 310] on div at bounding box center [681, 301] width 1363 height 603
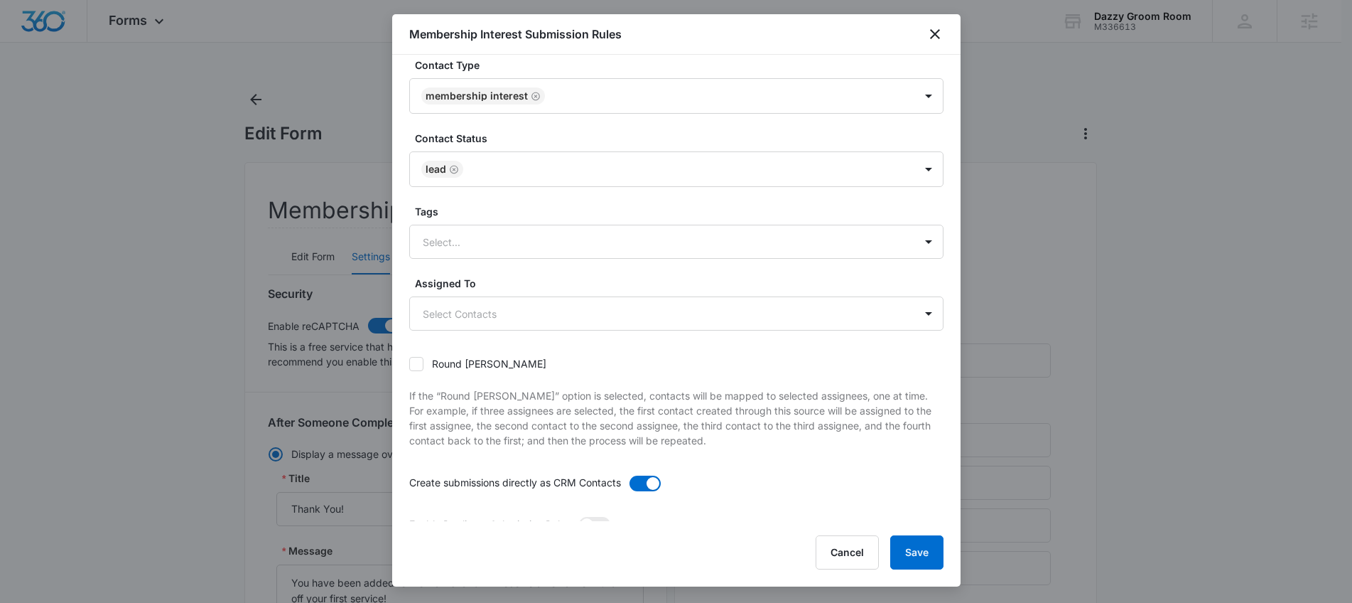
scroll to position [81, 0]
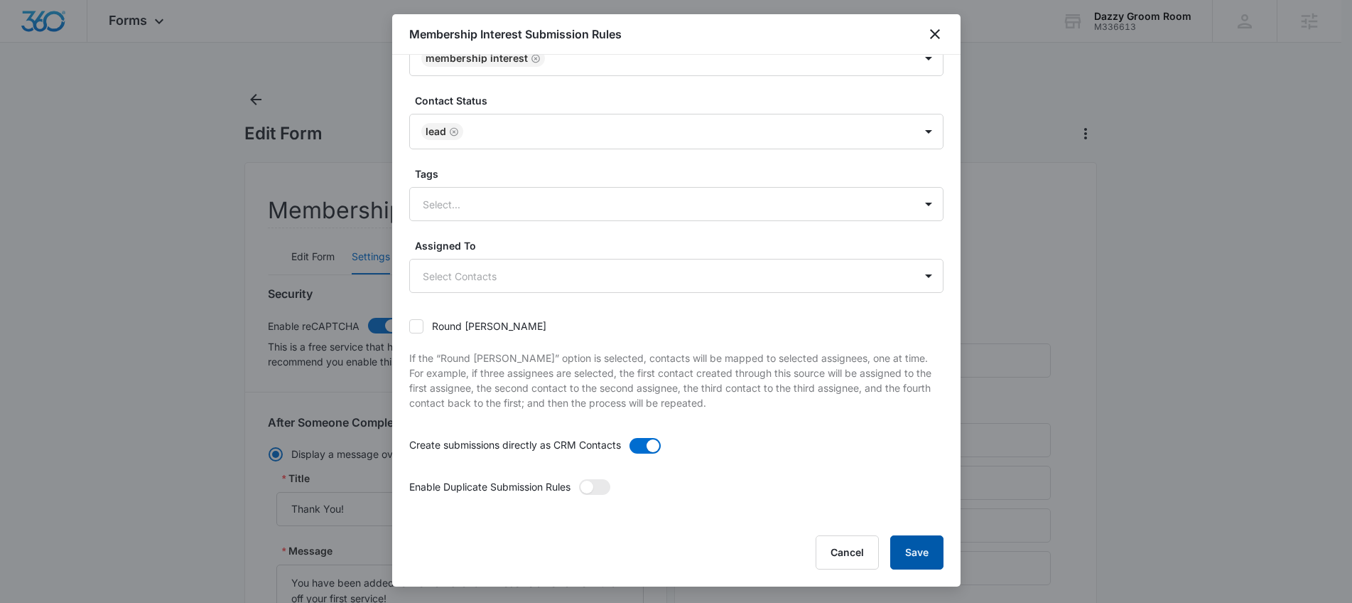
click at [913, 554] on button "Save" at bounding box center [916, 552] width 53 height 34
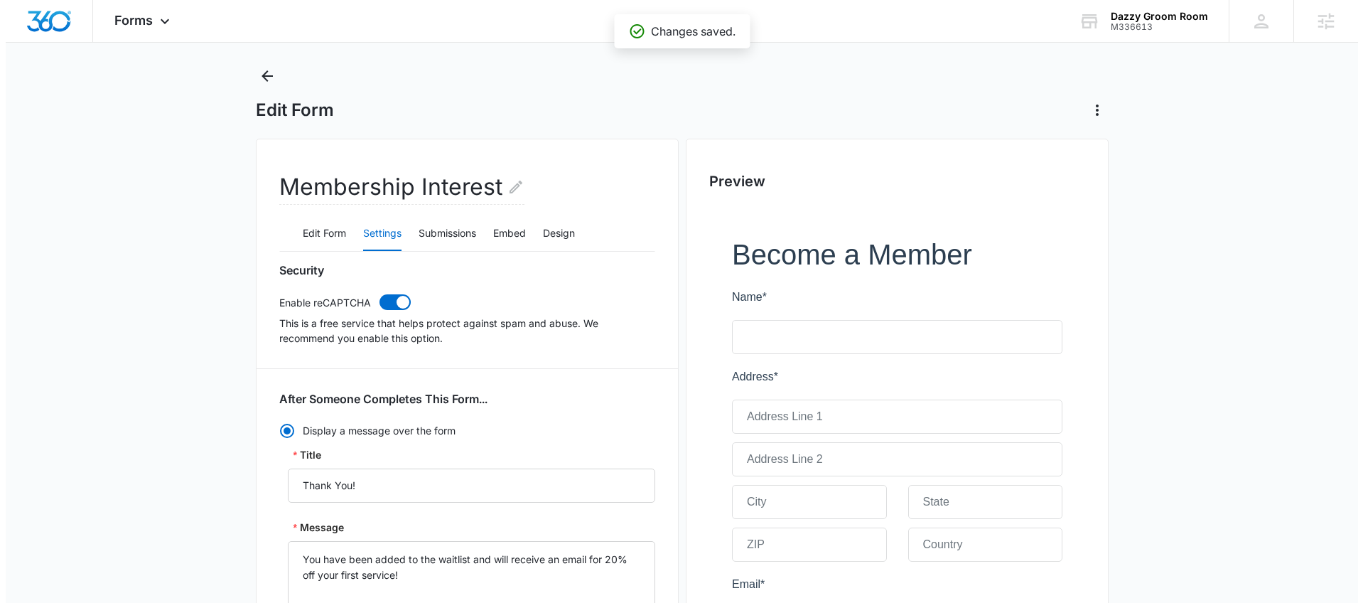
scroll to position [0, 0]
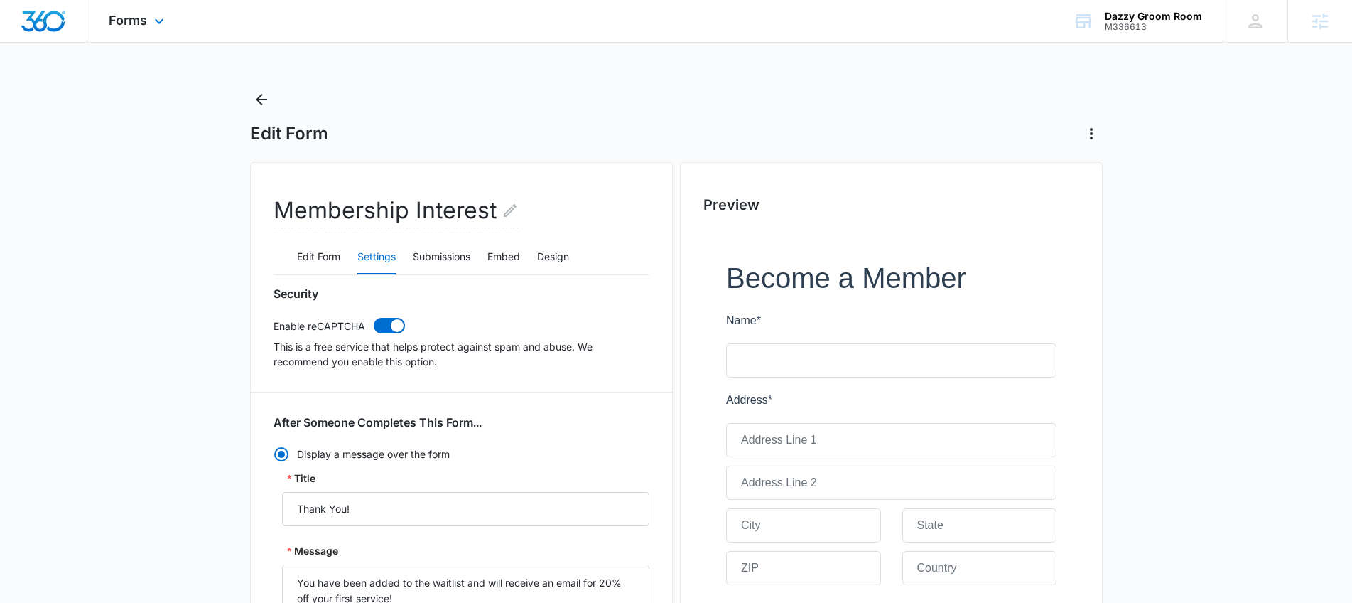
click at [181, 27] on div "Forms Apps Reputation Websites Forms CRM Email Social Shop Payments POS Content…" at bounding box center [138, 21] width 102 height 42
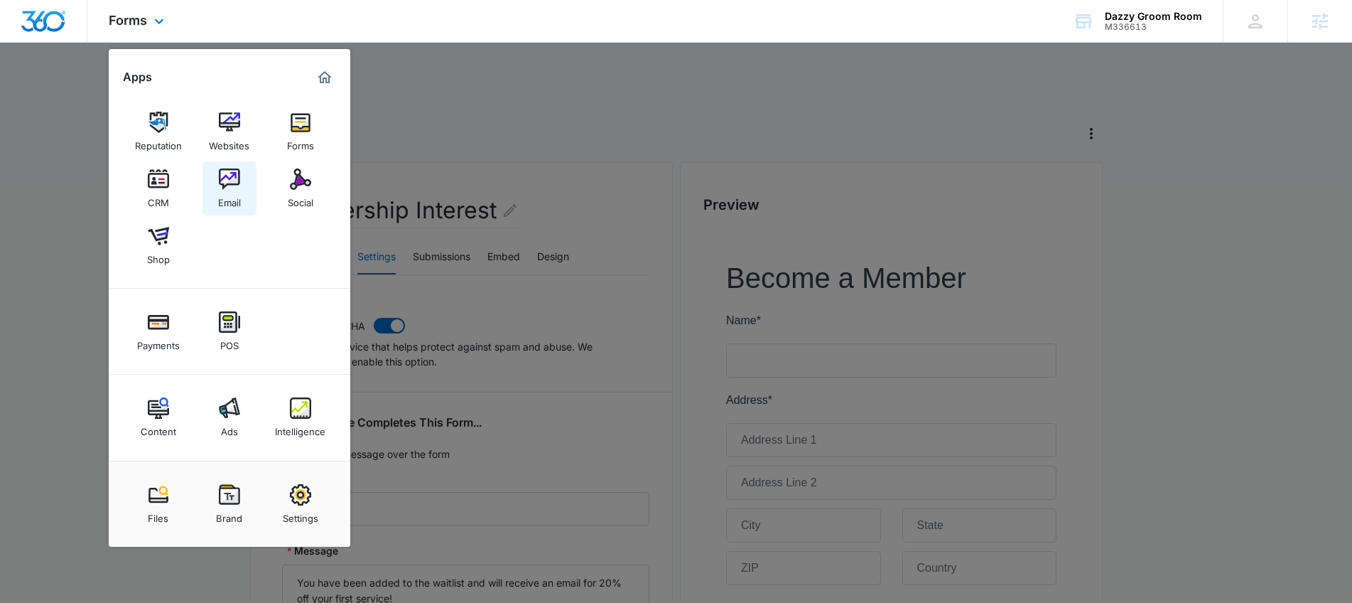
click at [241, 190] on link "Email" at bounding box center [230, 188] width 54 height 54
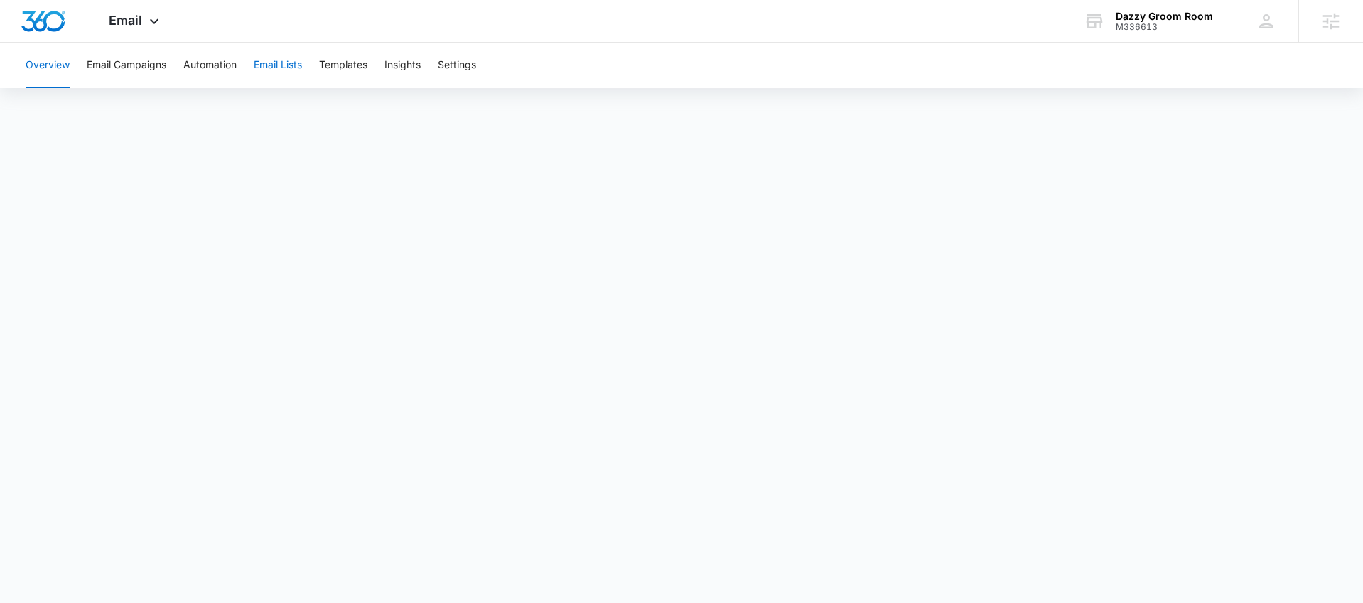
click at [294, 72] on button "Email Lists" at bounding box center [278, 65] width 48 height 45
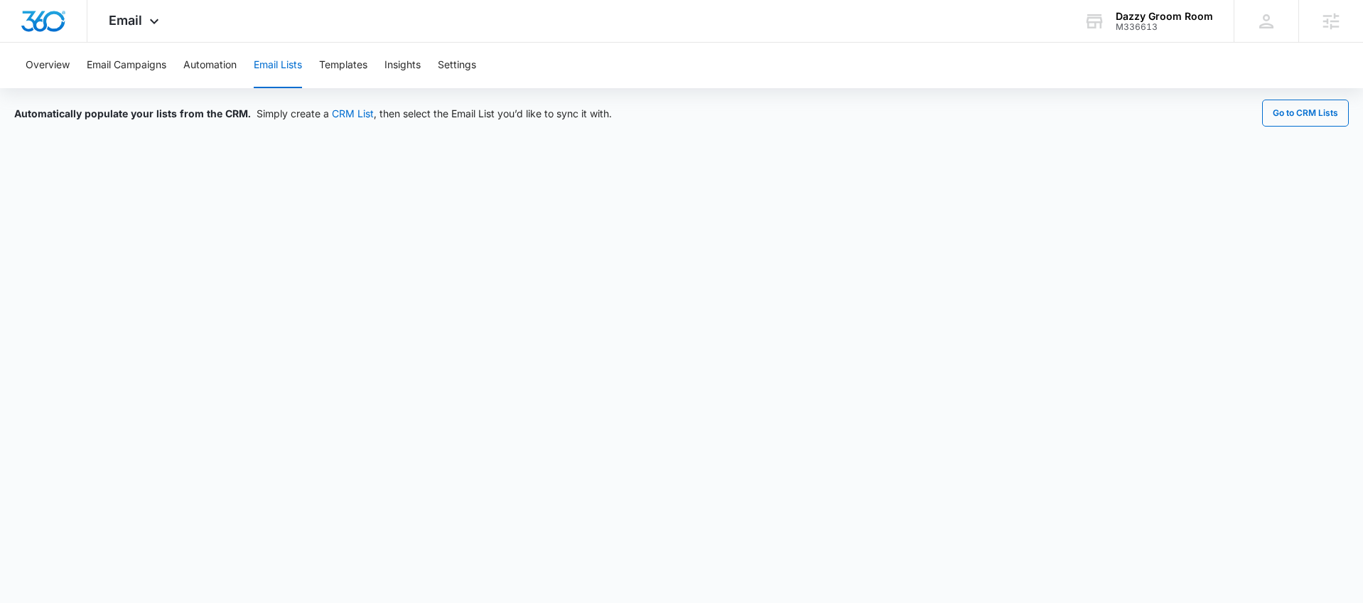
click at [1293, 127] on div "Automatically populate your lists from the CRM. Simply create a CRM List , then…" at bounding box center [681, 324] width 1363 height 472
click at [1304, 117] on button "Go to CRM Lists" at bounding box center [1305, 112] width 87 height 27
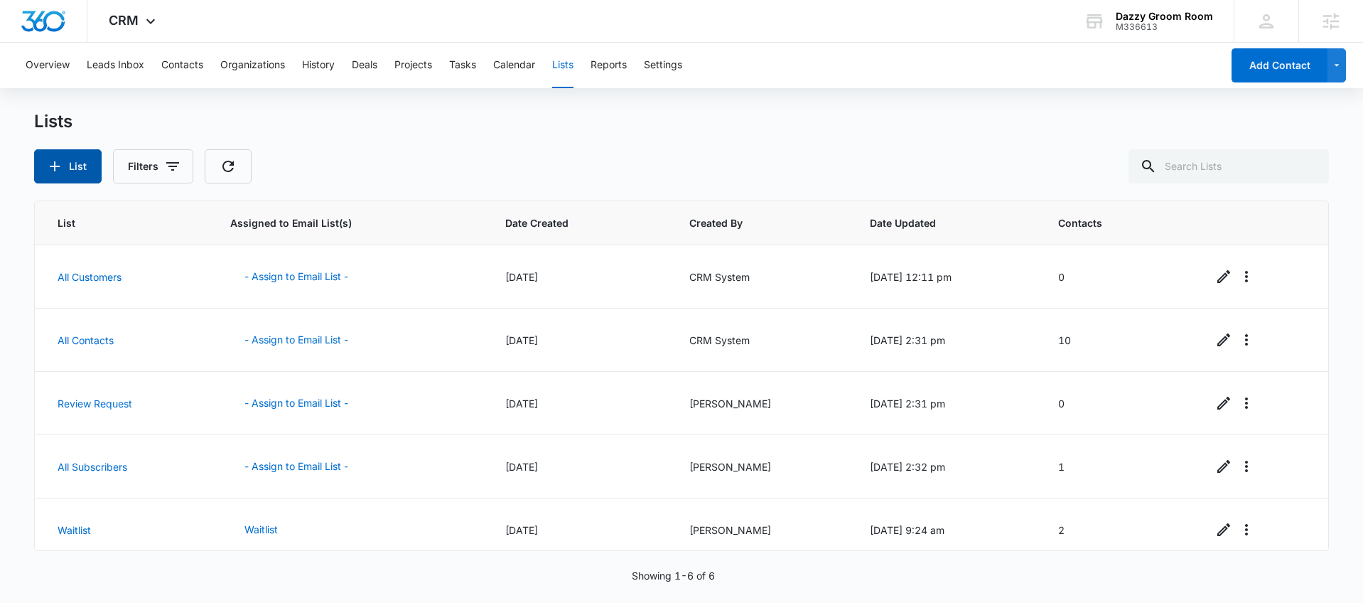
click at [58, 158] on icon "button" at bounding box center [54, 166] width 17 height 17
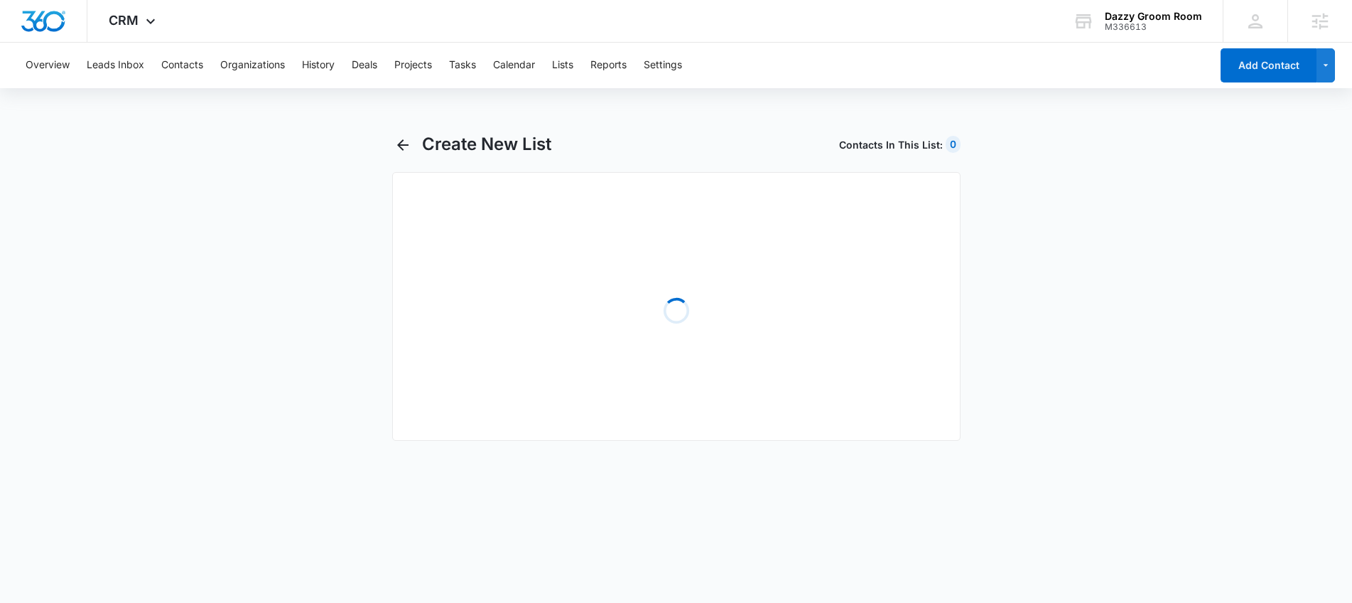
select select "31"
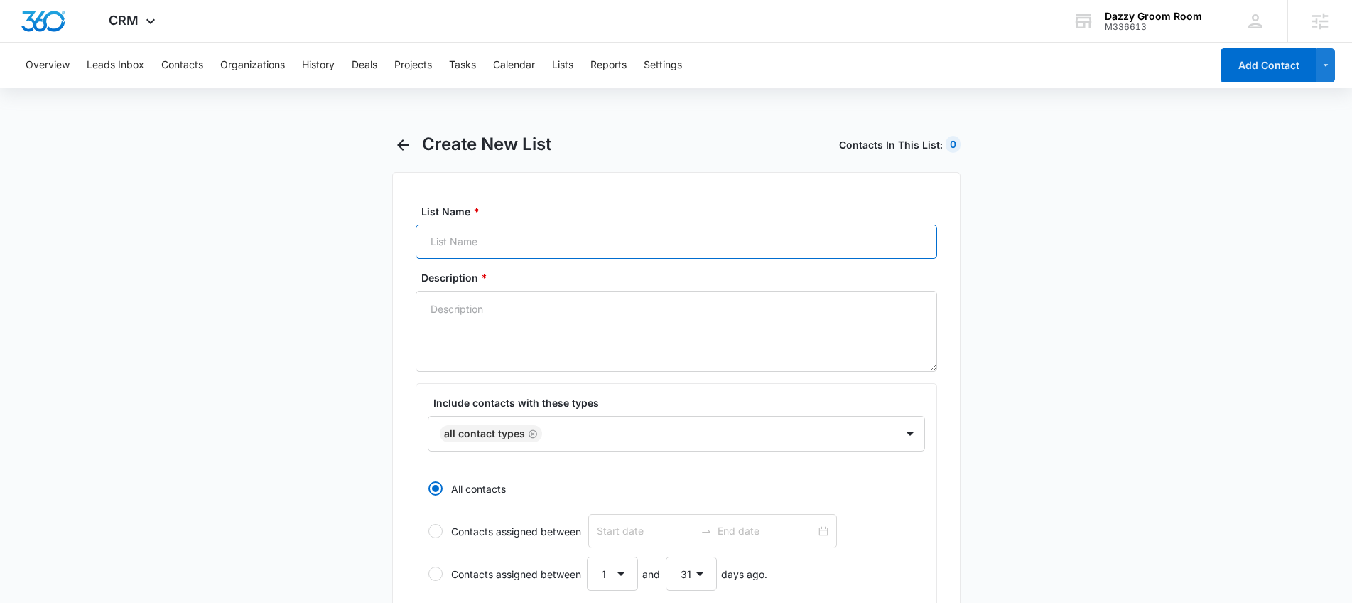
click at [733, 242] on input "List Name *" at bounding box center [677, 242] width 522 height 34
type input "Membership Interest"
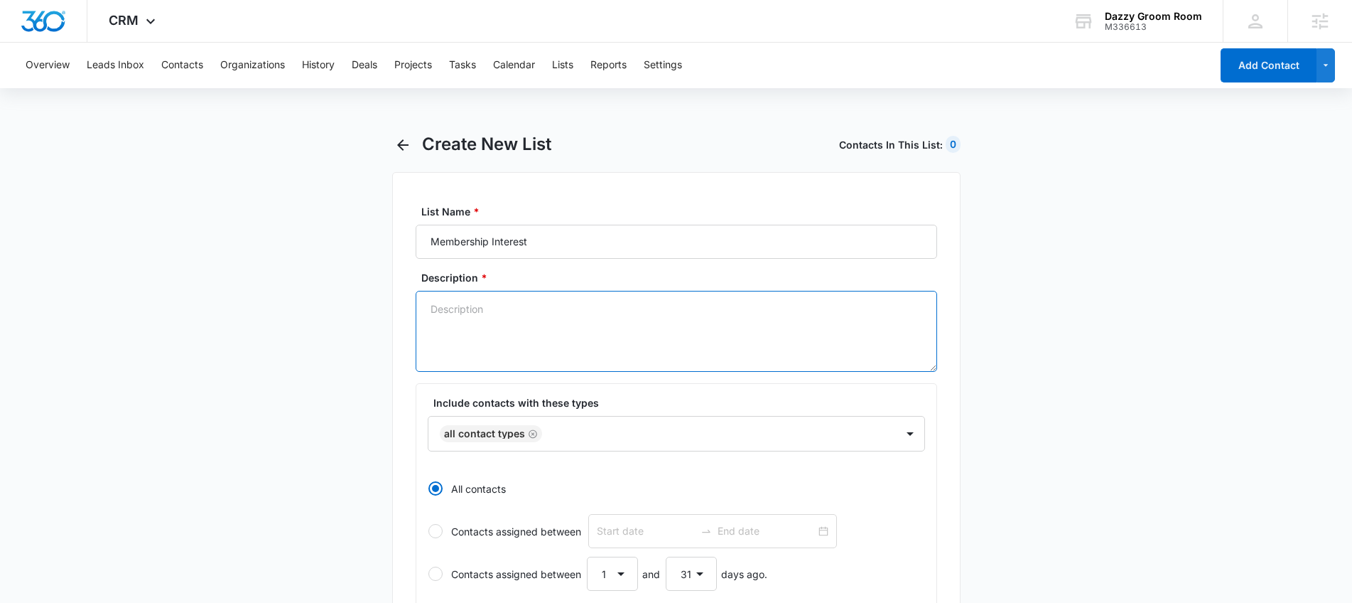
click at [560, 314] on textarea "Description *" at bounding box center [677, 331] width 522 height 81
type textarea "Those who have filled out the form on the Memberships page"
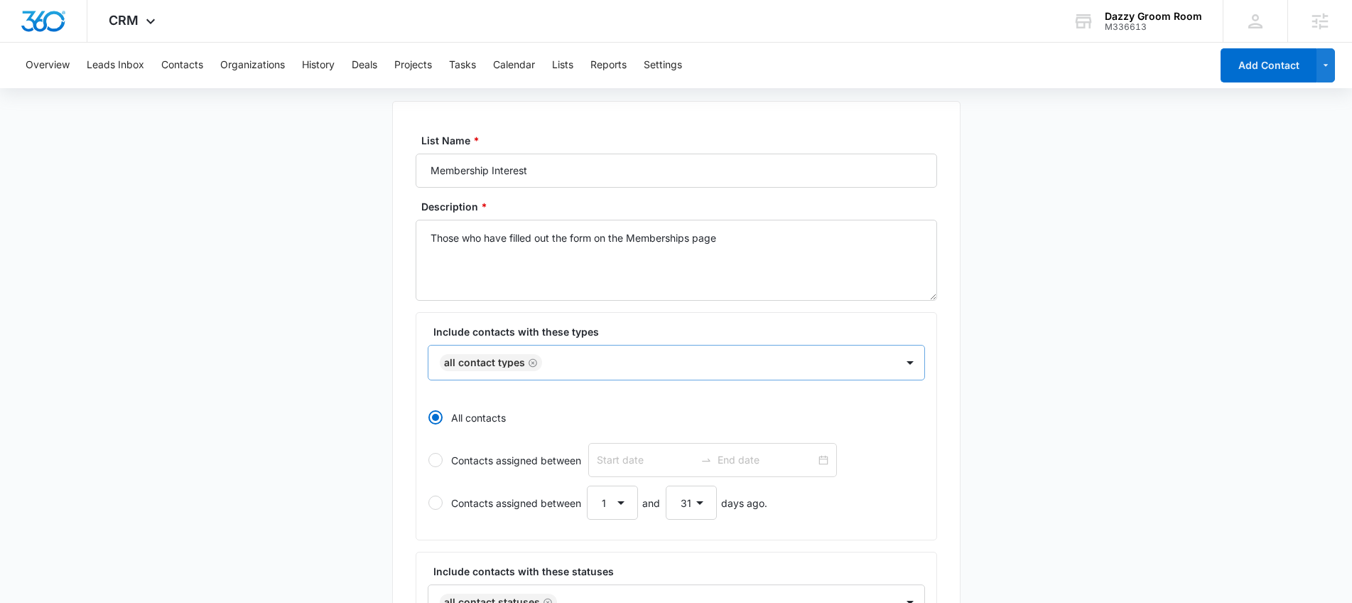
click at [567, 380] on div "All Contact Types" at bounding box center [676, 363] width 497 height 36
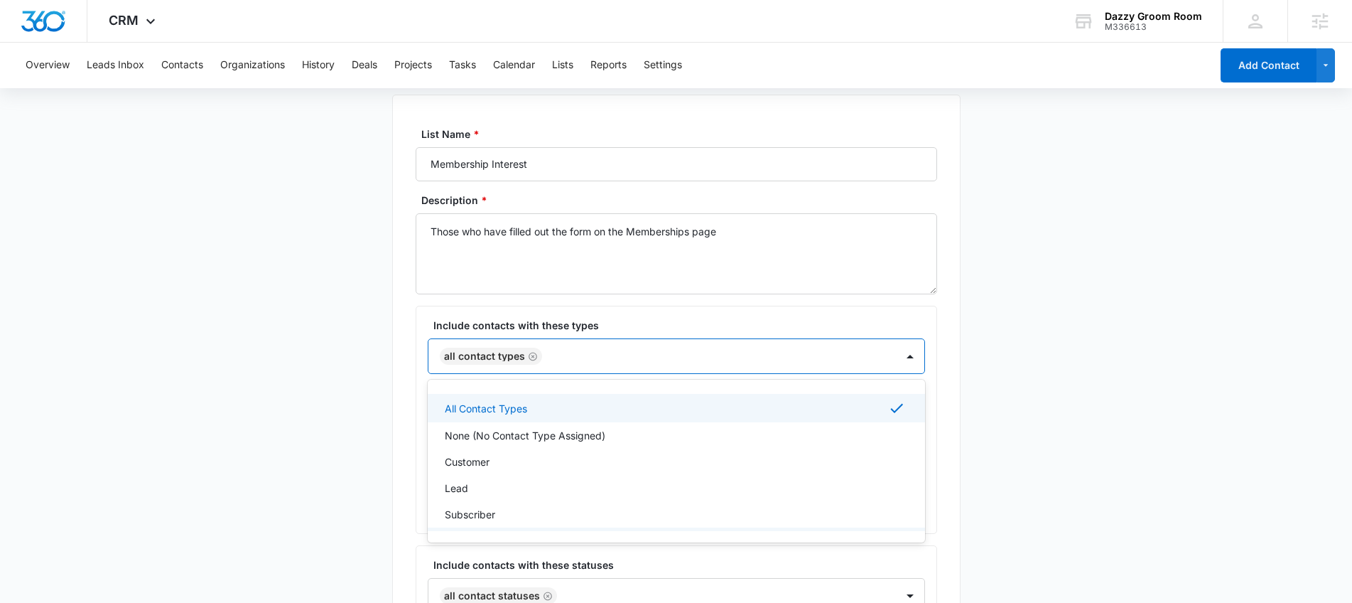
scroll to position [78, 0]
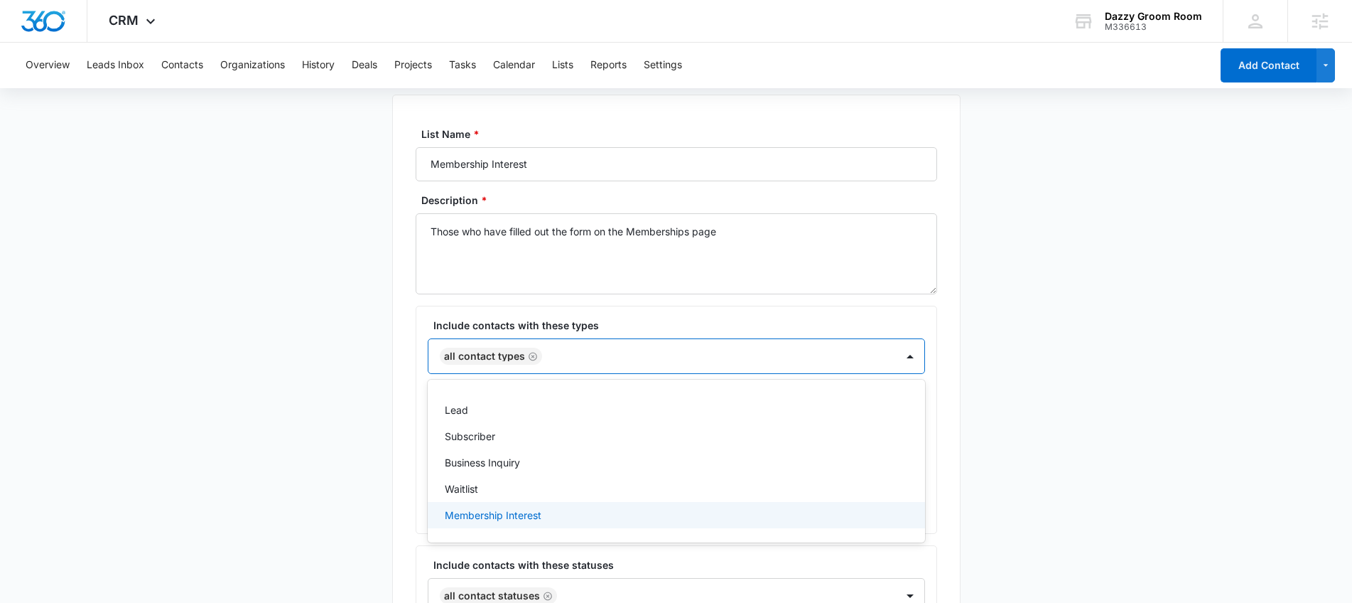
click at [549, 515] on div "Membership Interest" at bounding box center [675, 514] width 461 height 15
click at [534, 356] on icon "Remove All Contact Types" at bounding box center [533, 356] width 10 height 11
click at [879, 310] on div "Include contacts with these types option All Contact Types, deselected. Members…" at bounding box center [677, 420] width 522 height 228
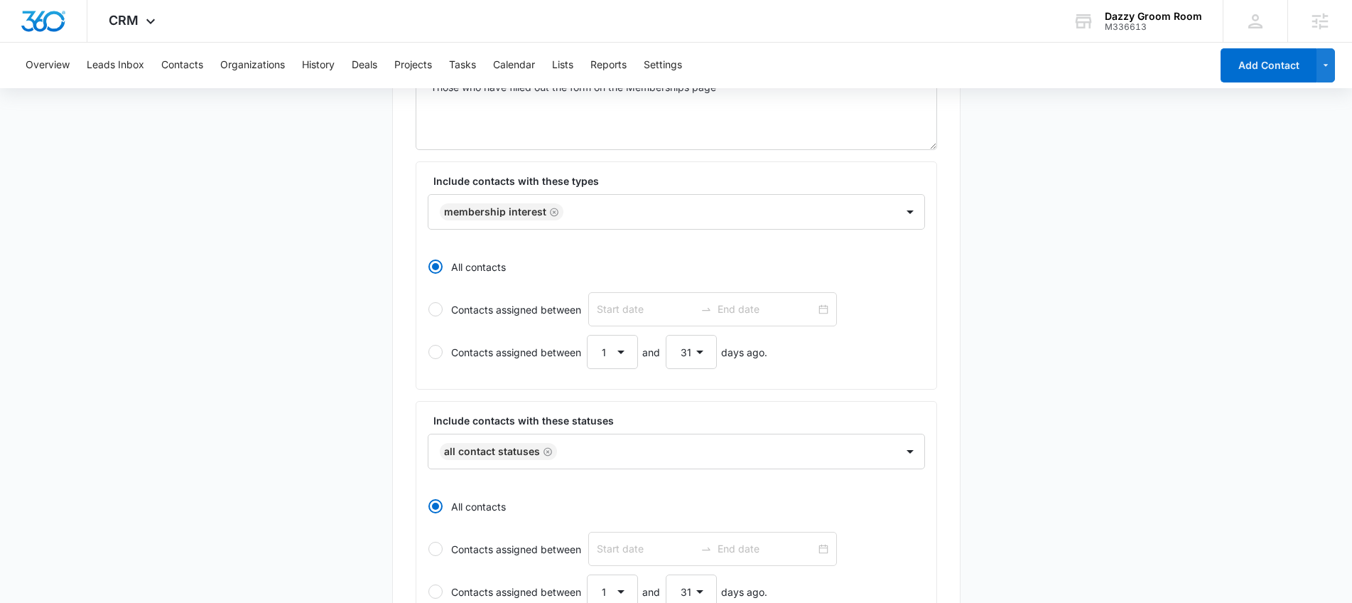
scroll to position [382, 0]
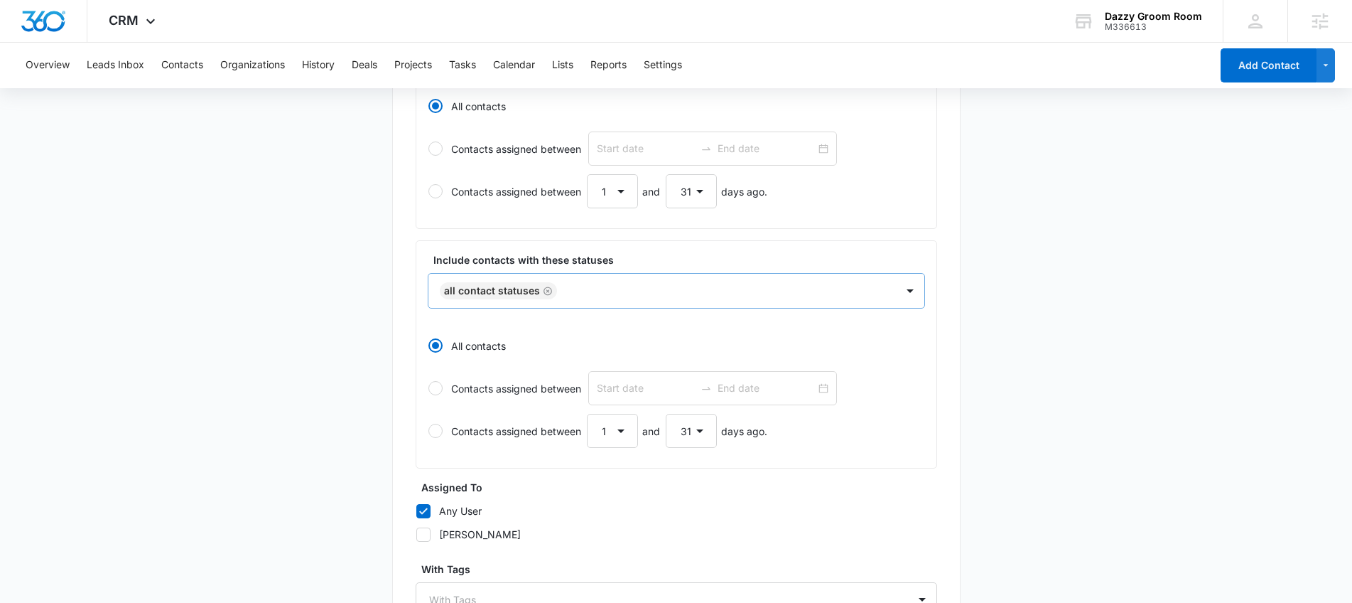
click at [760, 289] on div at bounding box center [719, 291] width 316 height 18
click at [1013, 353] on main "Create New List Contacts In This List : 10 List Name * Membership Interest Desc…" at bounding box center [676, 249] width 1352 height 996
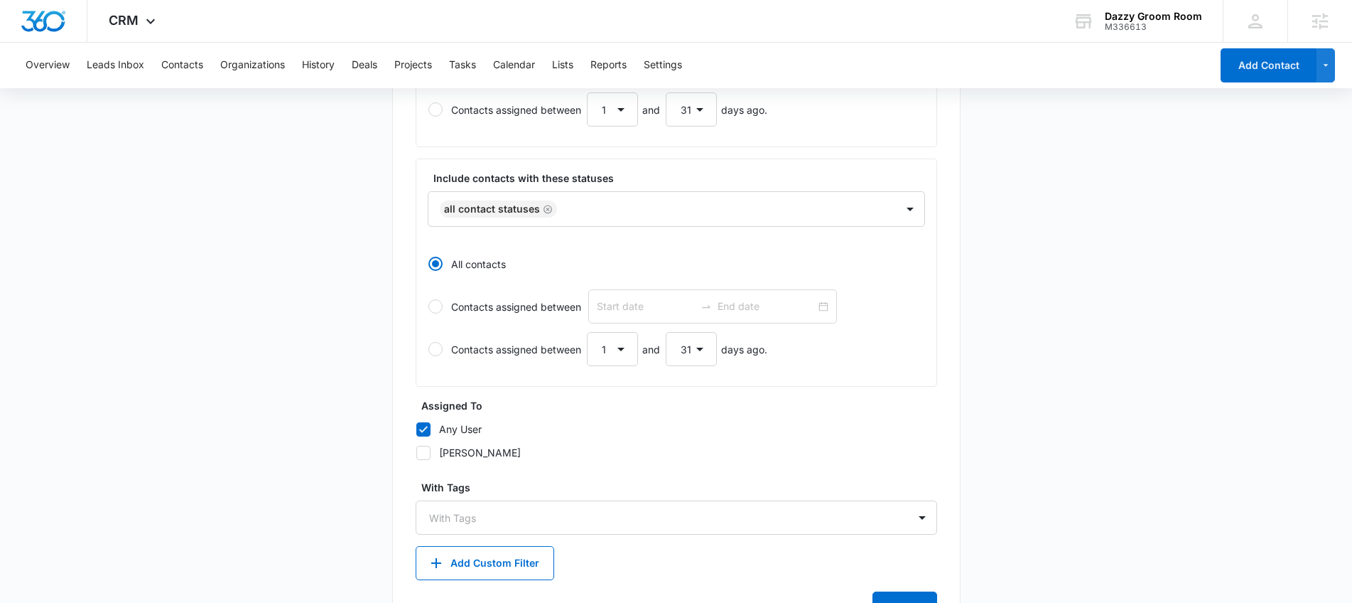
scroll to position [527, 0]
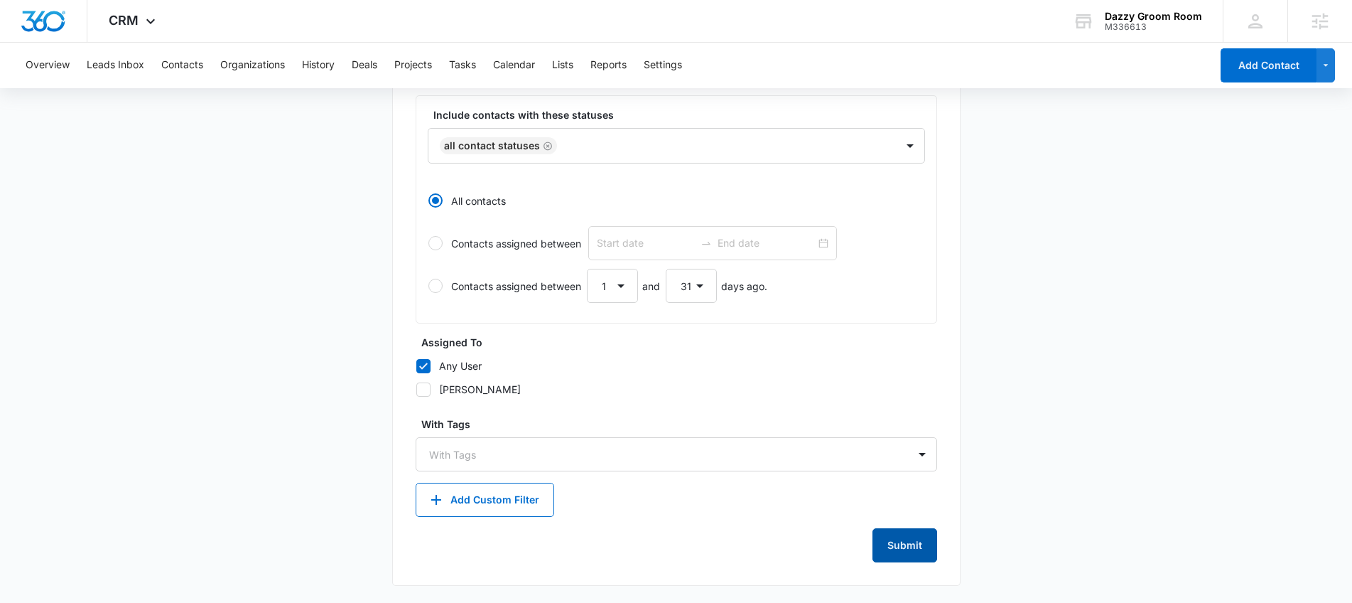
click at [905, 553] on button "Submit" at bounding box center [905, 545] width 65 height 34
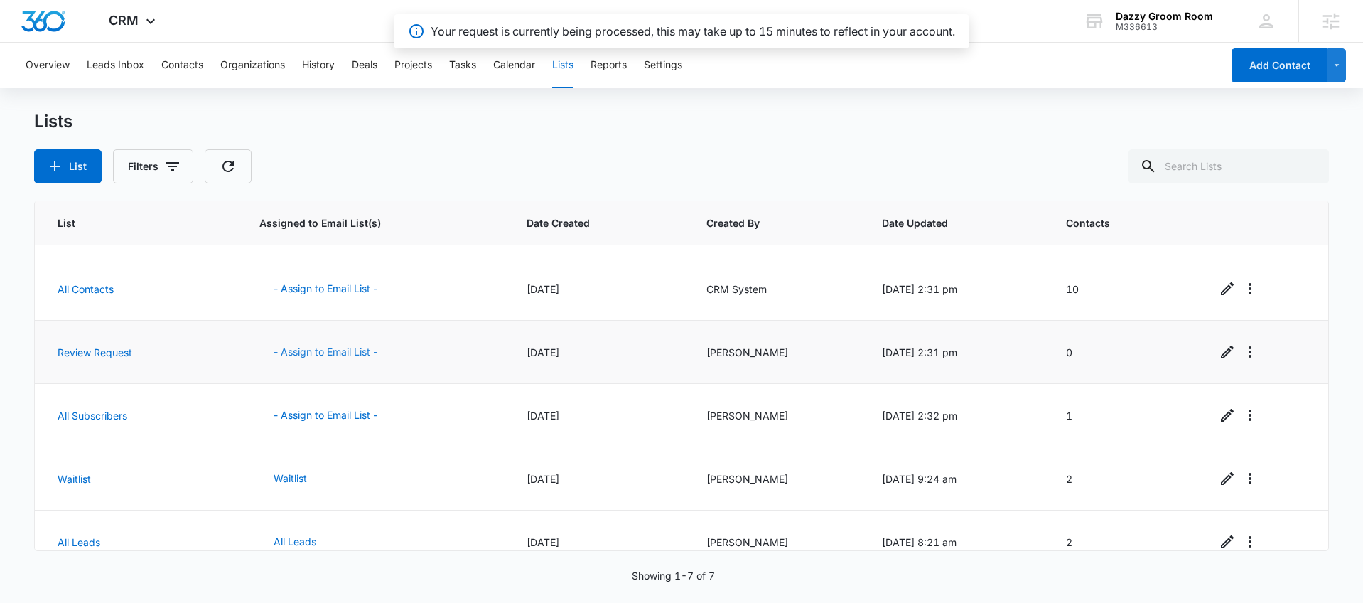
scroll to position [137, 0]
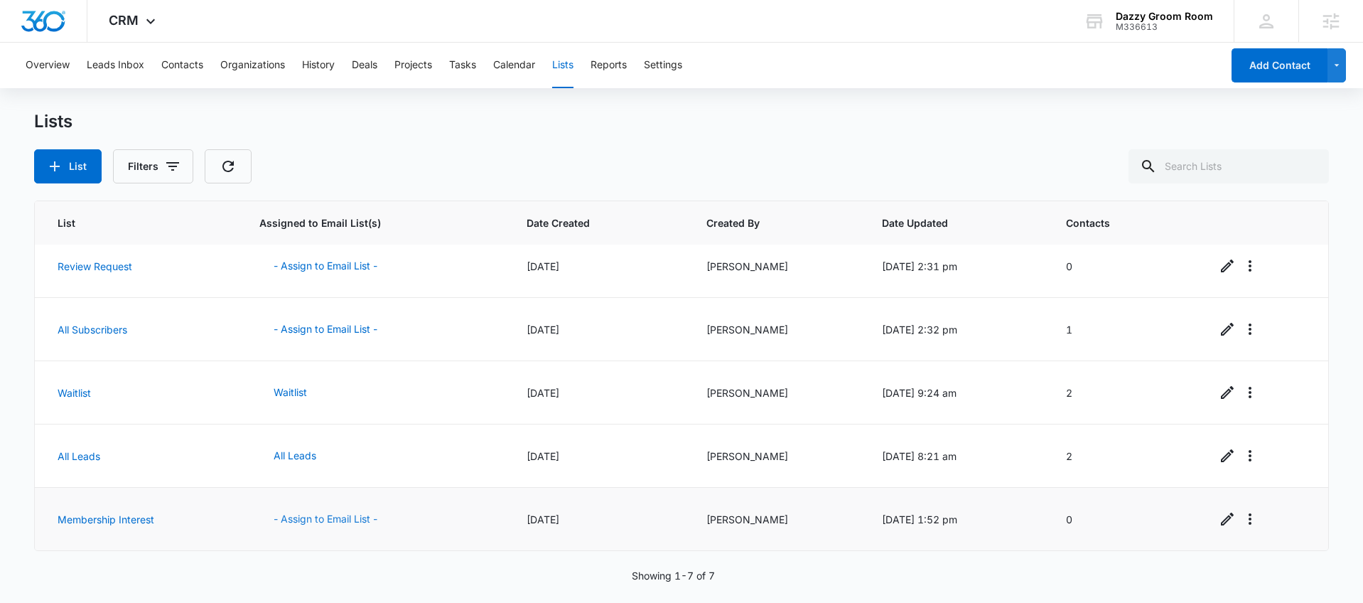
click at [334, 522] on button "- Assign to Email List -" at bounding box center [325, 519] width 132 height 34
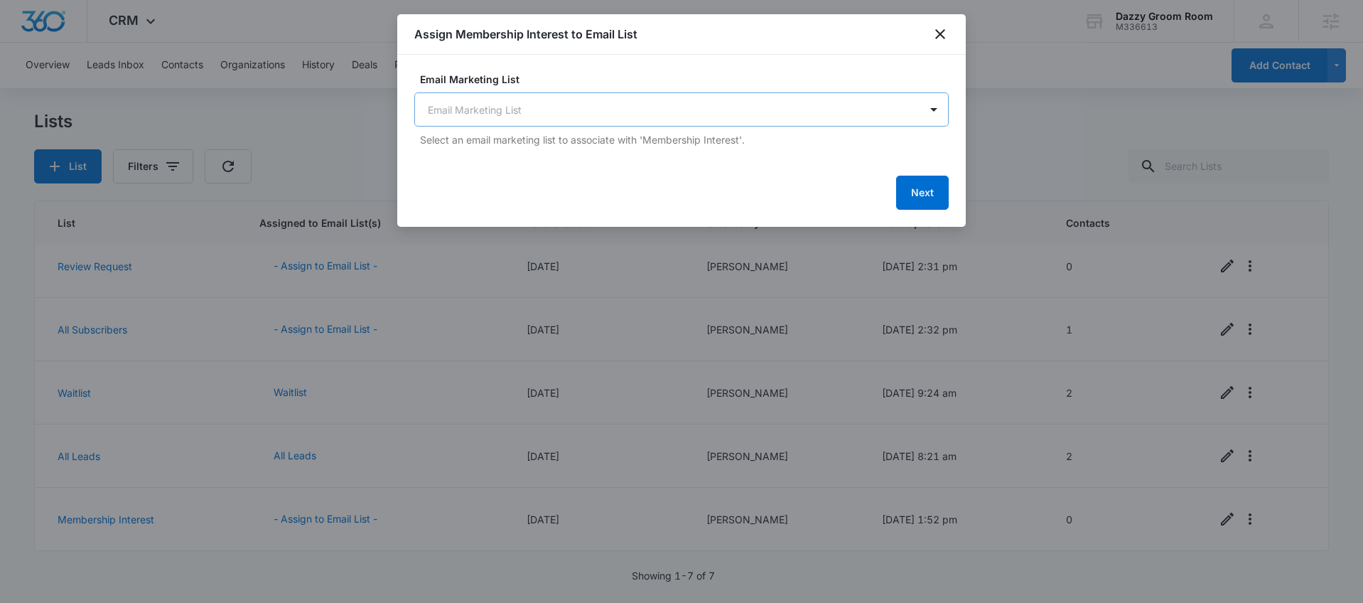
click at [502, 94] on body "CRM Apps Reputation Websites Forms CRM Email Social Shop Payments POS Content A…" at bounding box center [681, 301] width 1363 height 603
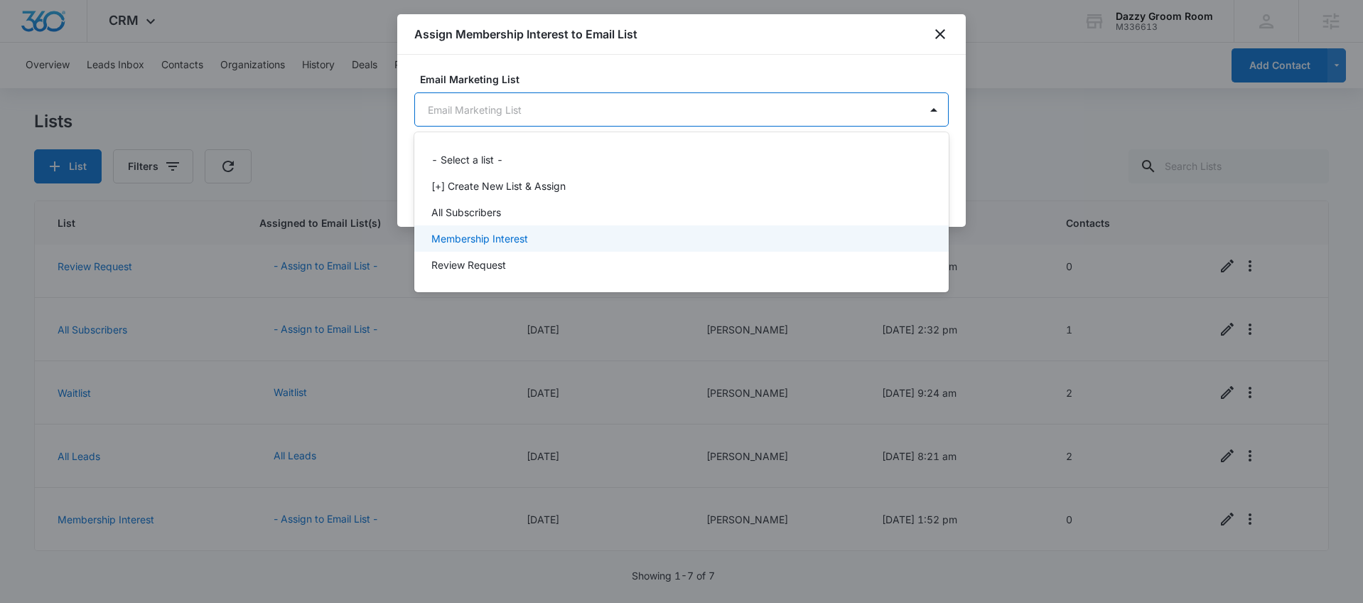
click at [566, 237] on div "Membership Interest" at bounding box center [679, 238] width 497 height 15
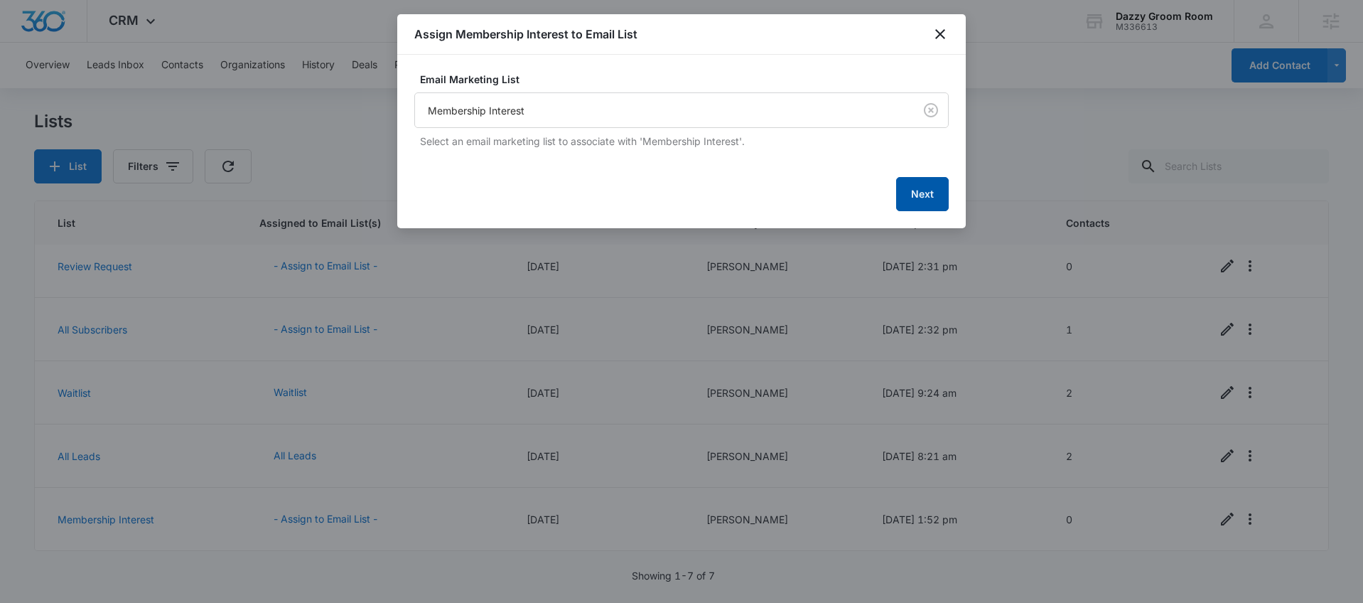
click at [927, 193] on button "Next" at bounding box center [922, 194] width 53 height 34
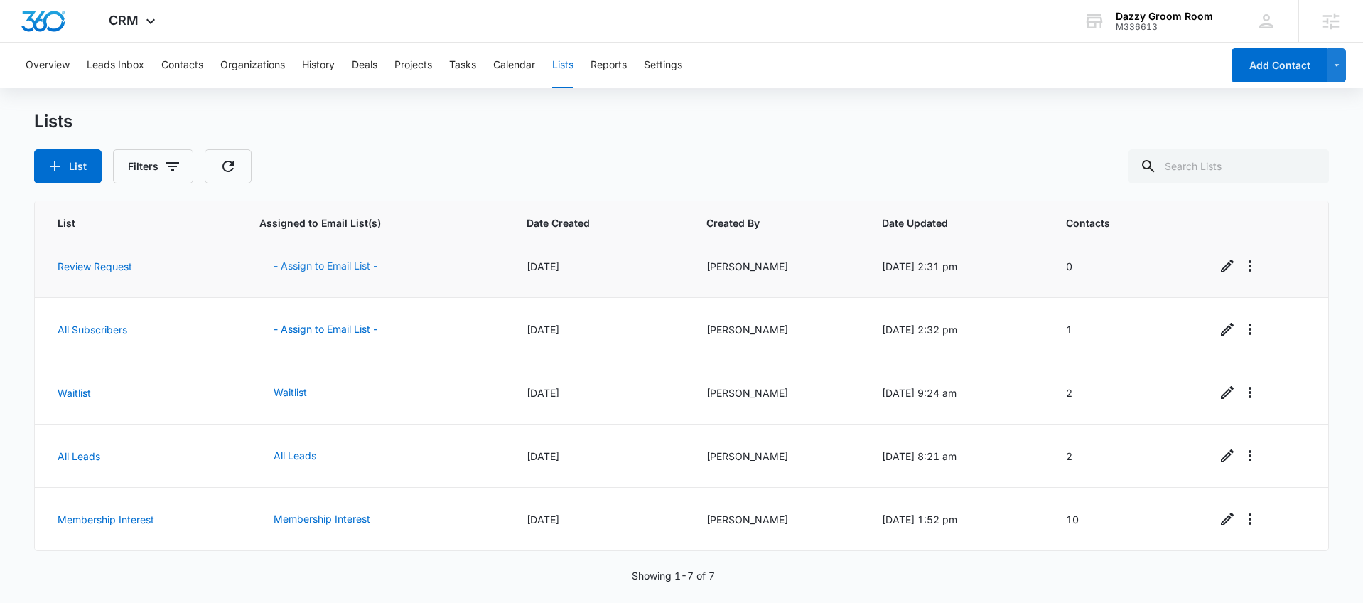
click at [349, 267] on button "- Assign to Email List -" at bounding box center [325, 266] width 132 height 34
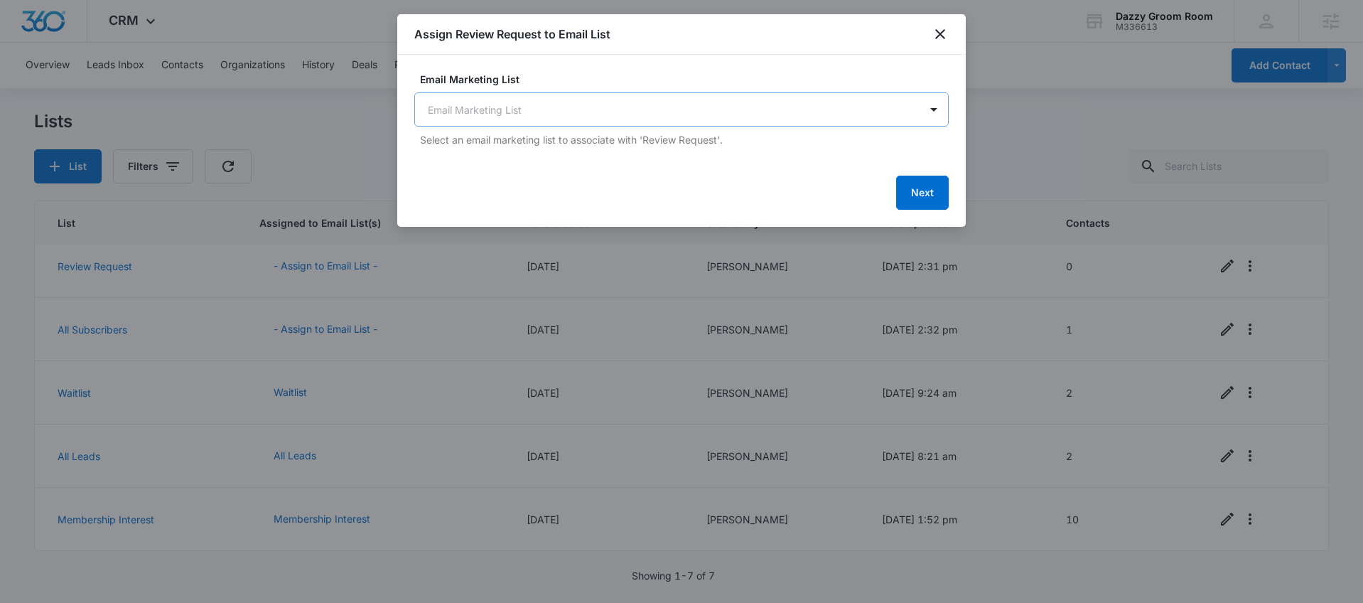
click at [623, 95] on body "CRM Apps Reputation Websites Forms CRM Email Social Shop Payments POS Content A…" at bounding box center [681, 301] width 1363 height 603
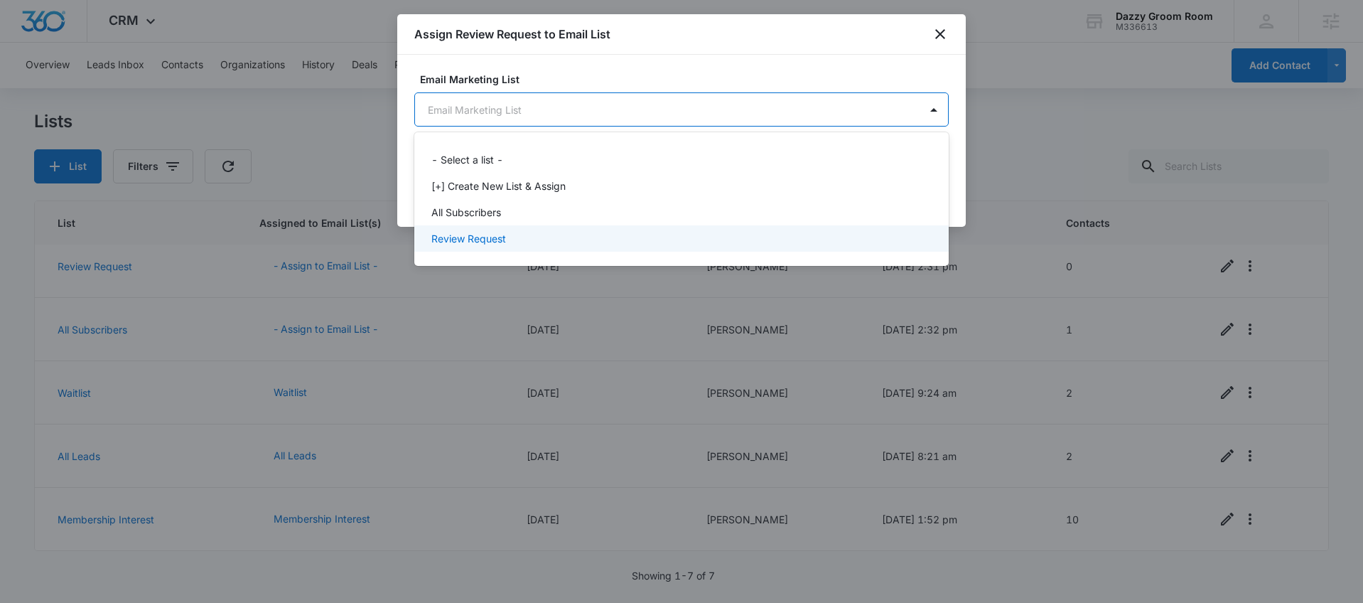
click at [475, 240] on p "Review Request" at bounding box center [468, 238] width 75 height 15
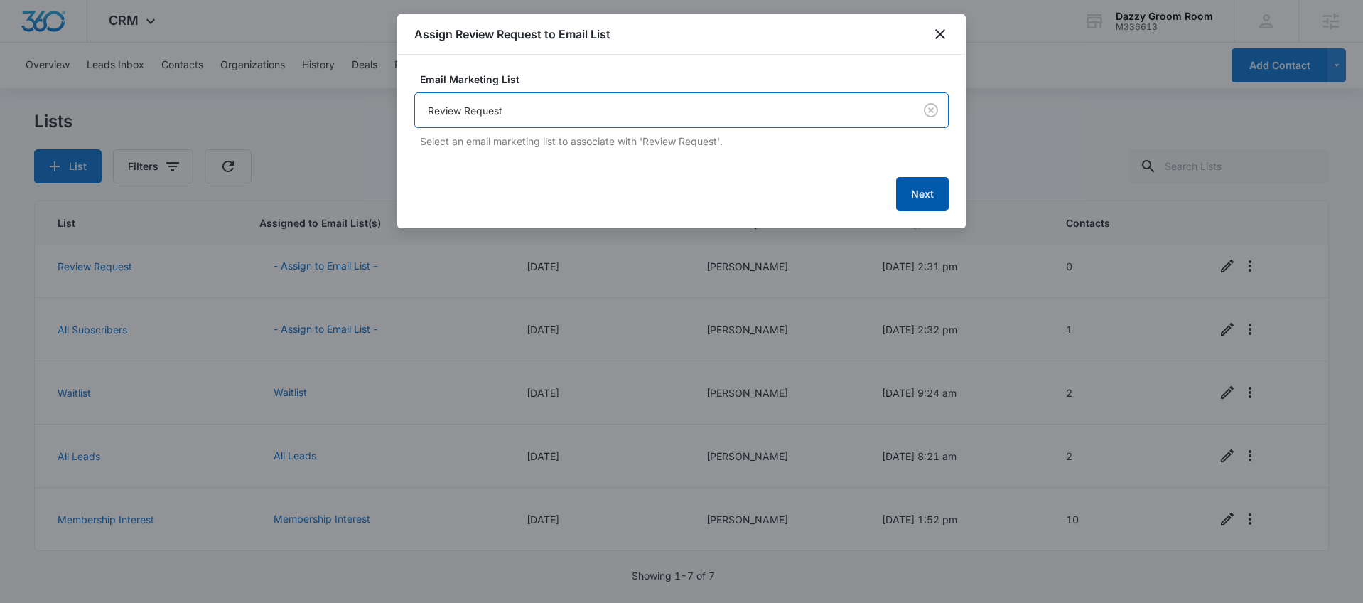
click at [913, 195] on button "Next" at bounding box center [922, 194] width 53 height 34
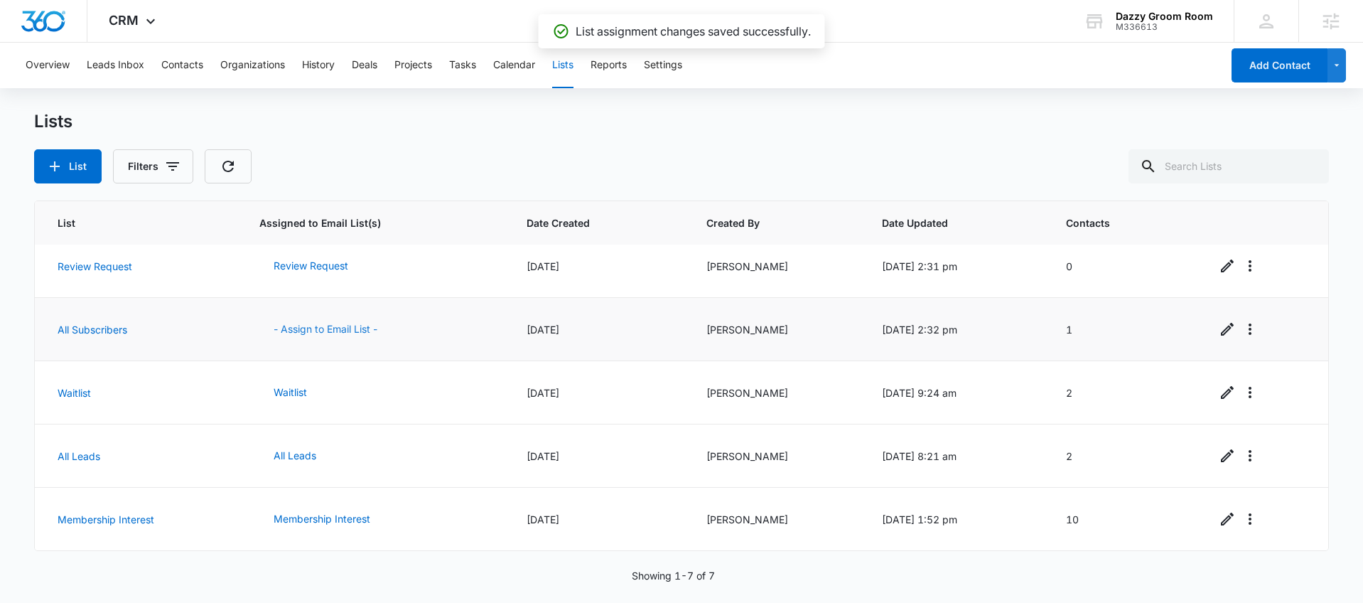
click at [314, 327] on button "- Assign to Email List -" at bounding box center [325, 329] width 132 height 34
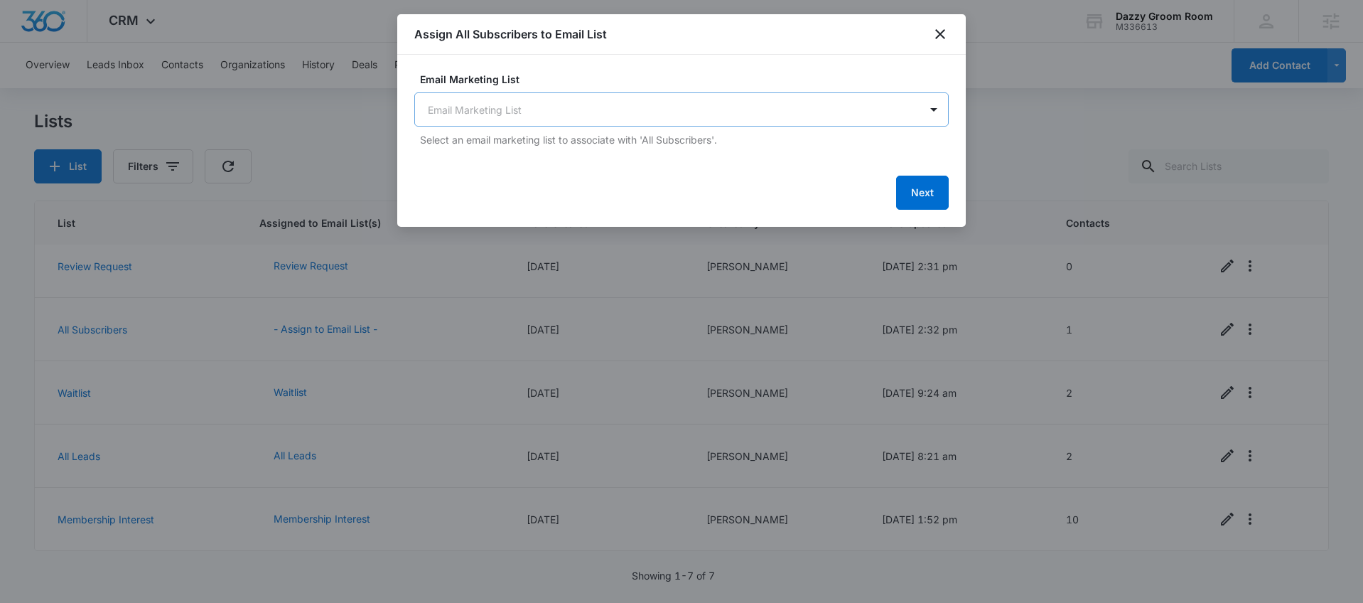
click at [706, 95] on body "CRM Apps Reputation Websites Forms CRM Email Social Shop Payments POS Content A…" at bounding box center [681, 301] width 1363 height 603
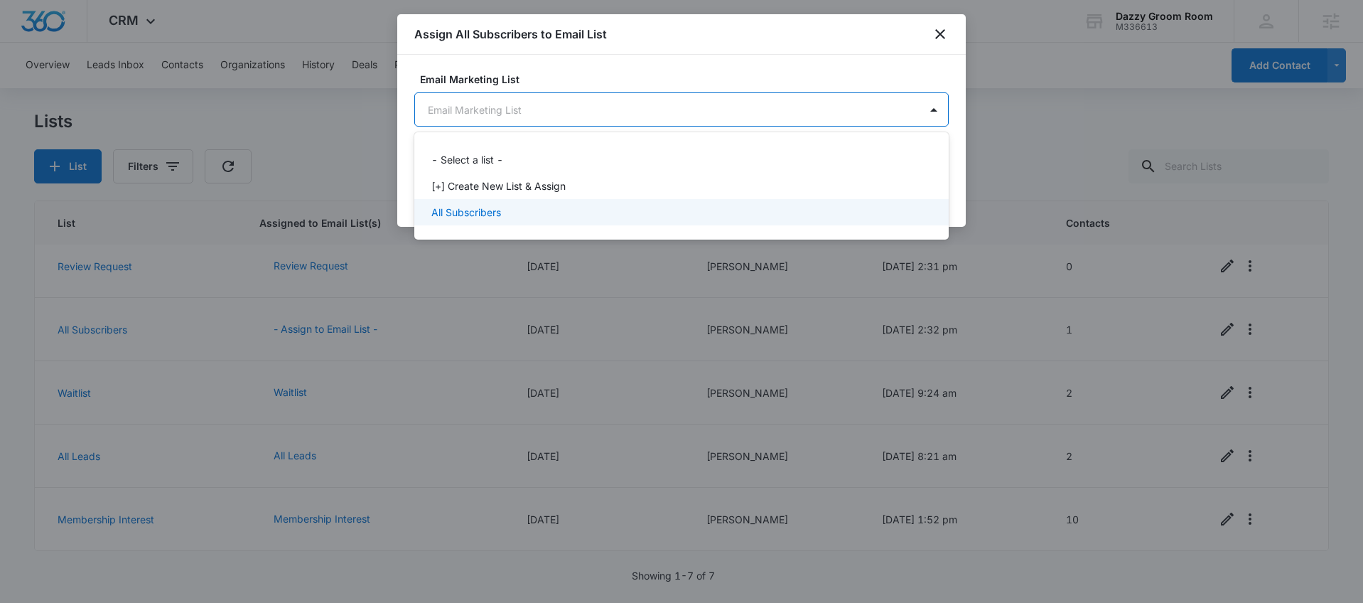
click at [490, 210] on p "All Subscribers" at bounding box center [466, 212] width 70 height 15
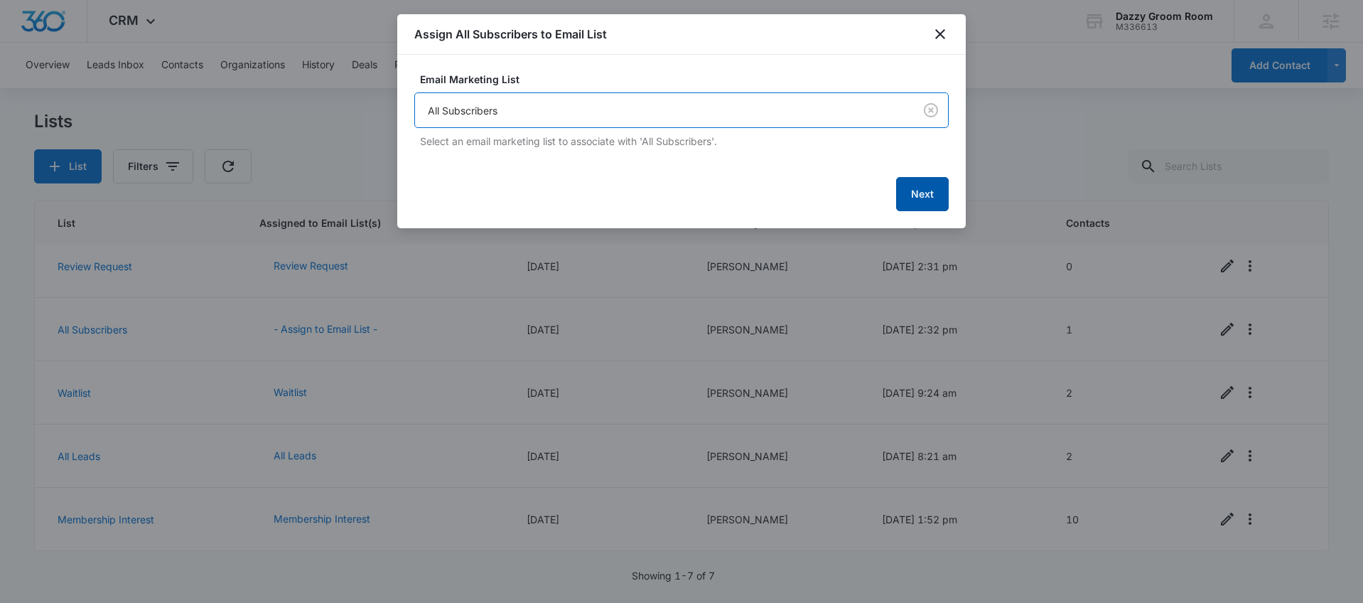
click at [927, 203] on button "Next" at bounding box center [922, 194] width 53 height 34
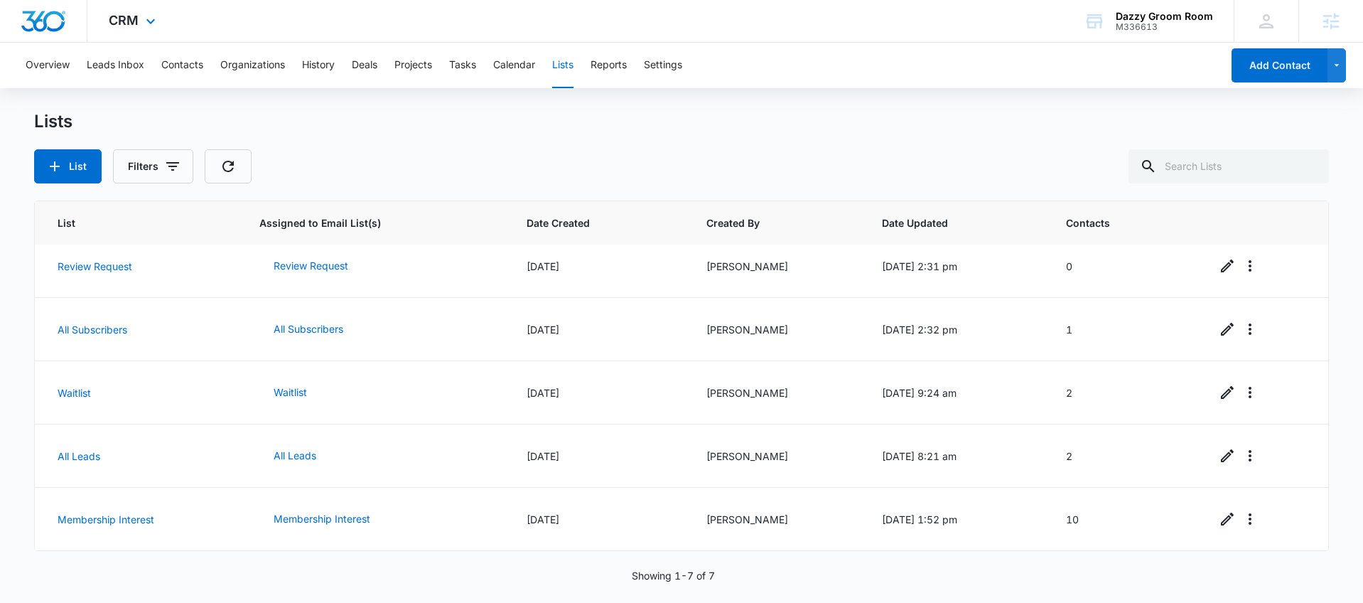
click at [154, 8] on div "CRM Apps Reputation Websites Forms CRM Email Social Shop Payments POS Content A…" at bounding box center [133, 21] width 93 height 42
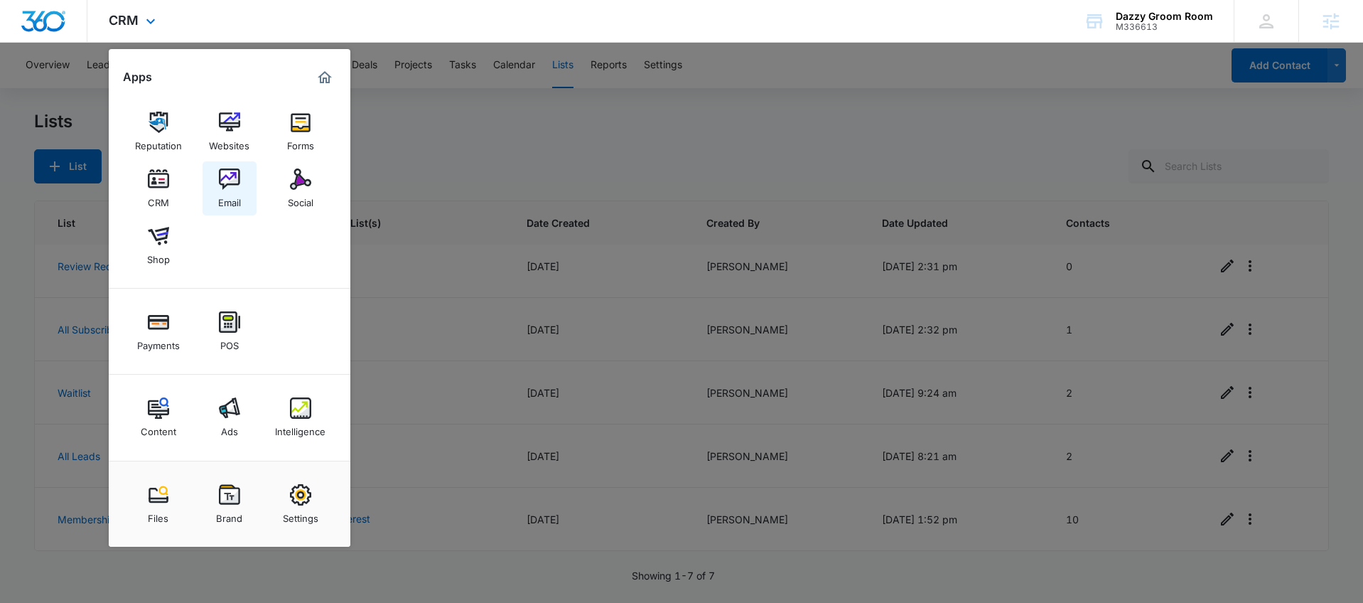
click at [235, 183] on img at bounding box center [229, 178] width 21 height 21
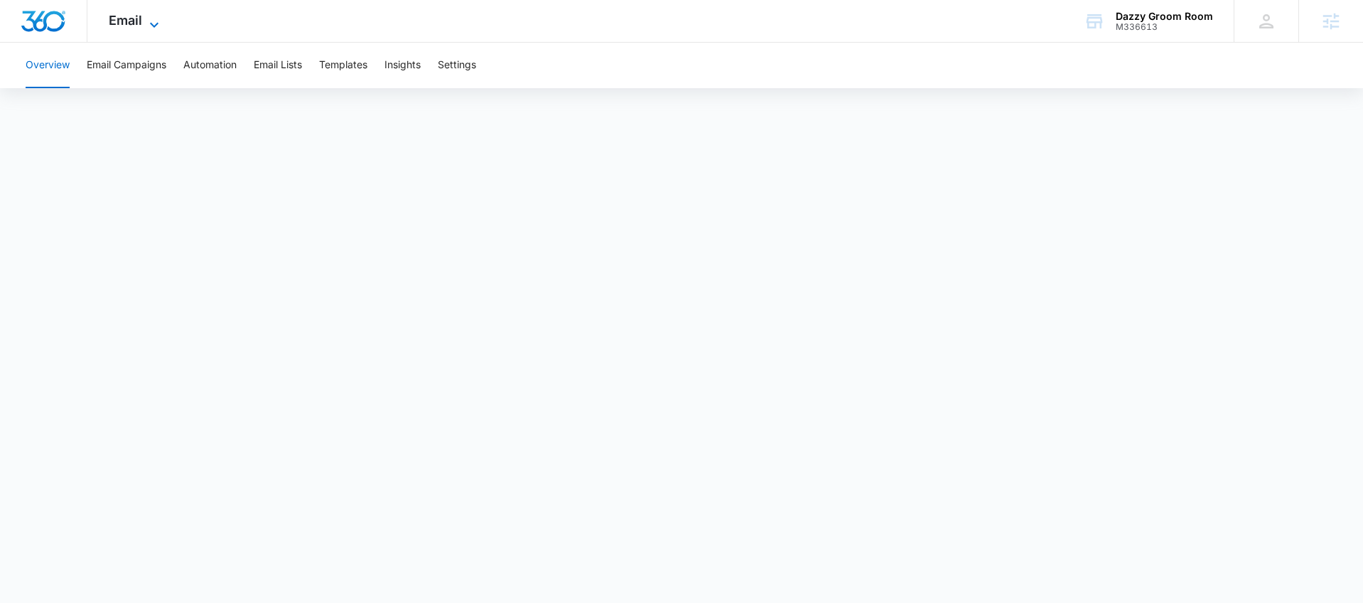
click at [118, 21] on span "Email" at bounding box center [125, 20] width 33 height 15
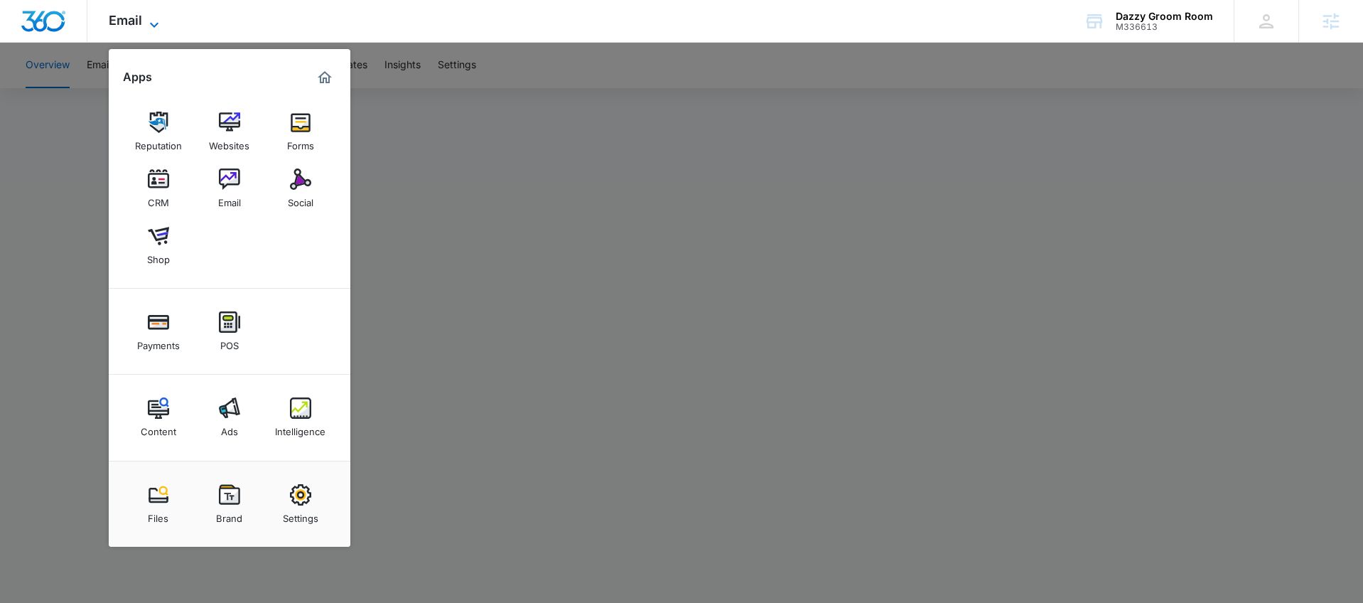
click at [118, 21] on span "Email" at bounding box center [125, 20] width 33 height 15
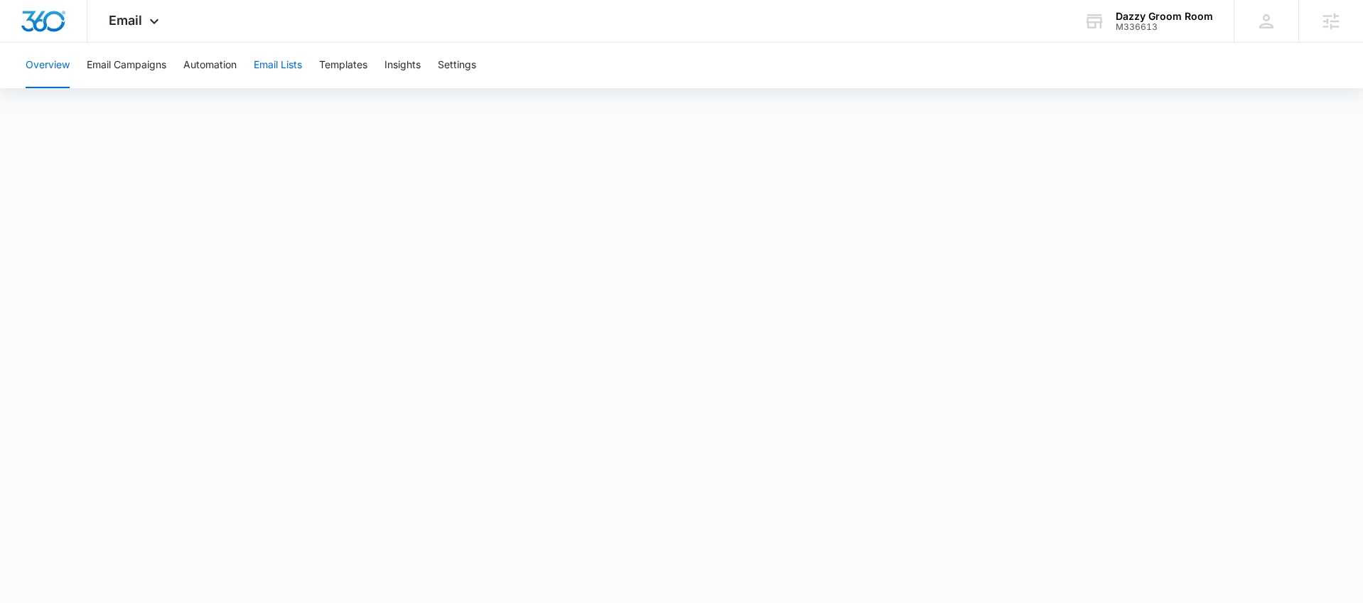
click at [270, 71] on button "Email Lists" at bounding box center [278, 65] width 48 height 45
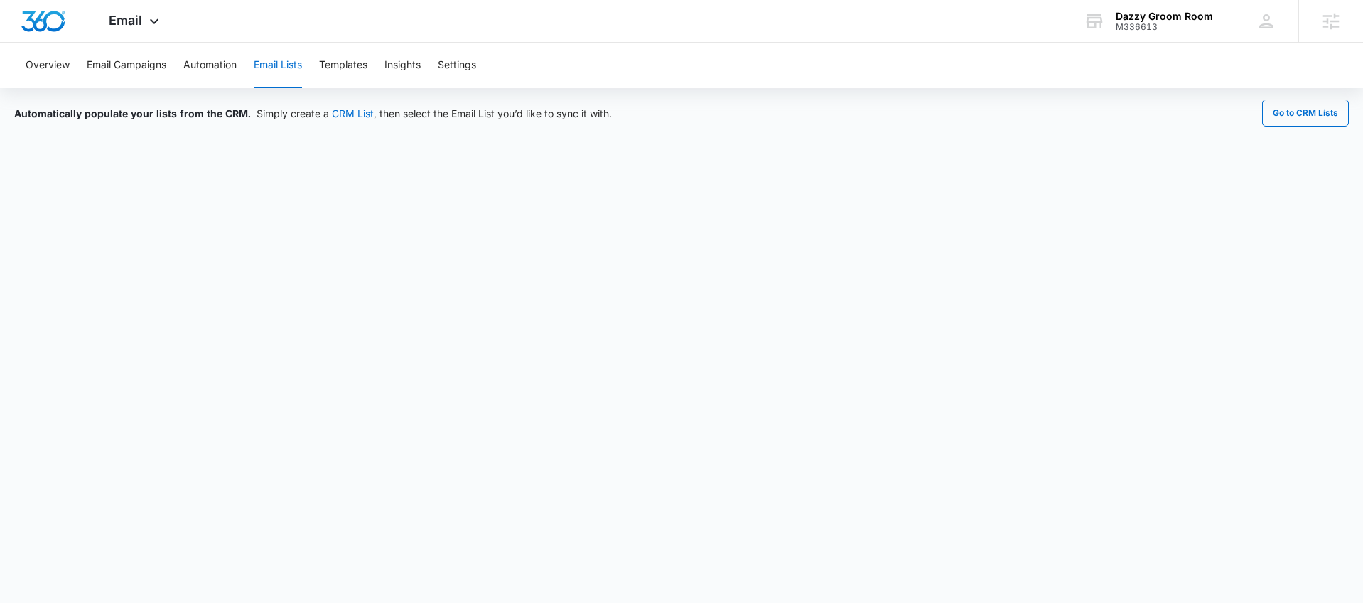
click at [1144, 564] on body "Email Apps Reputation Websites Forms CRM Email Social Shop Payments POS Content…" at bounding box center [681, 301] width 1363 height 603
click at [144, 14] on div "Email Apps Reputation Websites Forms CRM Email Social Shop Payments POS Content…" at bounding box center [135, 21] width 97 height 42
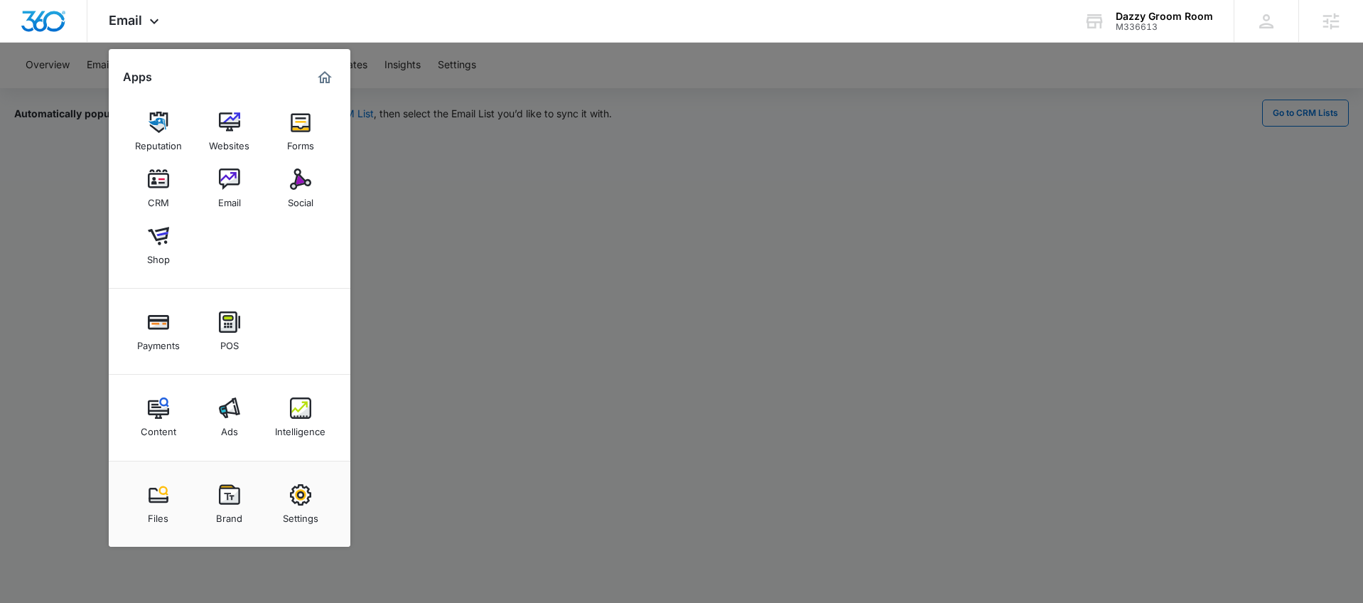
click at [163, 189] on link "CRM" at bounding box center [158, 188] width 54 height 54
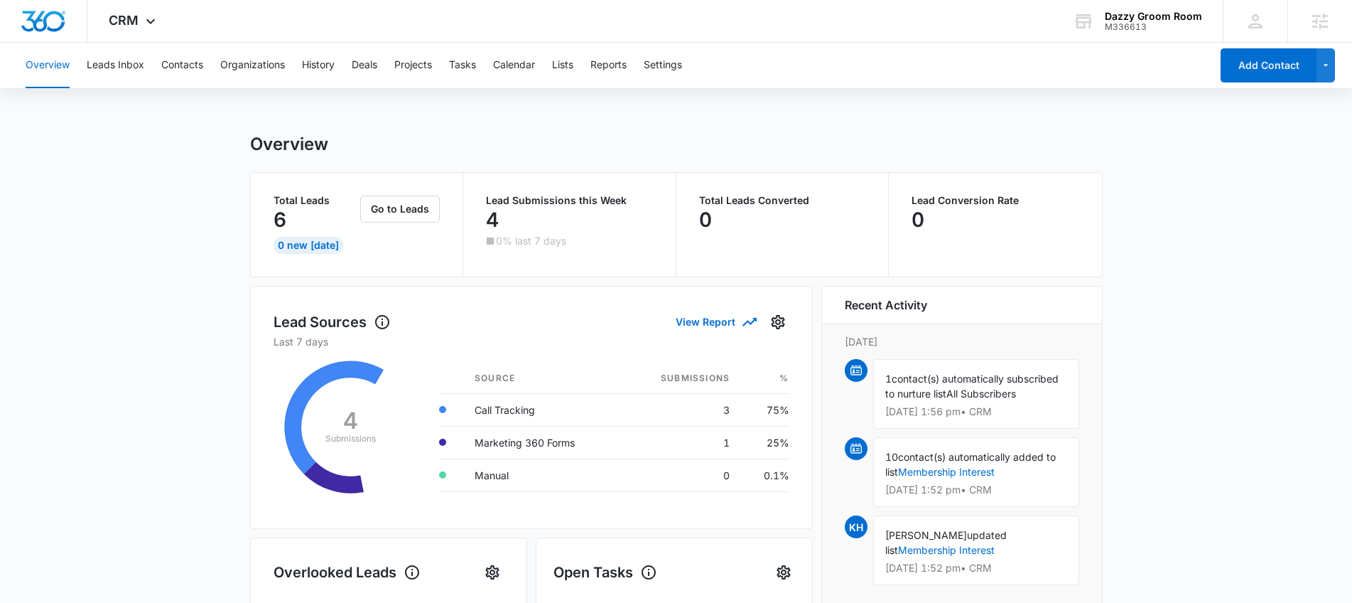
click at [579, 67] on div "Overview Leads Inbox Contacts Organizations History Deals Projects Tasks Calend…" at bounding box center [614, 65] width 1194 height 45
click at [565, 64] on button "Lists" at bounding box center [562, 65] width 21 height 45
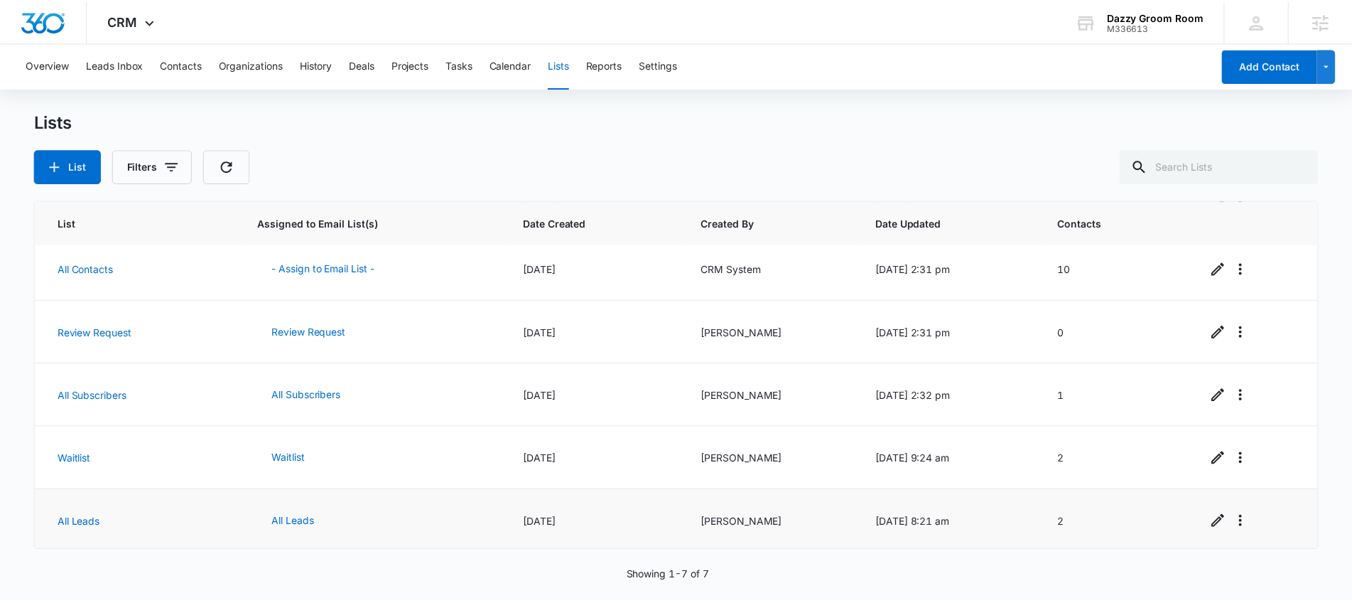
scroll to position [137, 0]
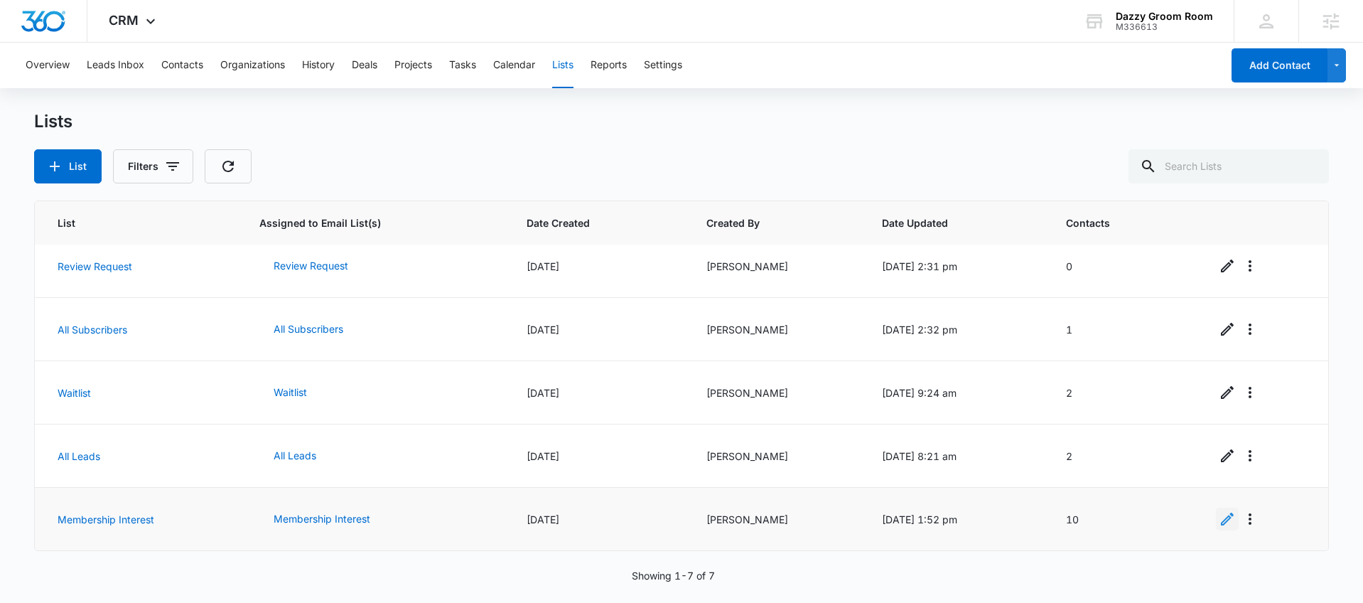
click at [1222, 517] on icon "Edit" at bounding box center [1227, 518] width 13 height 13
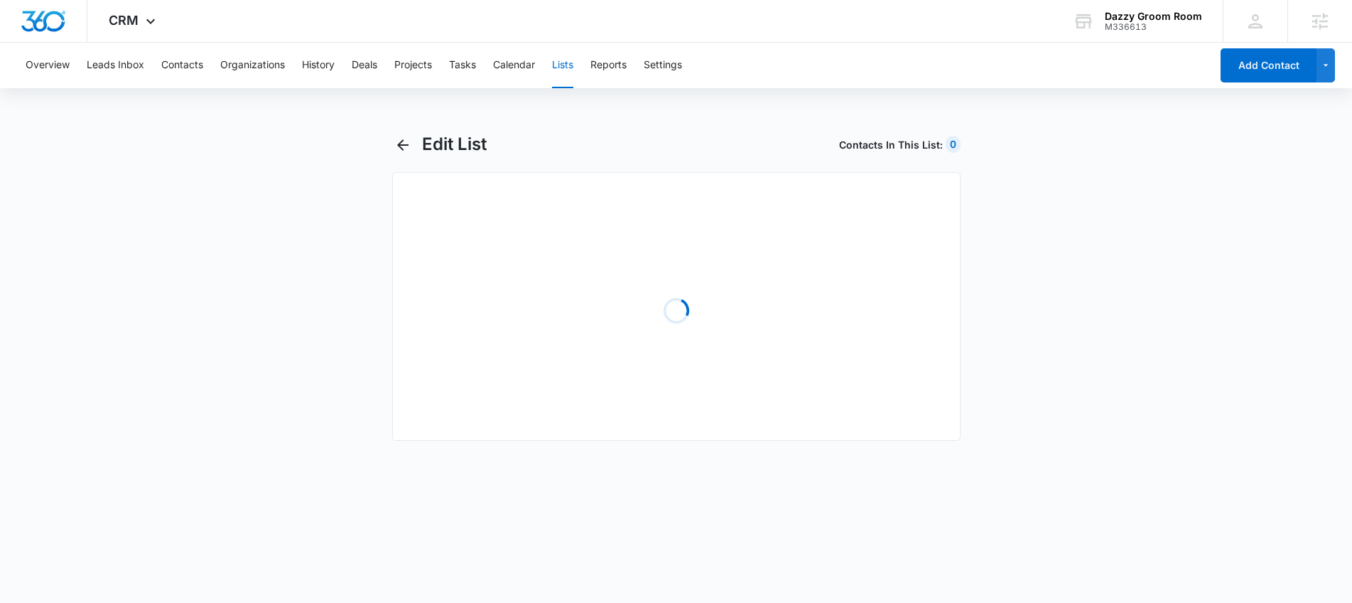
select select "31"
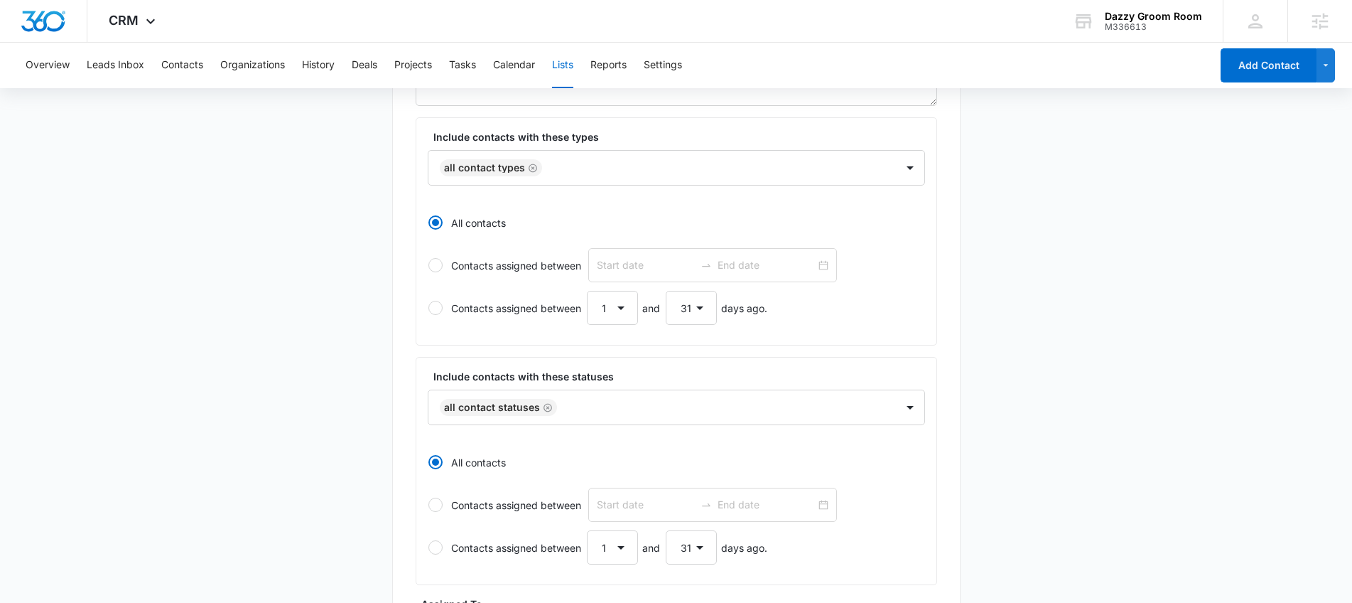
scroll to position [352, 0]
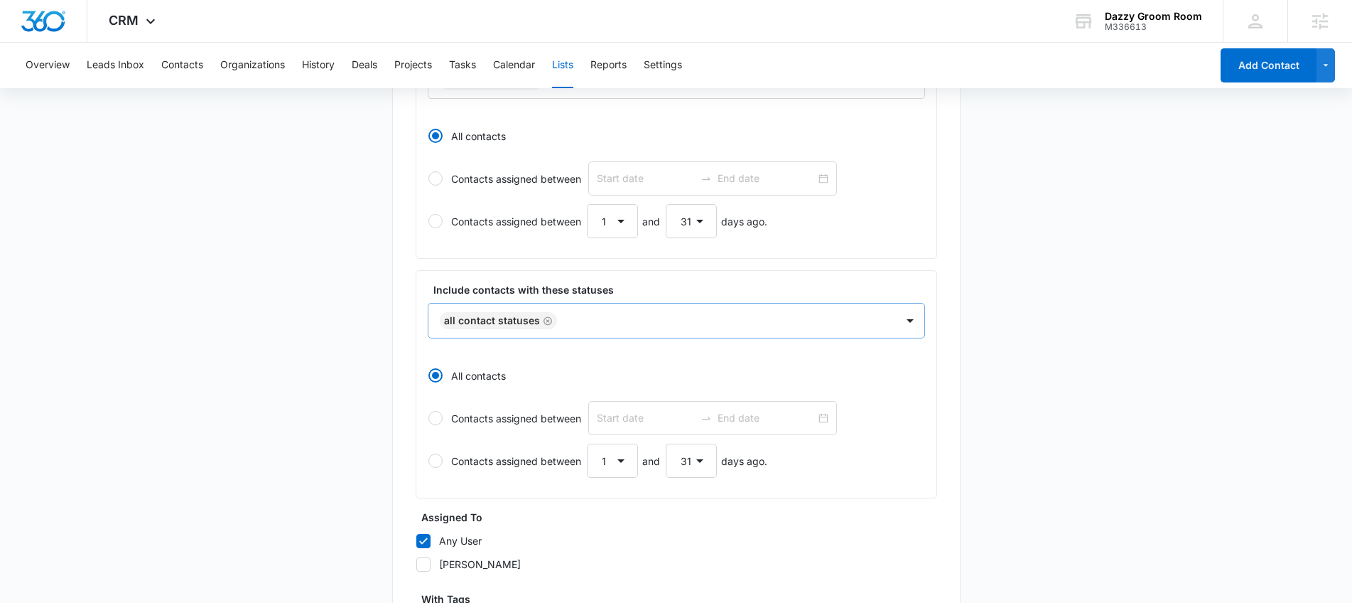
click at [719, 333] on div "All Contact Statuses" at bounding box center [663, 320] width 468 height 34
click at [1035, 306] on main "Edit List Contacts In This List : 0 List Name * Membership Interest Description…" at bounding box center [676, 279] width 1352 height 996
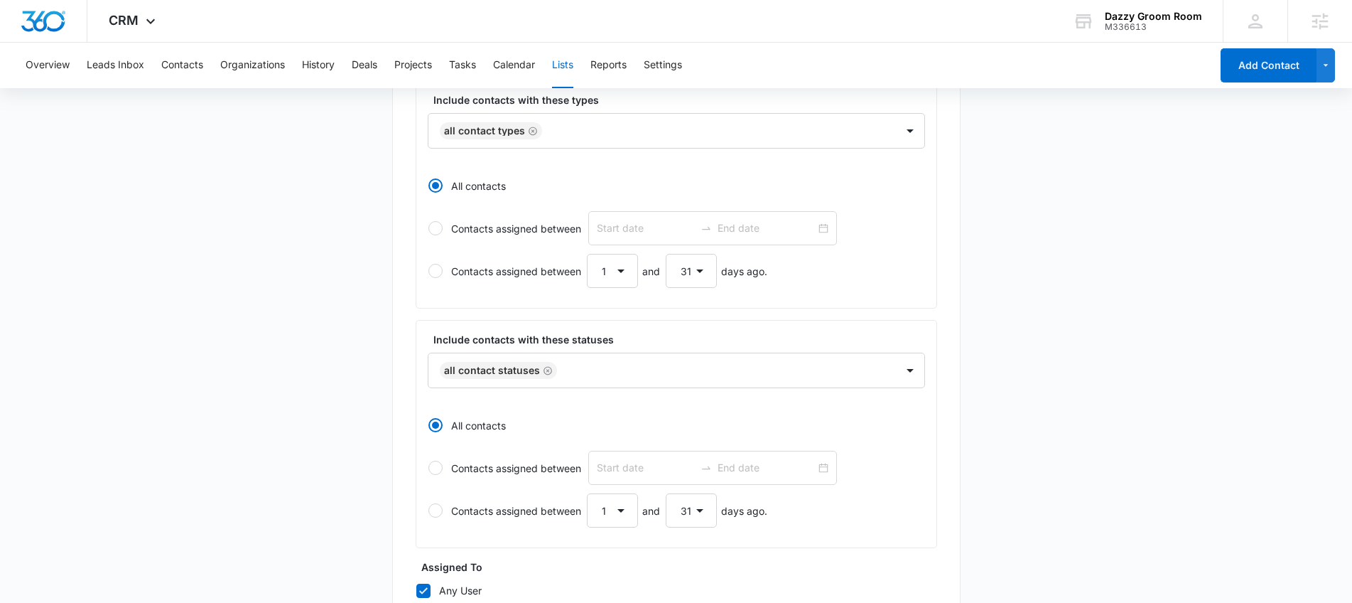
scroll to position [205, 0]
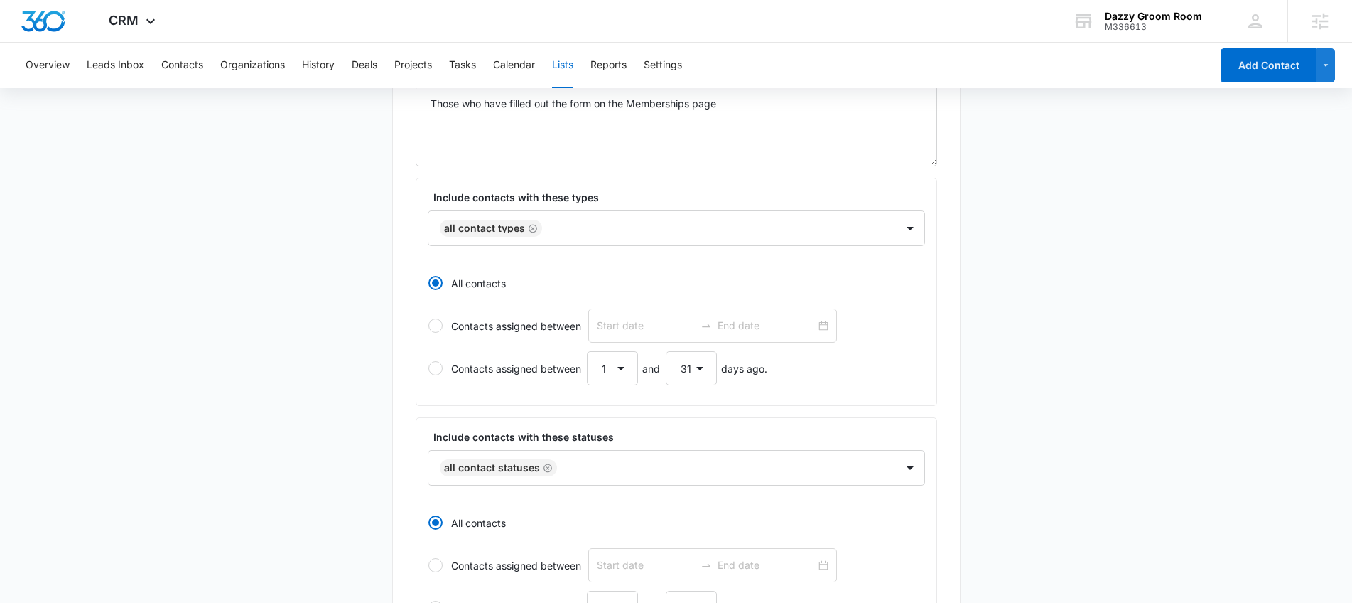
click at [764, 204] on label "Include contacts with these types" at bounding box center [682, 197] width 497 height 15
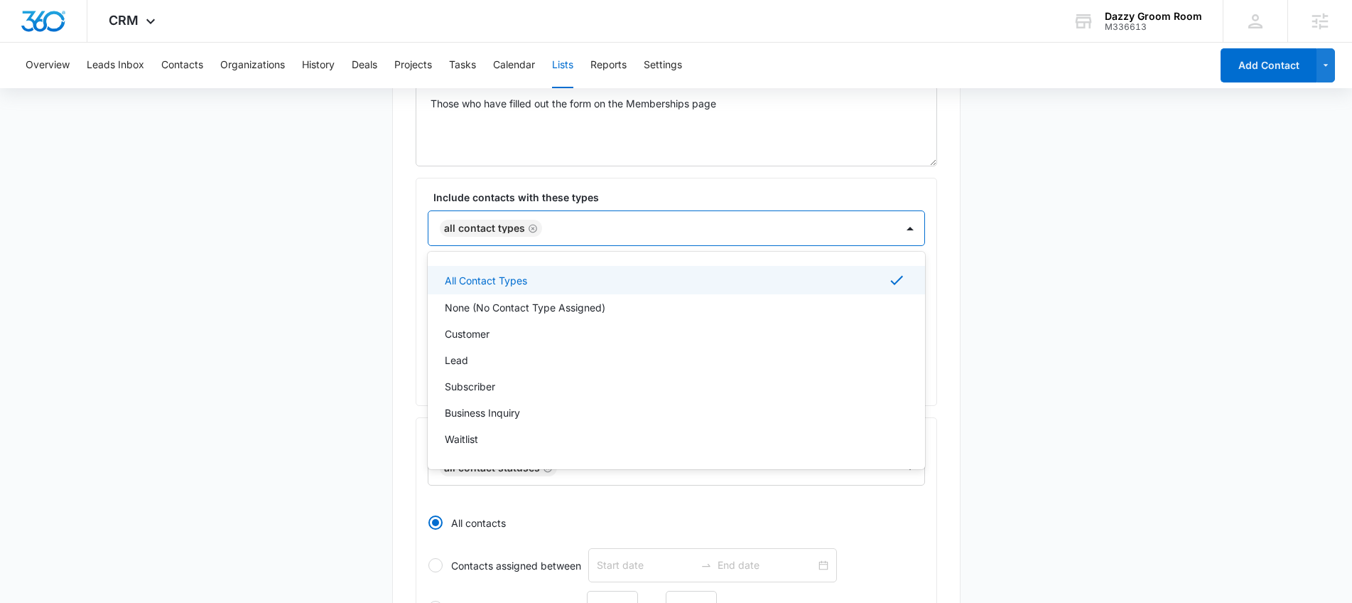
click at [765, 216] on div "All Contact Types" at bounding box center [663, 228] width 468 height 34
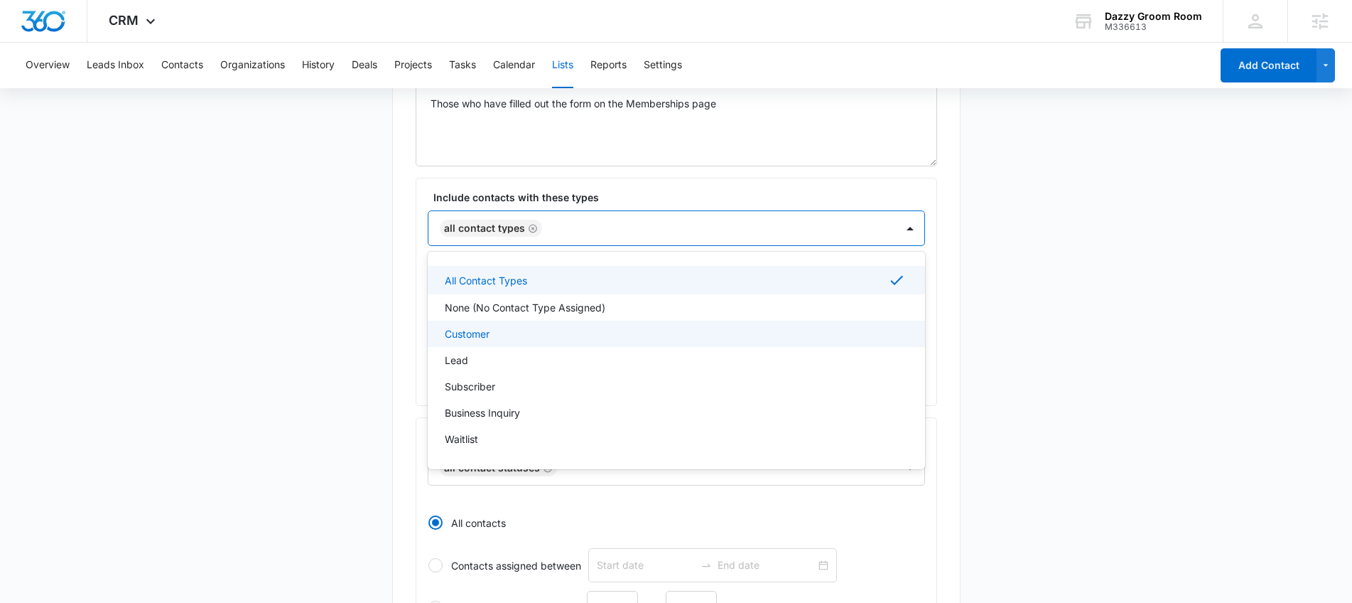
scroll to position [23, 0]
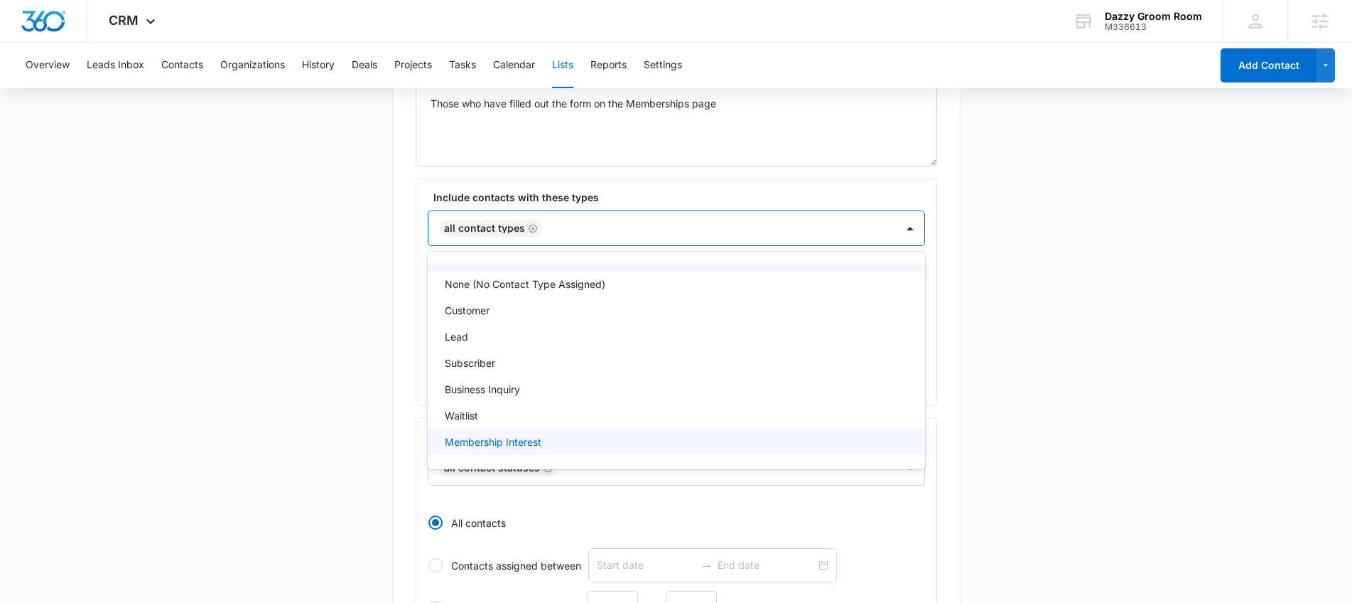
click at [524, 446] on p "Membership Interest" at bounding box center [493, 441] width 97 height 15
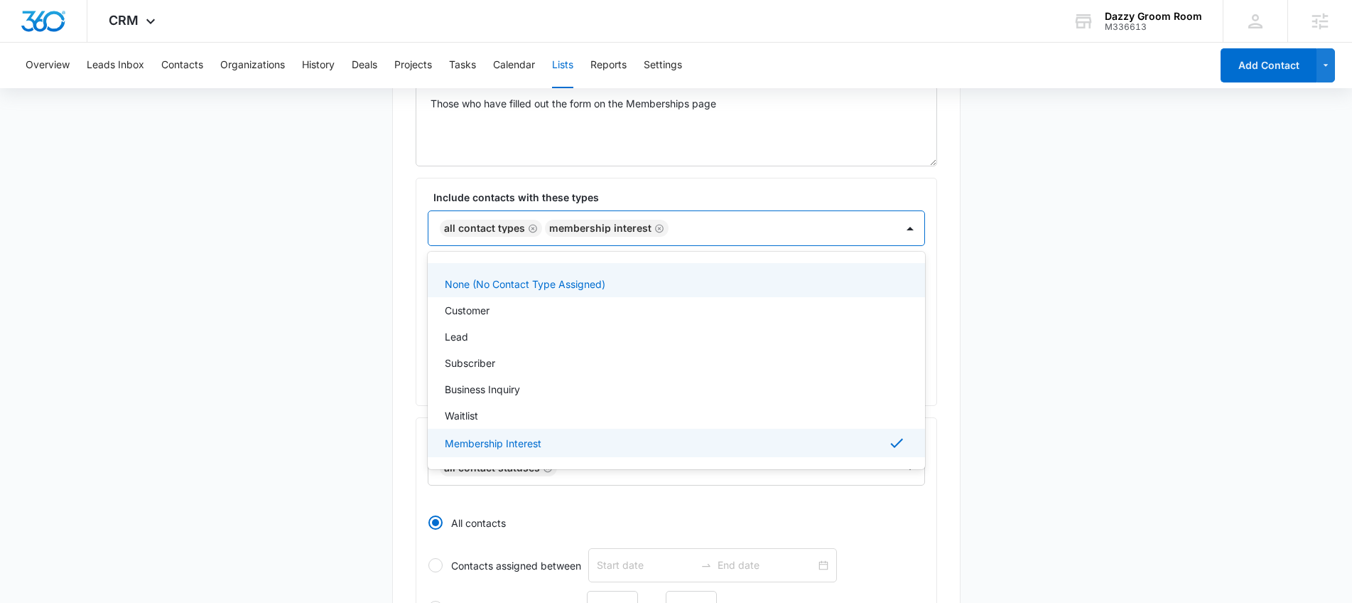
click at [535, 223] on icon "Remove All Contact Types" at bounding box center [533, 228] width 10 height 11
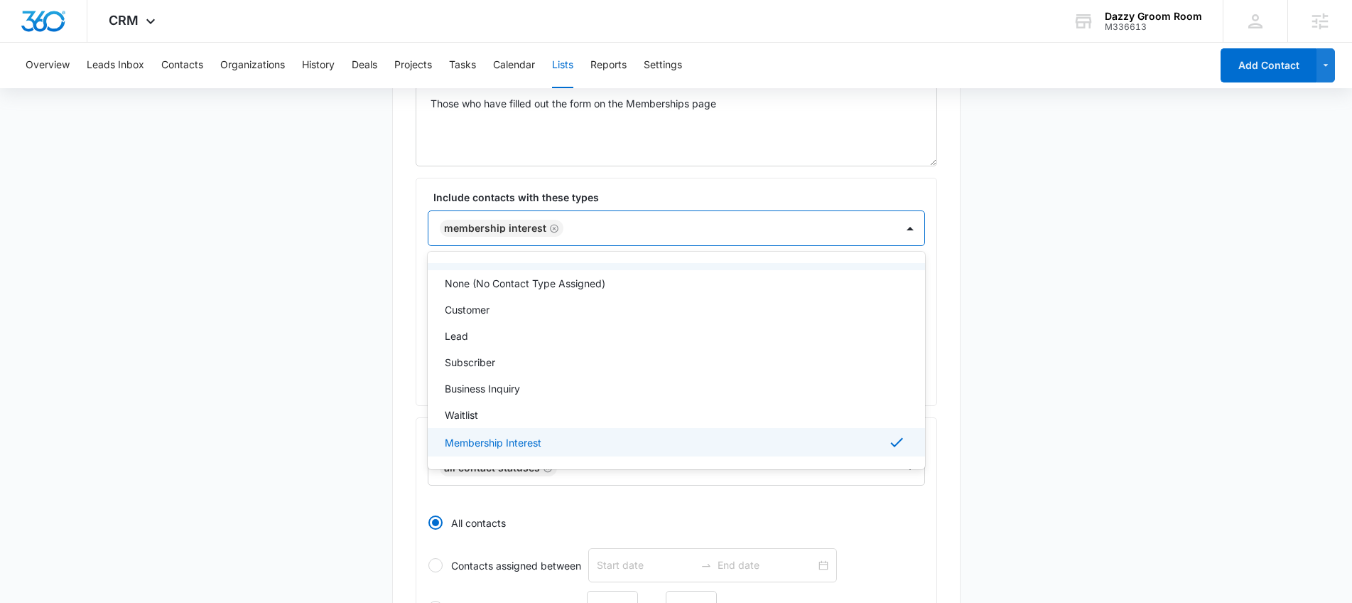
click at [1011, 233] on main "Edit List Contacts In This List : 0 List Name * Membership Interest Description…" at bounding box center [676, 426] width 1352 height 996
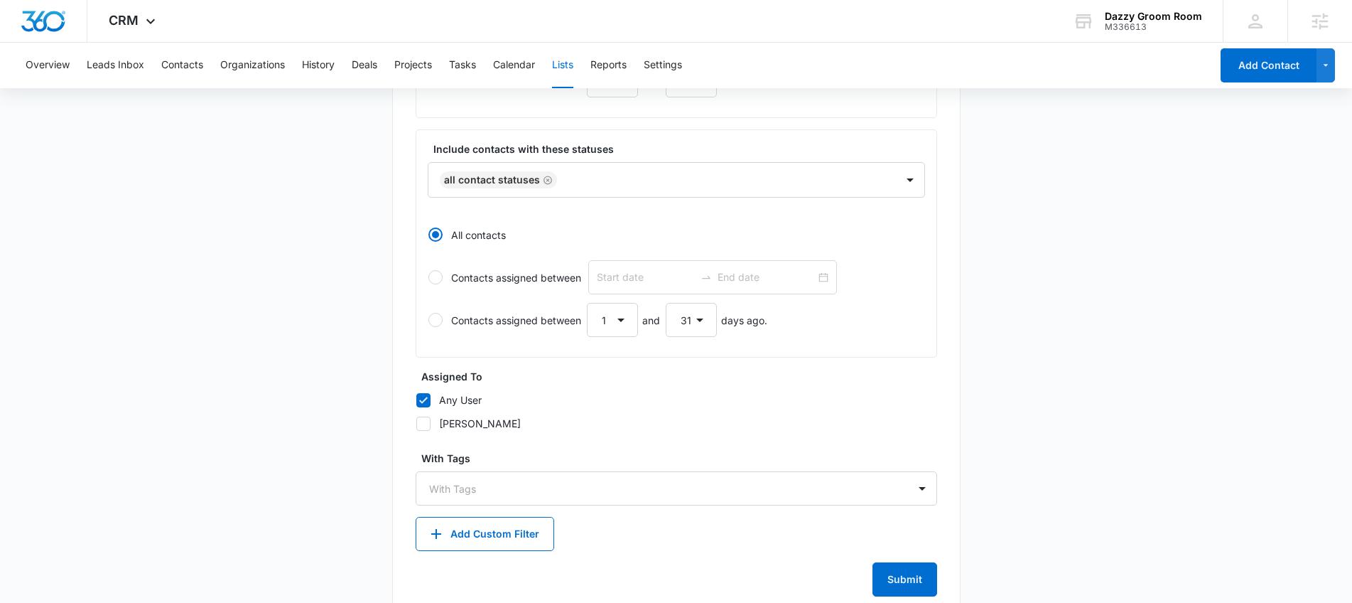
scroll to position [527, 0]
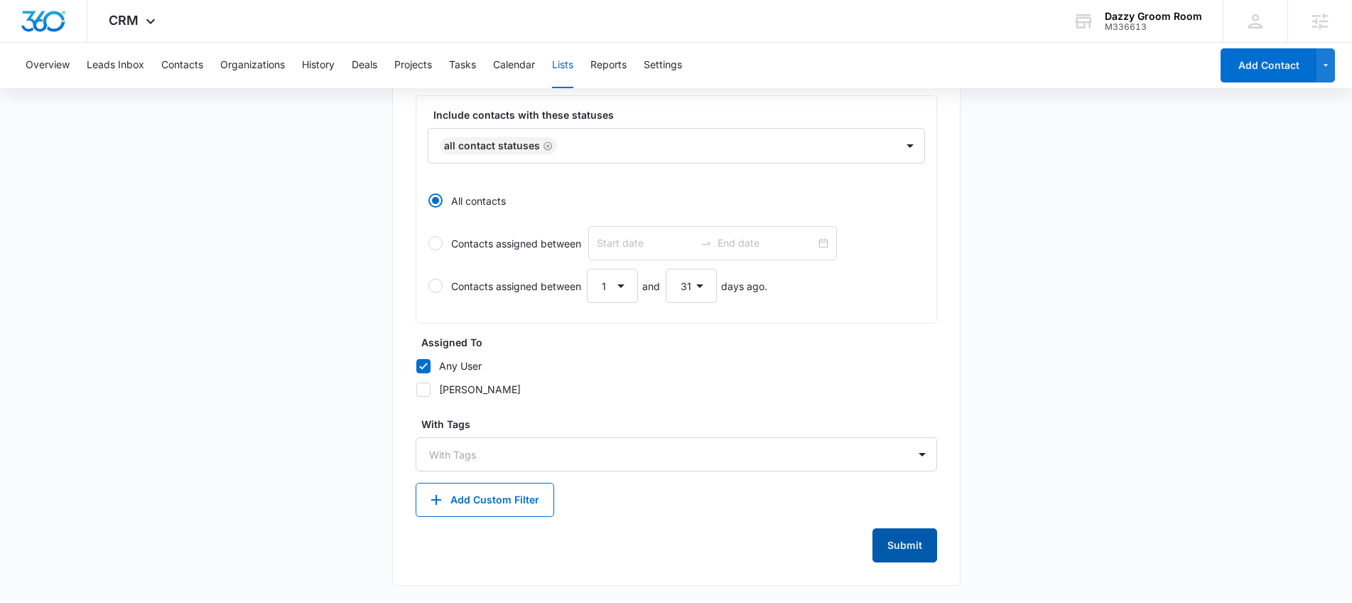
click at [907, 549] on button "Submit" at bounding box center [905, 545] width 65 height 34
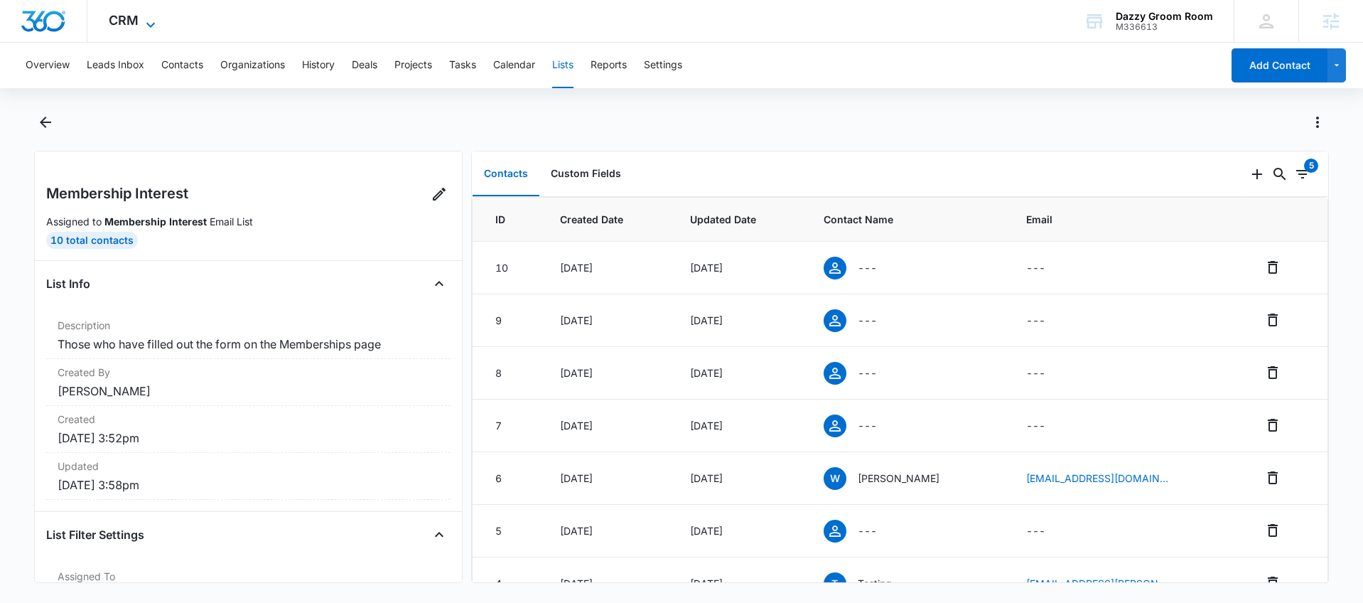
click at [157, 23] on icon at bounding box center [150, 24] width 17 height 17
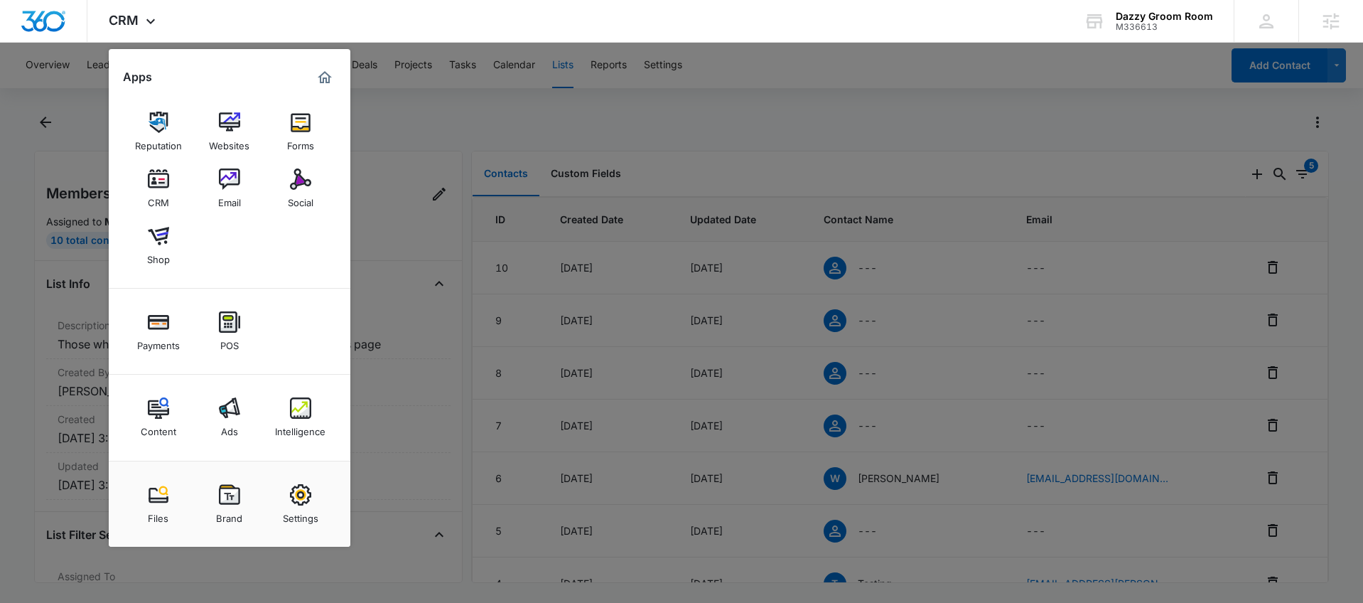
click at [230, 188] on img at bounding box center [229, 178] width 21 height 21
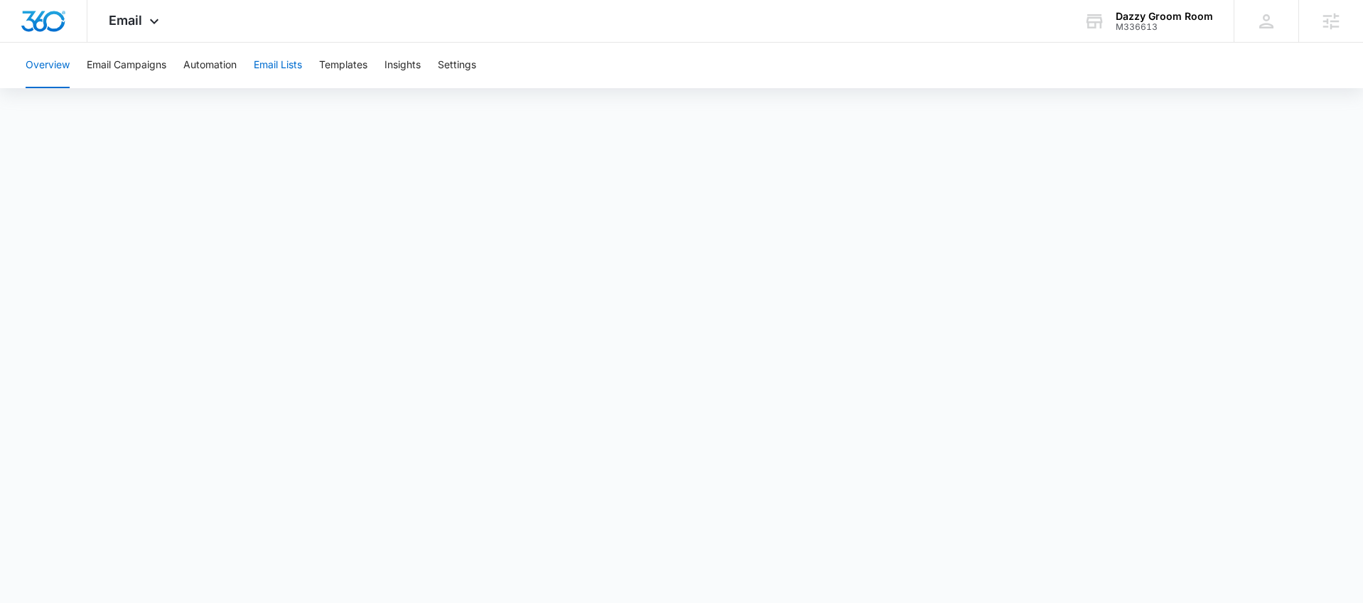
click at [301, 68] on button "Email Lists" at bounding box center [278, 65] width 48 height 45
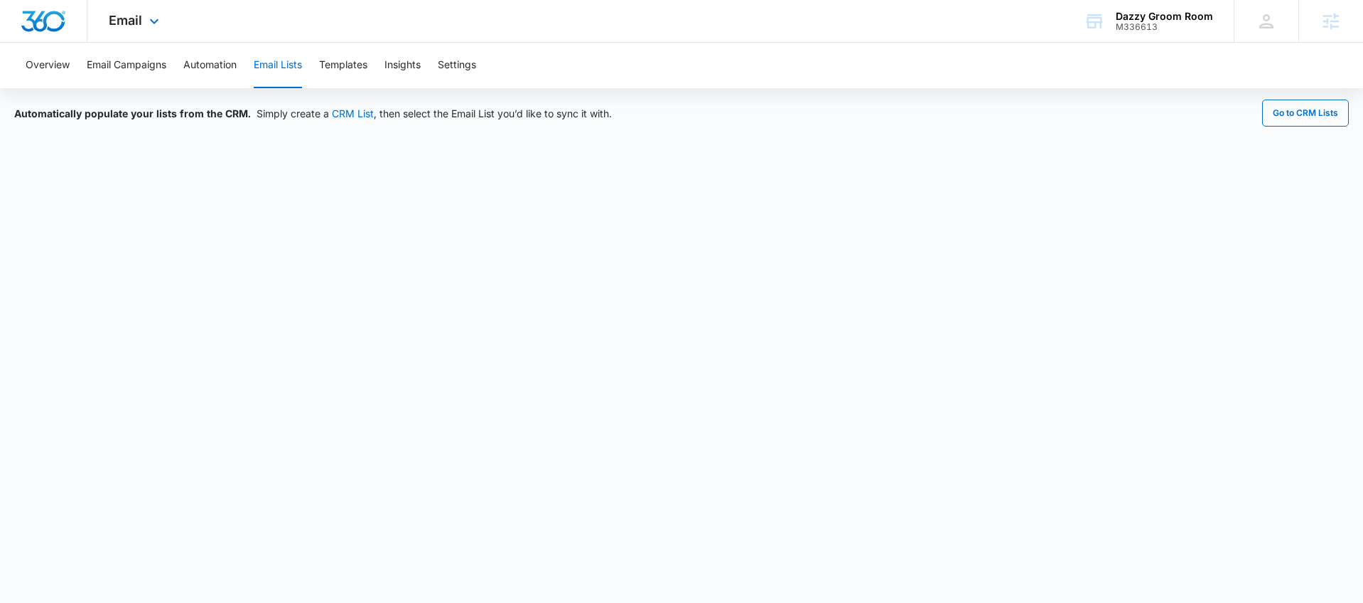
click at [142, 8] on div "Email Apps Reputation Websites Forms CRM Email Social Shop Payments POS Content…" at bounding box center [135, 21] width 97 height 42
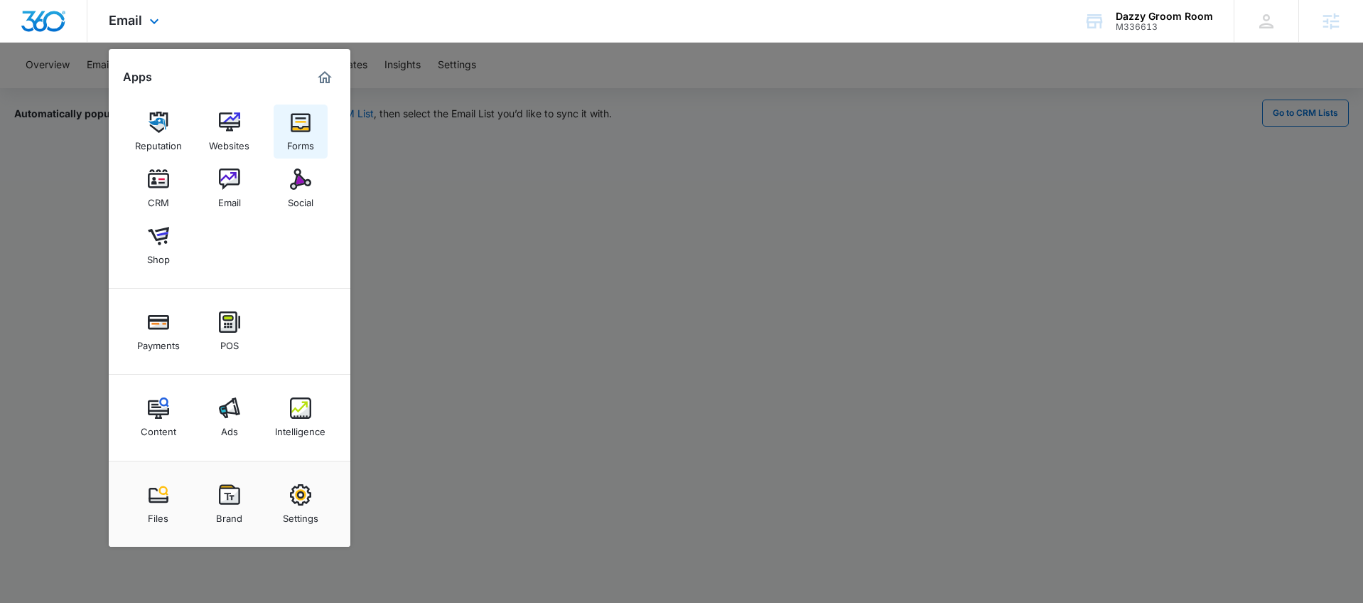
click at [291, 136] on div "Forms" at bounding box center [300, 142] width 27 height 18
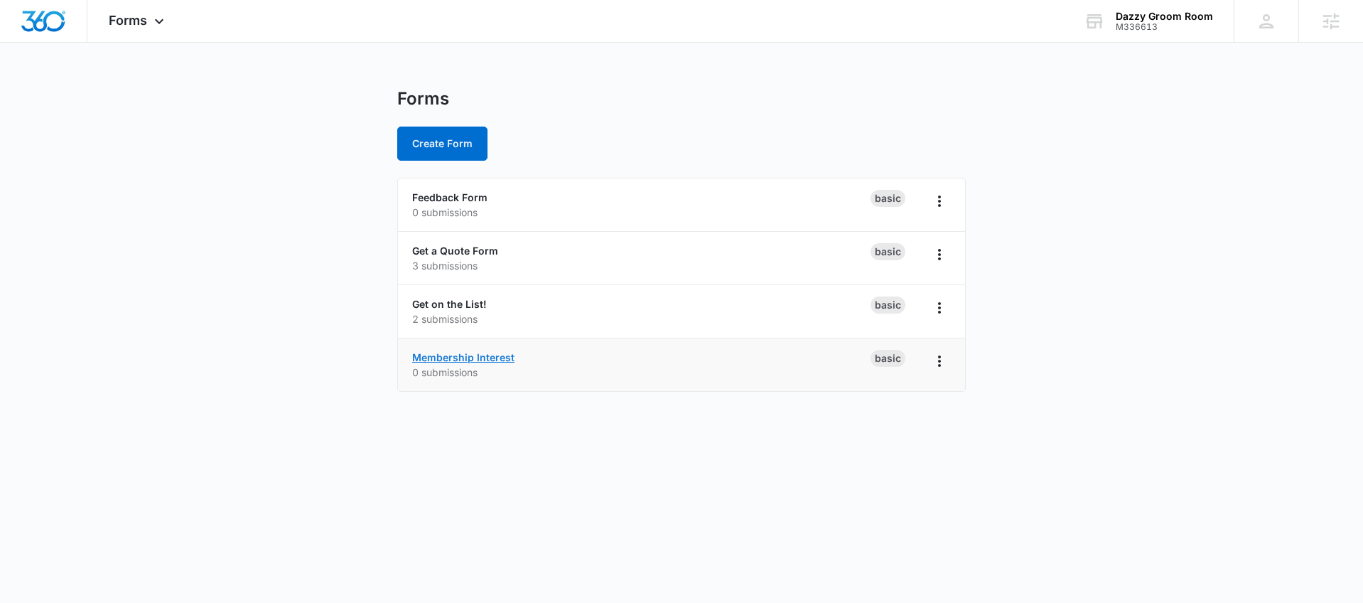
click at [506, 360] on link "Membership Interest" at bounding box center [463, 357] width 102 height 12
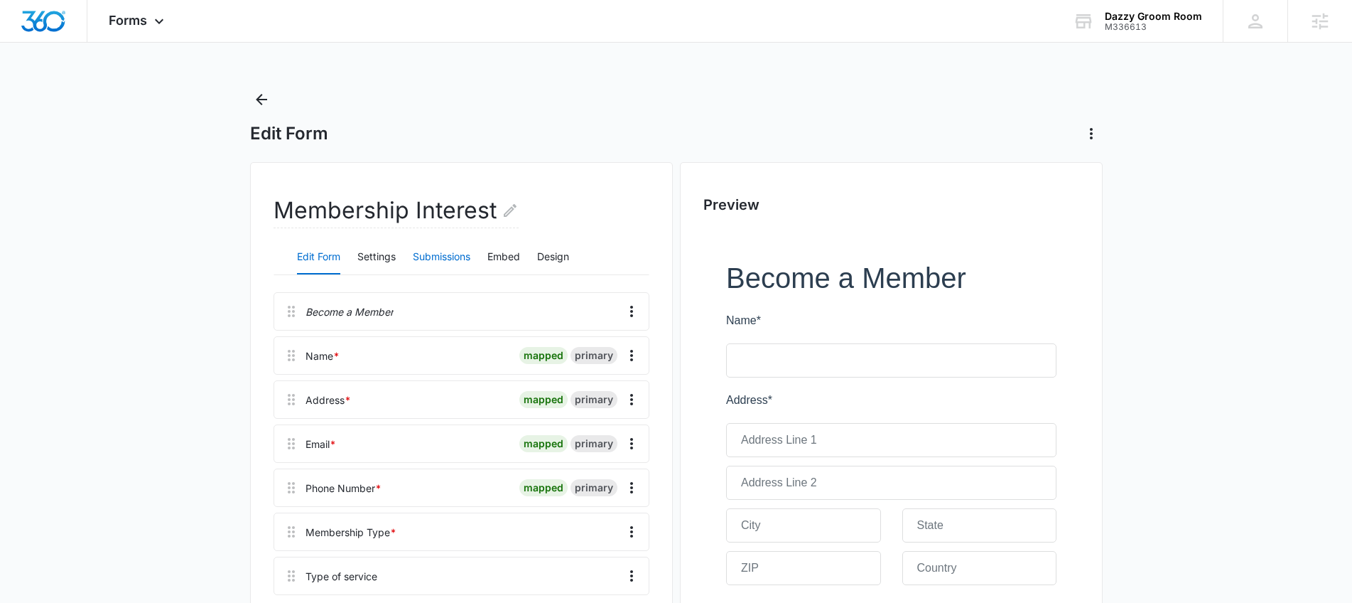
click at [463, 262] on button "Submissions" at bounding box center [442, 257] width 58 height 34
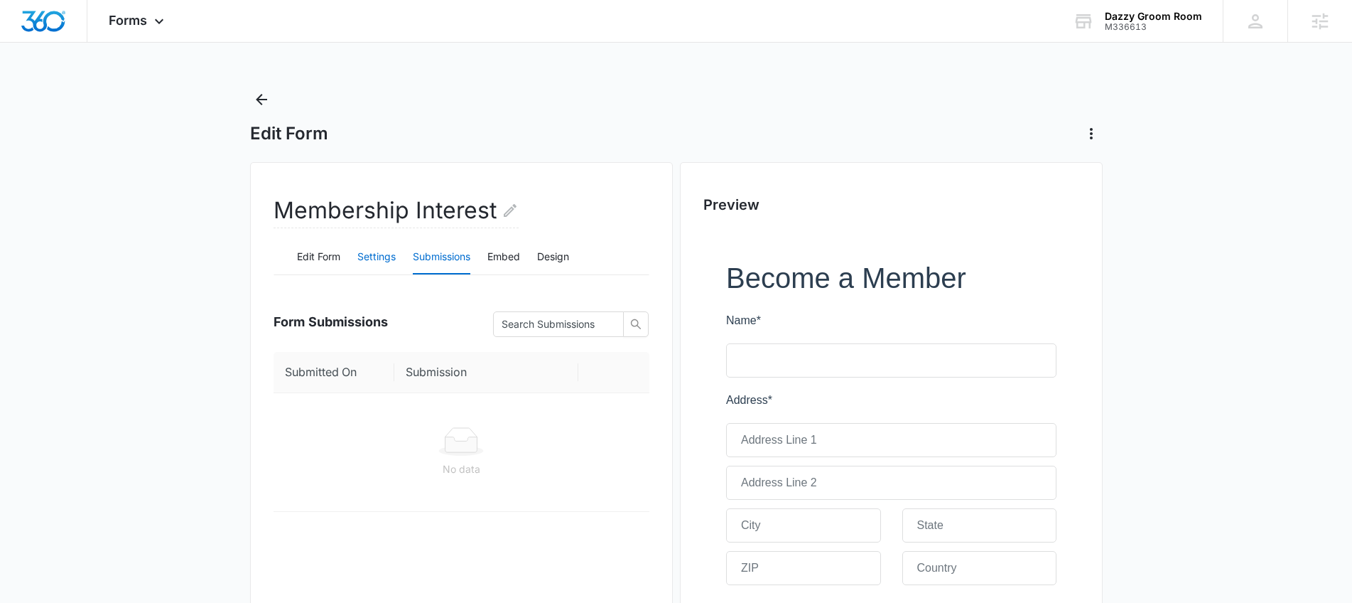
click at [395, 262] on button "Settings" at bounding box center [376, 257] width 38 height 34
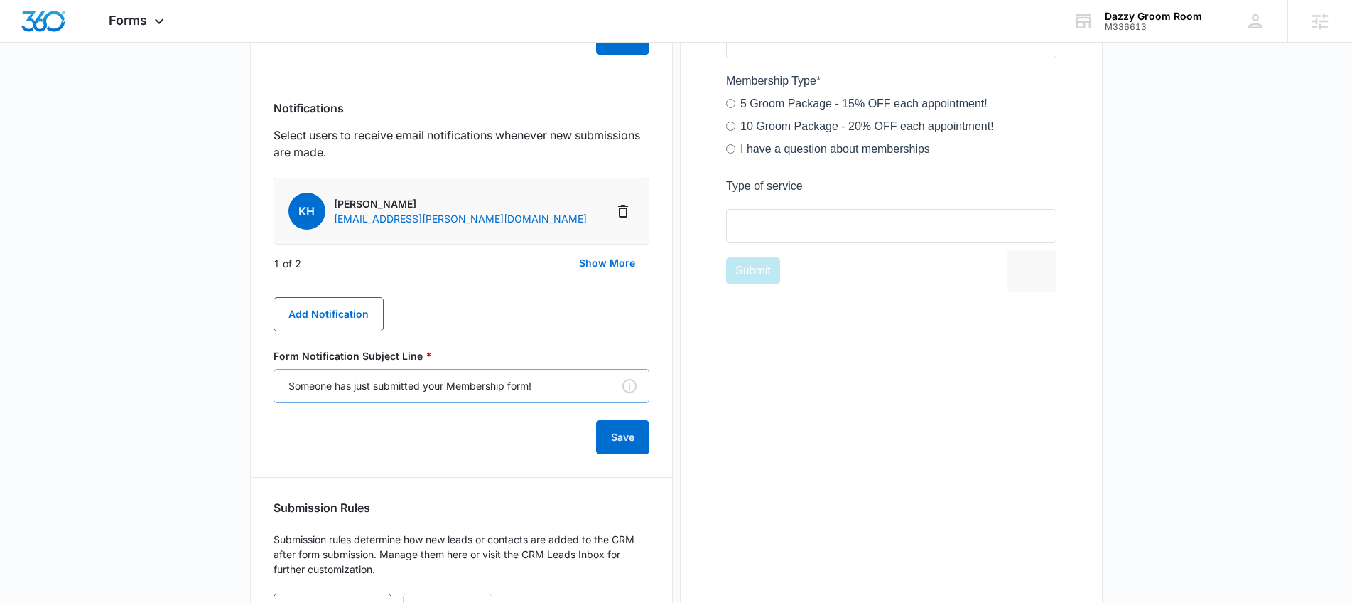
scroll to position [763, 0]
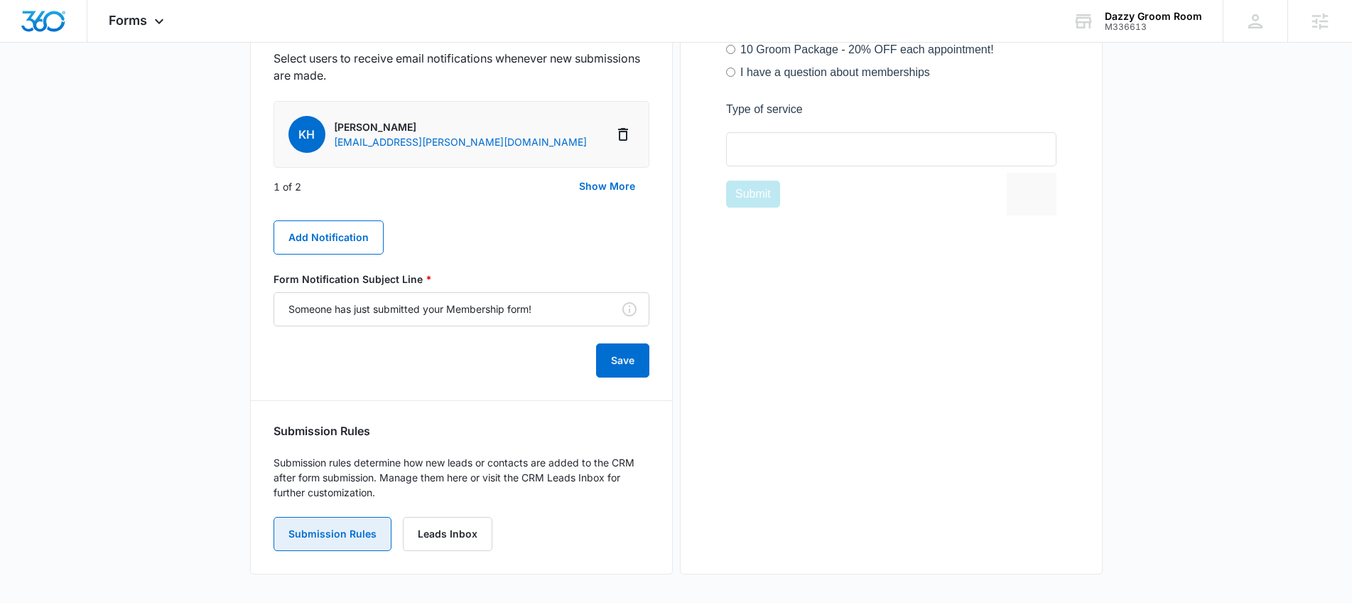
click at [357, 534] on button "Submission Rules" at bounding box center [333, 534] width 118 height 34
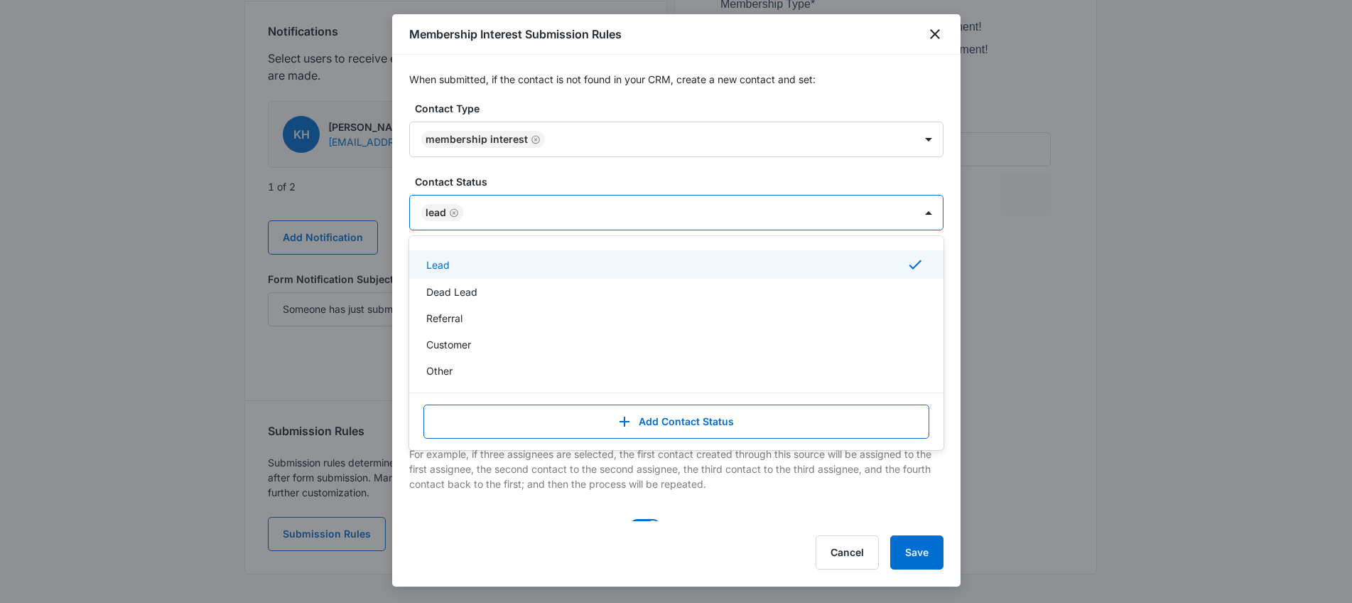
click at [553, 220] on div at bounding box center [682, 213] width 429 height 18
click at [726, 183] on label "Contact Status" at bounding box center [682, 181] width 534 height 15
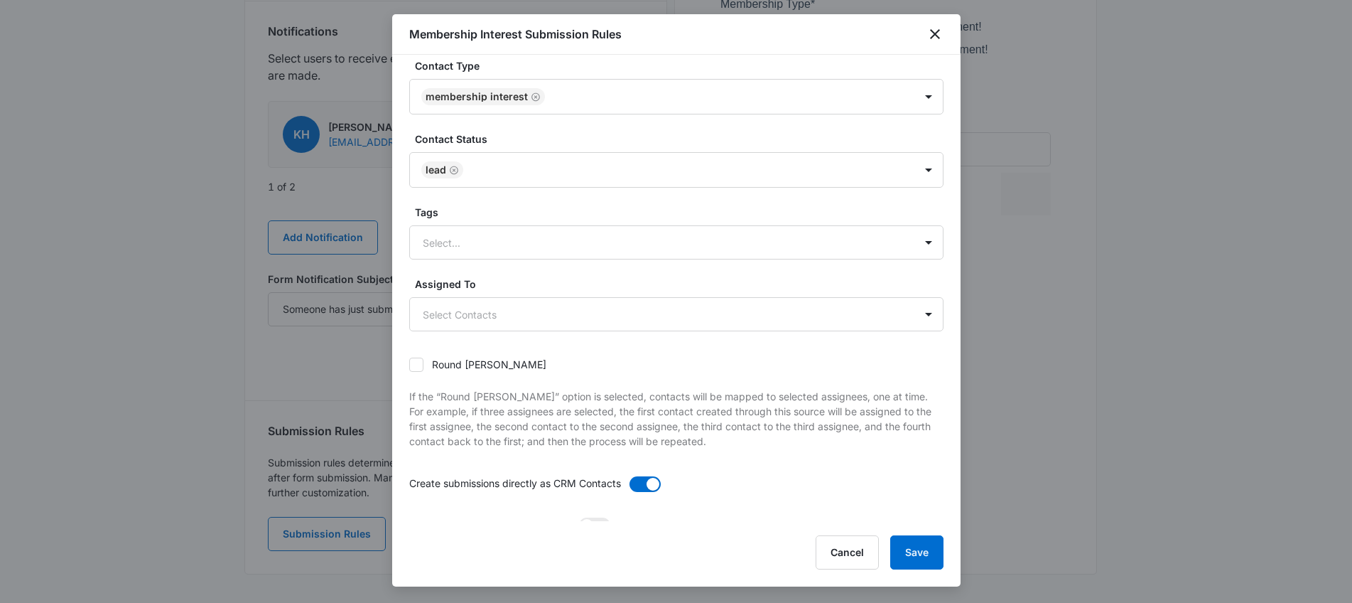
scroll to position [81, 0]
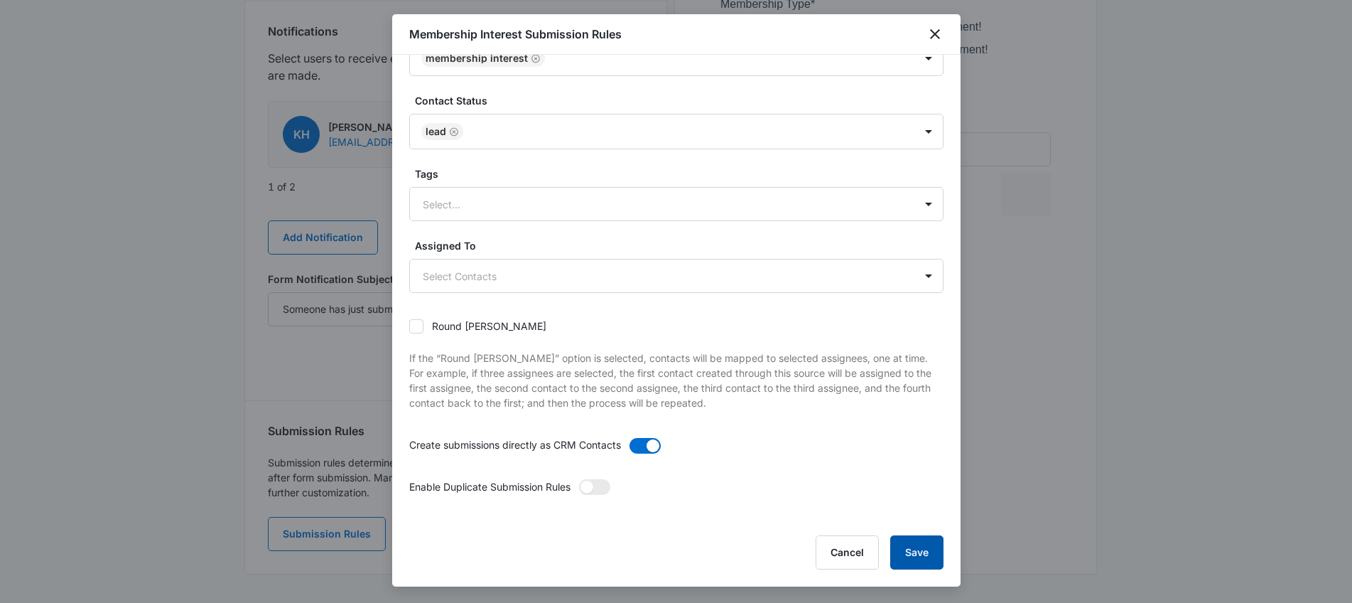
click at [927, 553] on button "Save" at bounding box center [916, 552] width 53 height 34
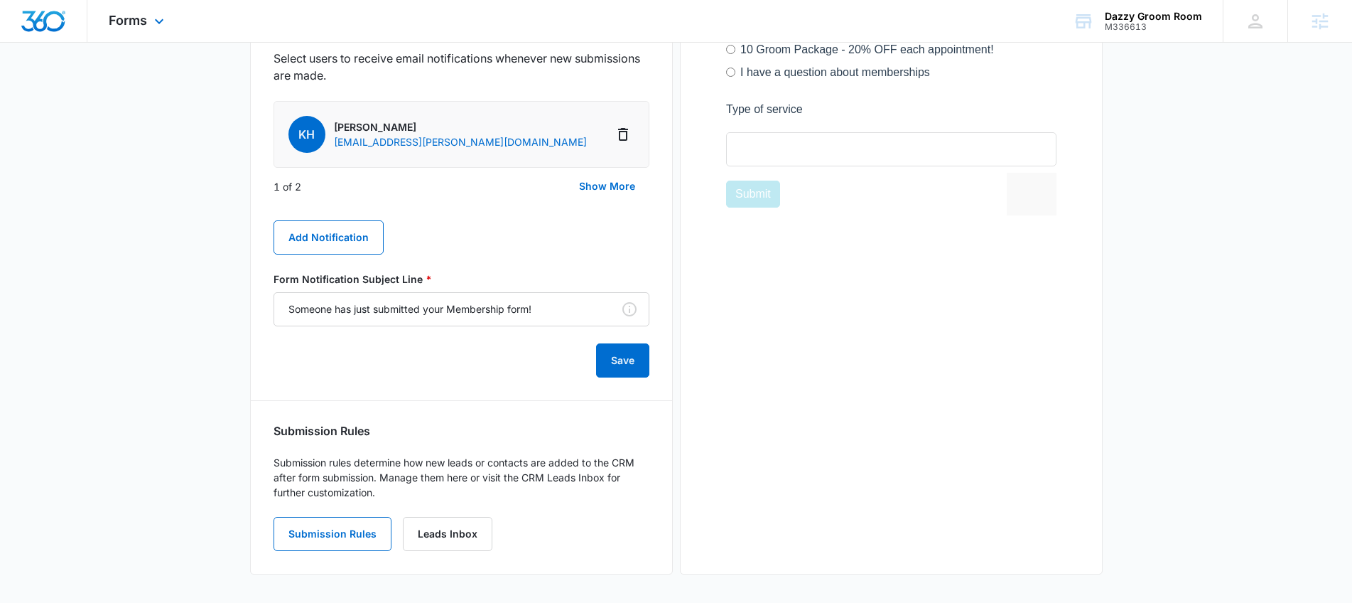
drag, startPoint x: 134, startPoint y: 42, endPoint x: 149, endPoint y: 28, distance: 19.6
click at [134, 42] on div "Forms Apps Reputation Websites Forms CRM Email Social Shop Payments POS Content…" at bounding box center [676, 21] width 1352 height 43
click at [151, 26] on icon at bounding box center [159, 24] width 17 height 17
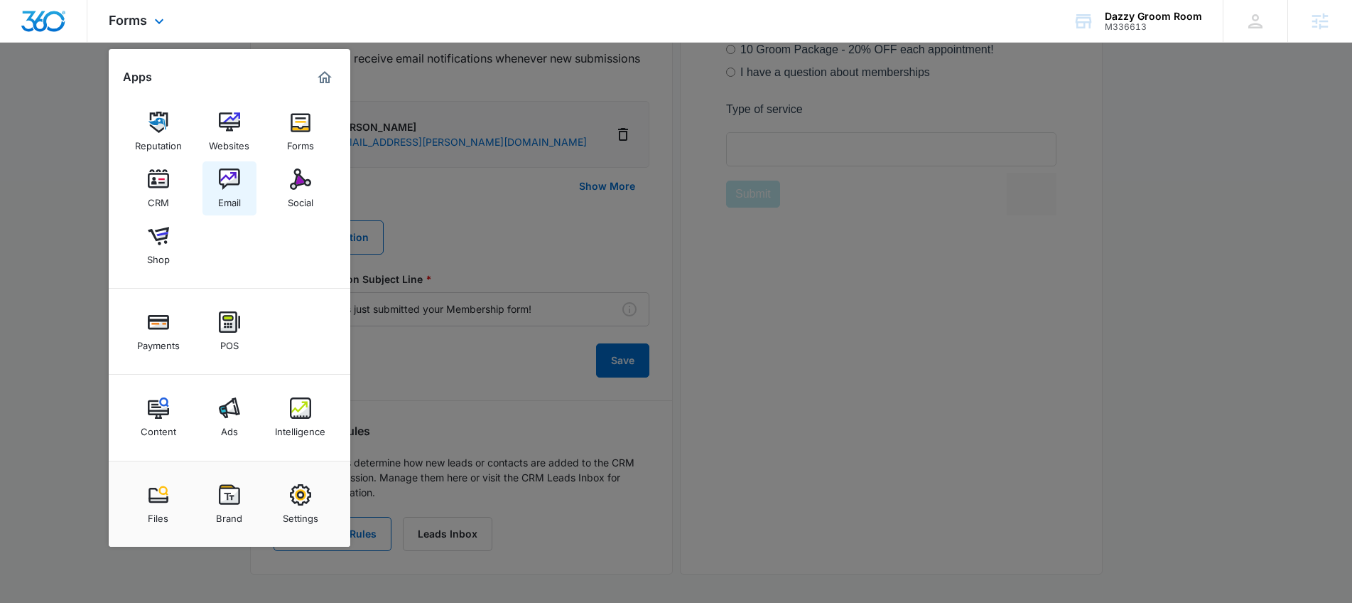
click at [232, 187] on img at bounding box center [229, 178] width 21 height 21
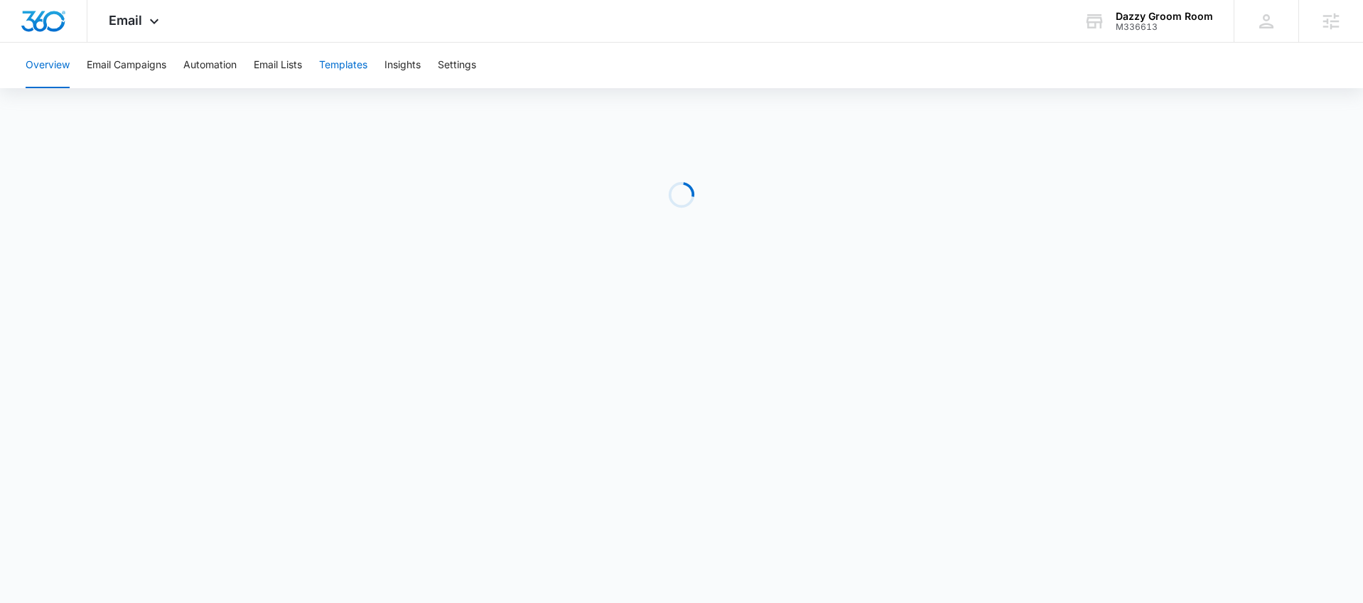
click at [343, 60] on button "Templates" at bounding box center [343, 65] width 48 height 45
